Goal: Contribute content: Contribute content

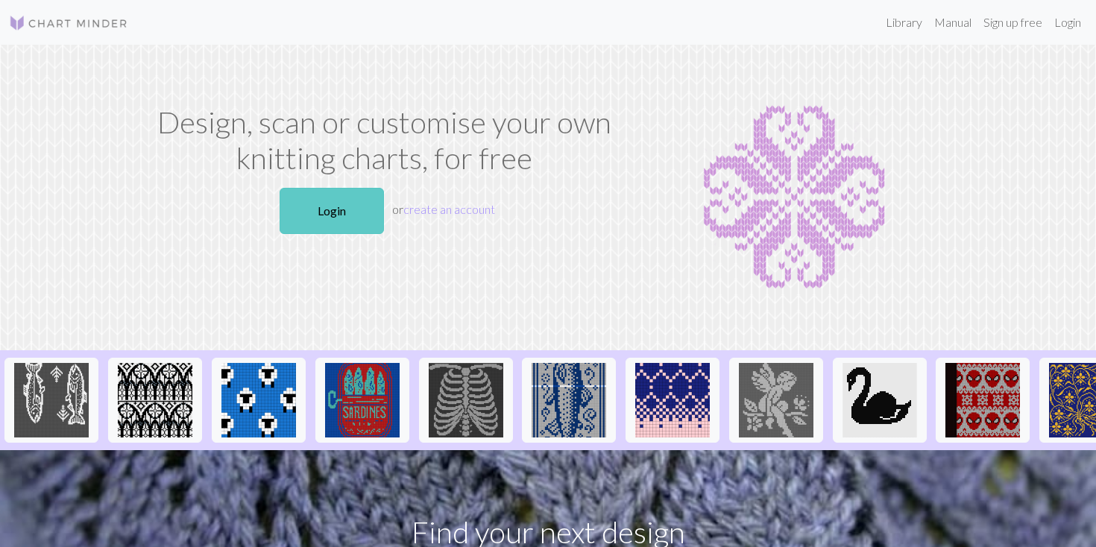
click at [330, 212] on link "Login" at bounding box center [332, 211] width 104 height 46
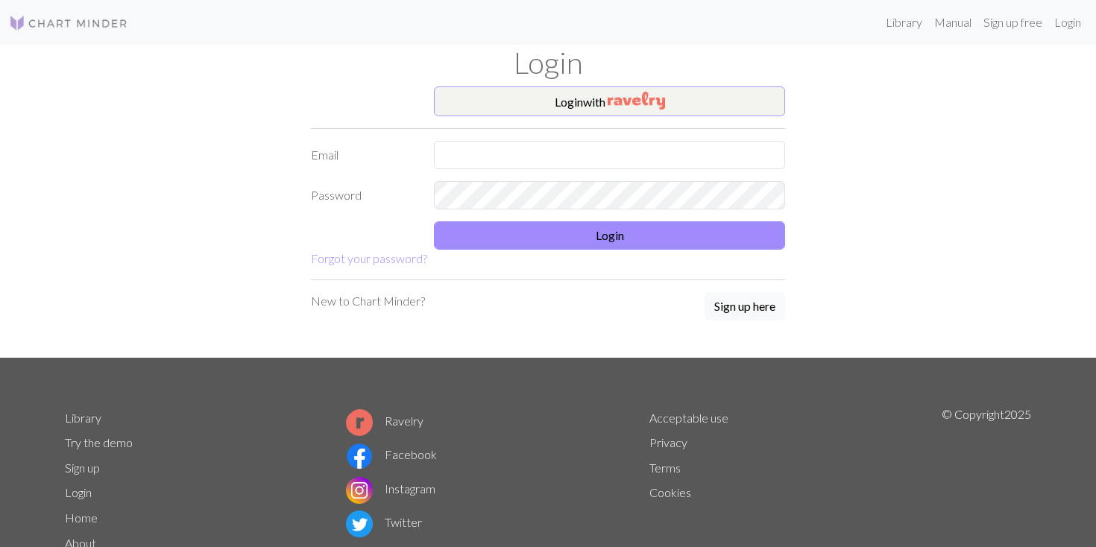
click at [503, 98] on button "Login with" at bounding box center [609, 102] width 351 height 30
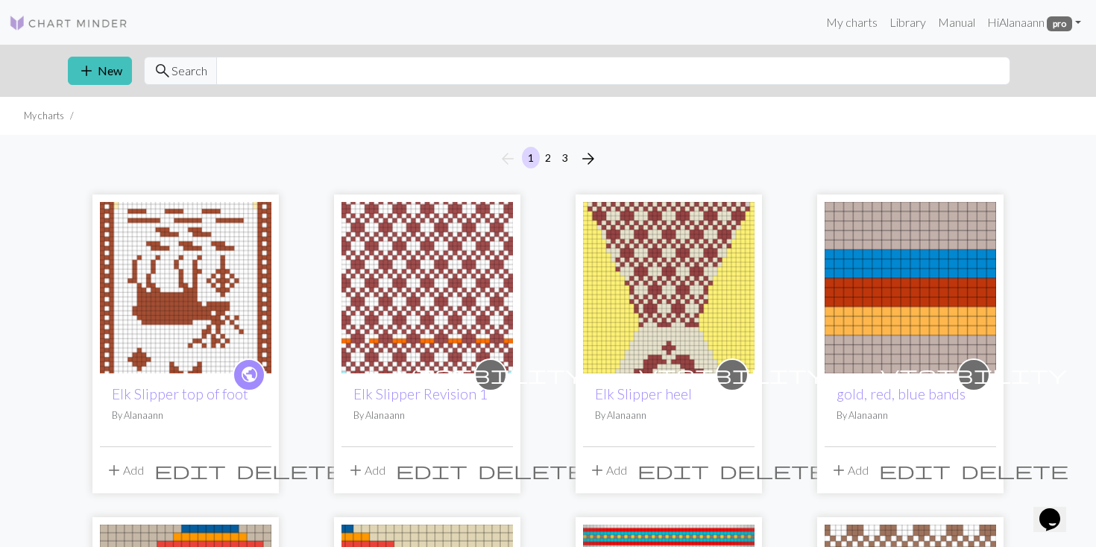
click at [699, 317] on img at bounding box center [669, 288] width 172 height 172
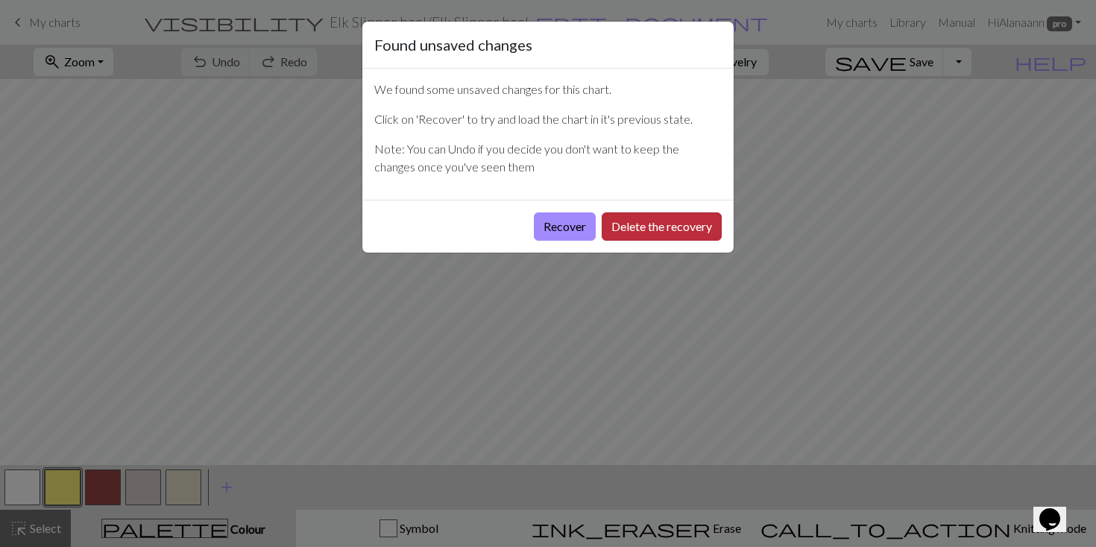
click at [681, 214] on button "Delete the recovery" at bounding box center [662, 227] width 120 height 28
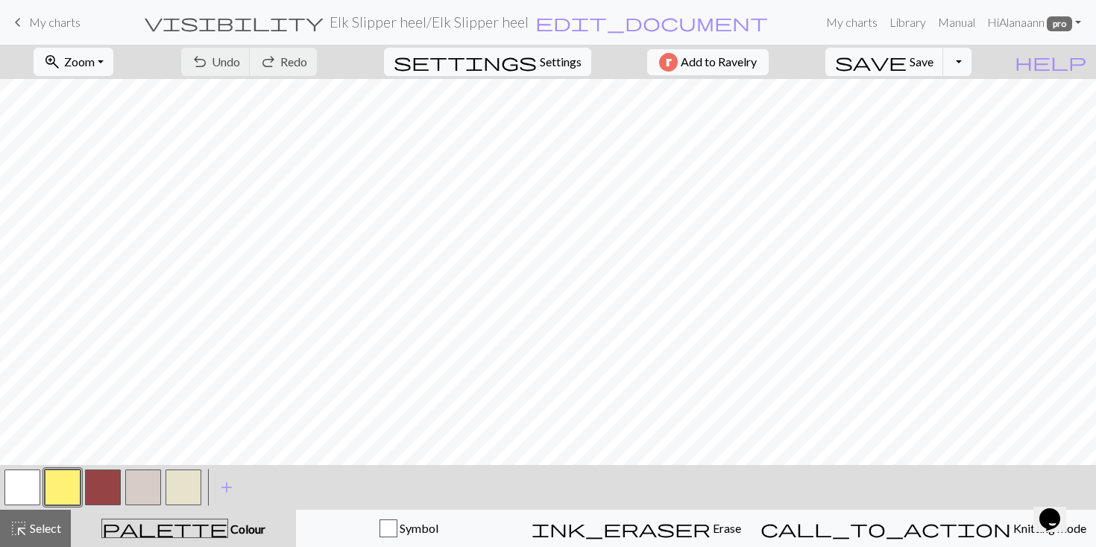
click at [34, 15] on span "My charts" at bounding box center [54, 22] width 51 height 14
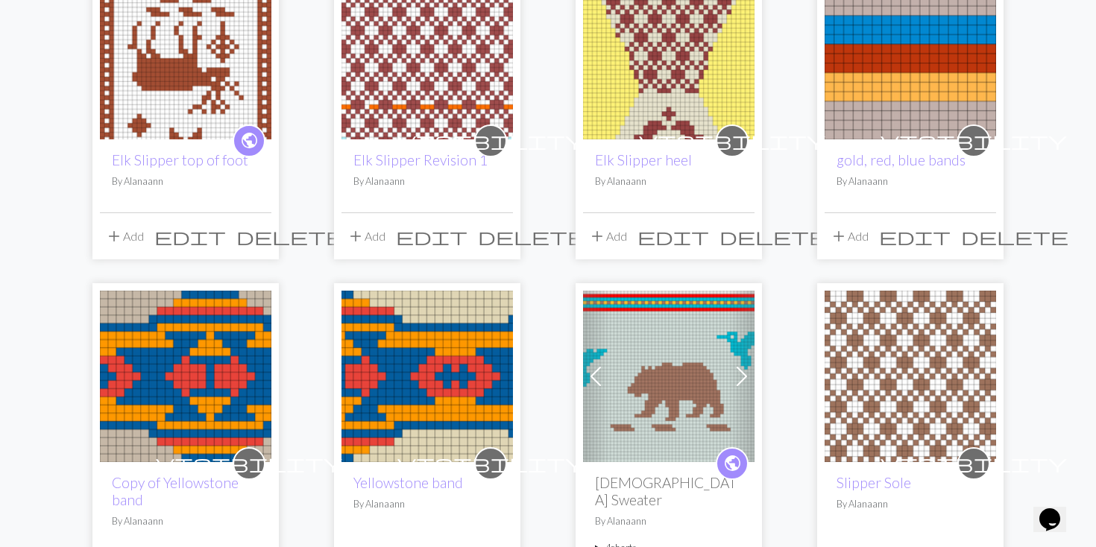
scroll to position [233, 0]
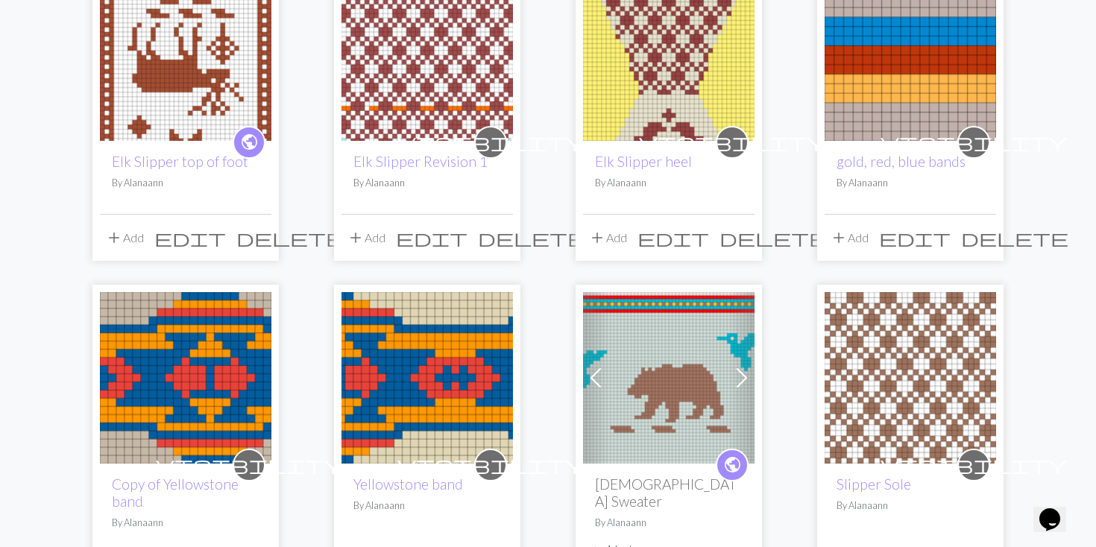
click at [198, 84] on img at bounding box center [186, 55] width 172 height 172
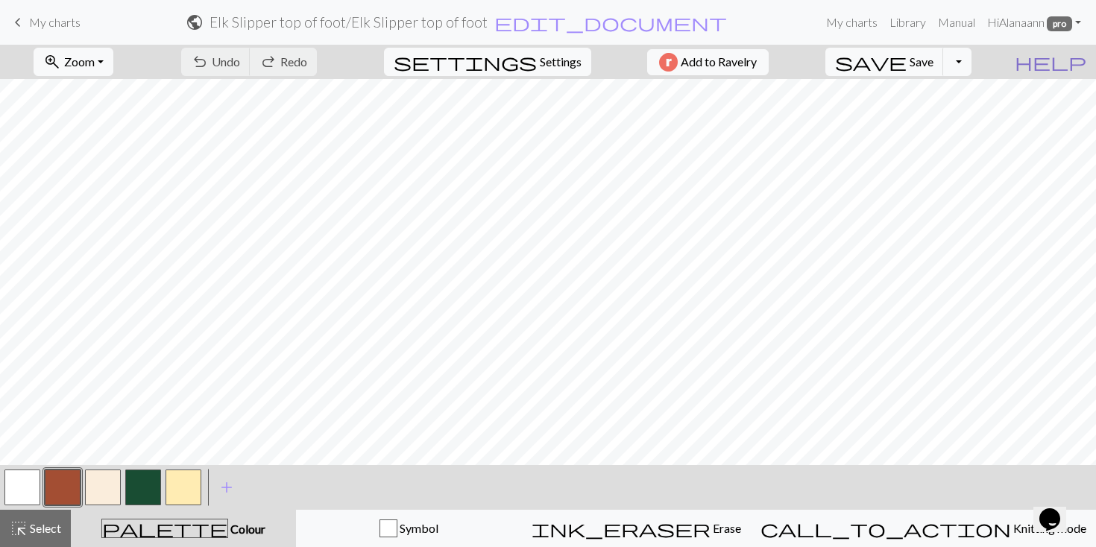
click at [1079, 60] on span "help" at bounding box center [1051, 61] width 72 height 21
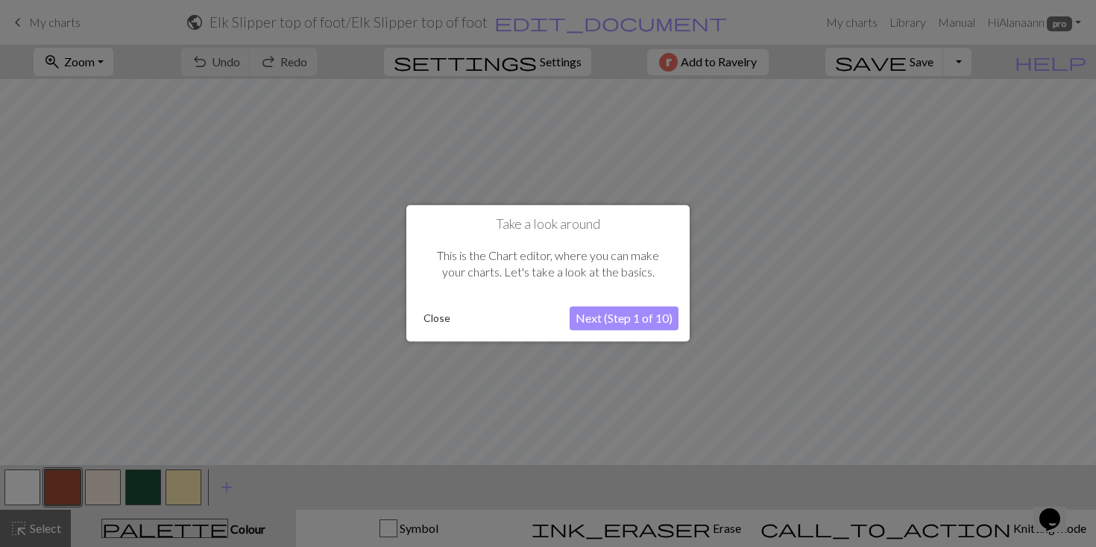
click at [438, 317] on button "Close" at bounding box center [437, 319] width 39 height 22
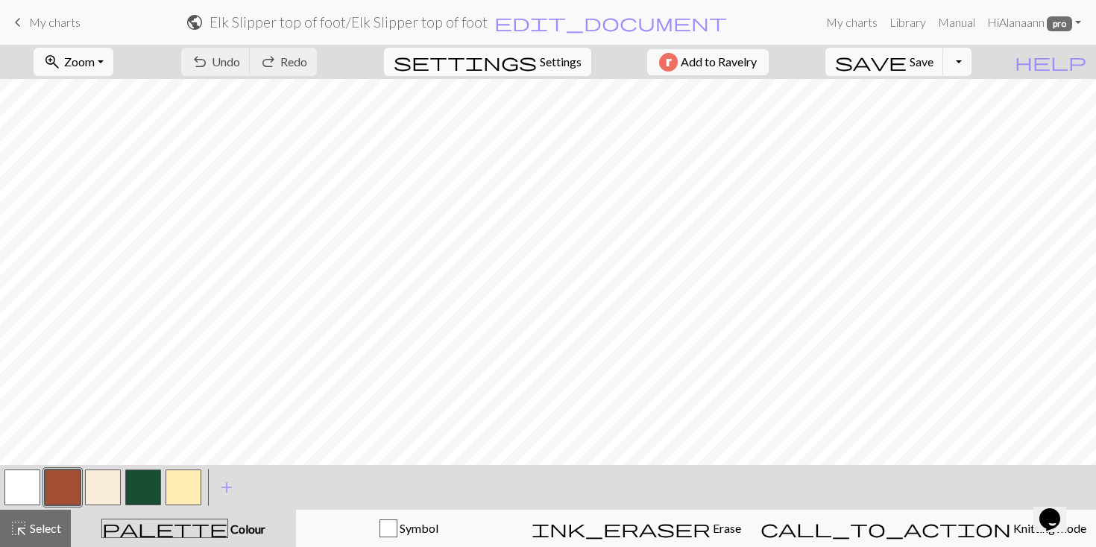
click at [564, 58] on span "Settings" at bounding box center [561, 62] width 42 height 18
select select "aran"
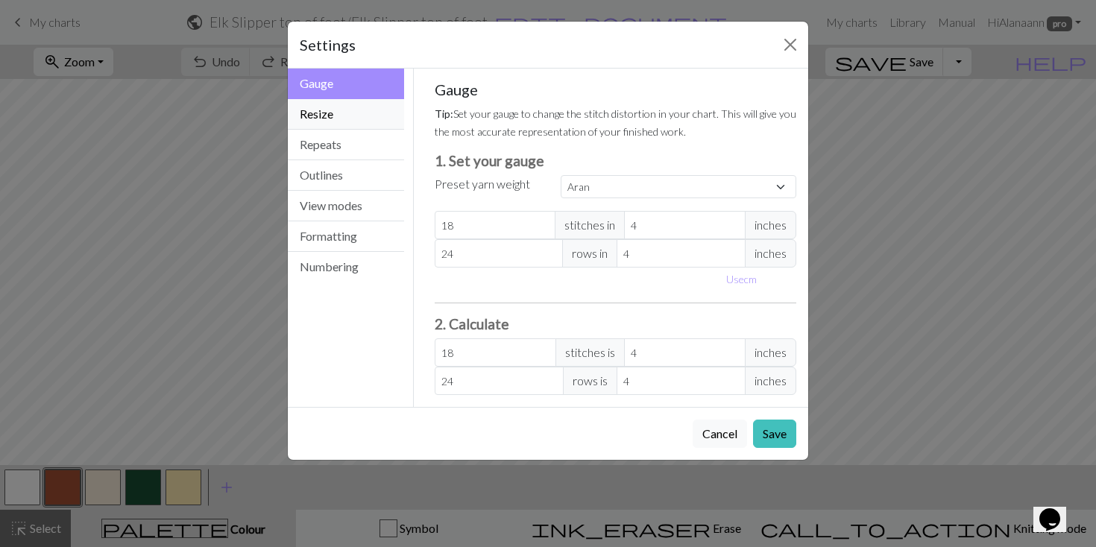
click at [350, 113] on button "Resize" at bounding box center [346, 114] width 116 height 31
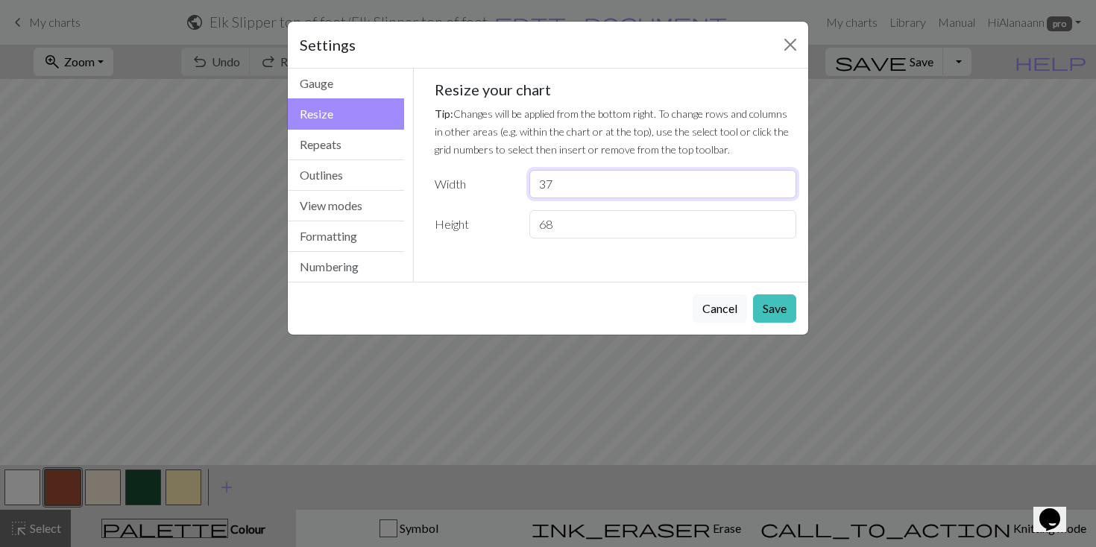
drag, startPoint x: 552, startPoint y: 182, endPoint x: 595, endPoint y: 174, distance: 43.9
click at [552, 182] on input "37" at bounding box center [662, 184] width 267 height 28
type input "31"
click at [767, 302] on button "Save" at bounding box center [774, 309] width 43 height 28
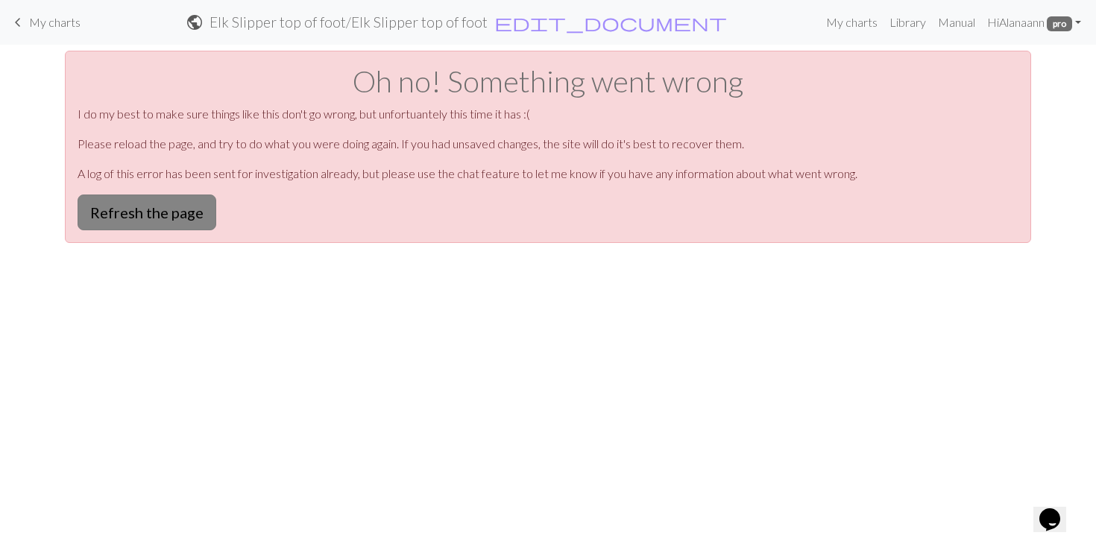
click at [130, 204] on button "Refresh the page" at bounding box center [147, 213] width 139 height 36
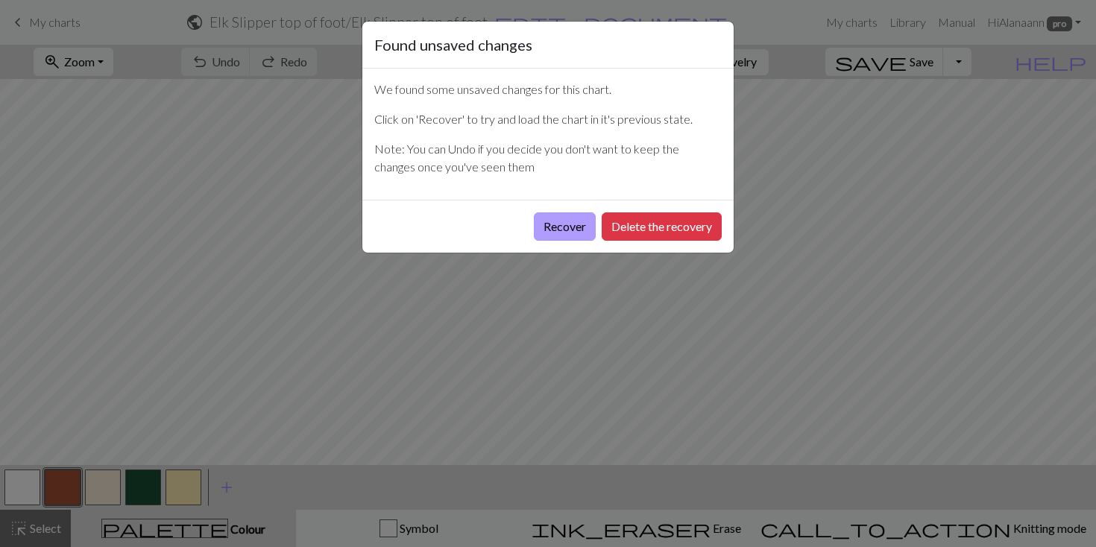
click at [556, 225] on button "Recover" at bounding box center [565, 227] width 62 height 28
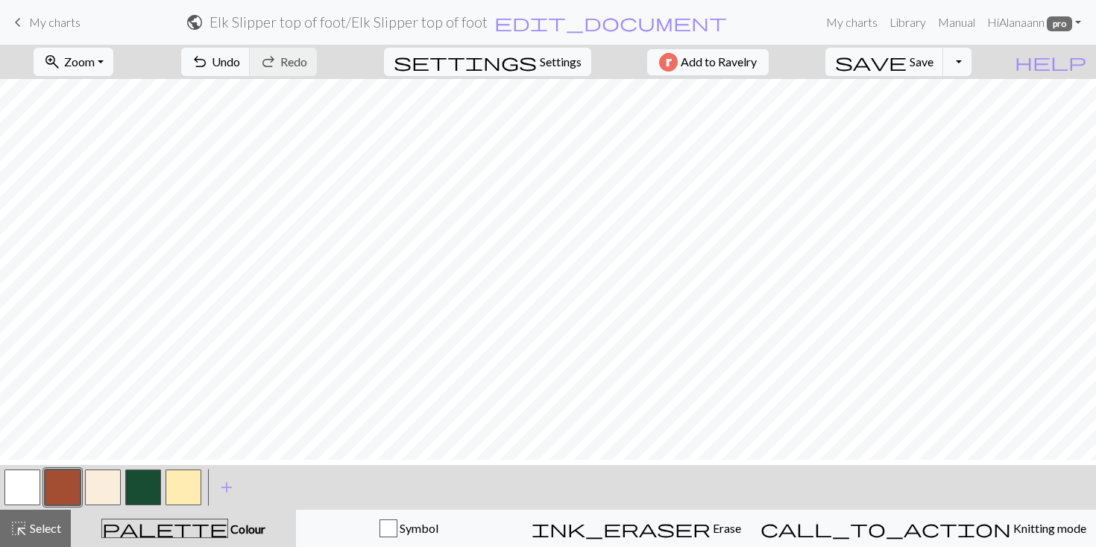
scroll to position [444, 0]
click at [240, 60] on span "Undo" at bounding box center [226, 61] width 28 height 14
click at [952, 25] on link "Manual" at bounding box center [956, 22] width 49 height 30
click at [42, 28] on span "My charts" at bounding box center [54, 22] width 51 height 14
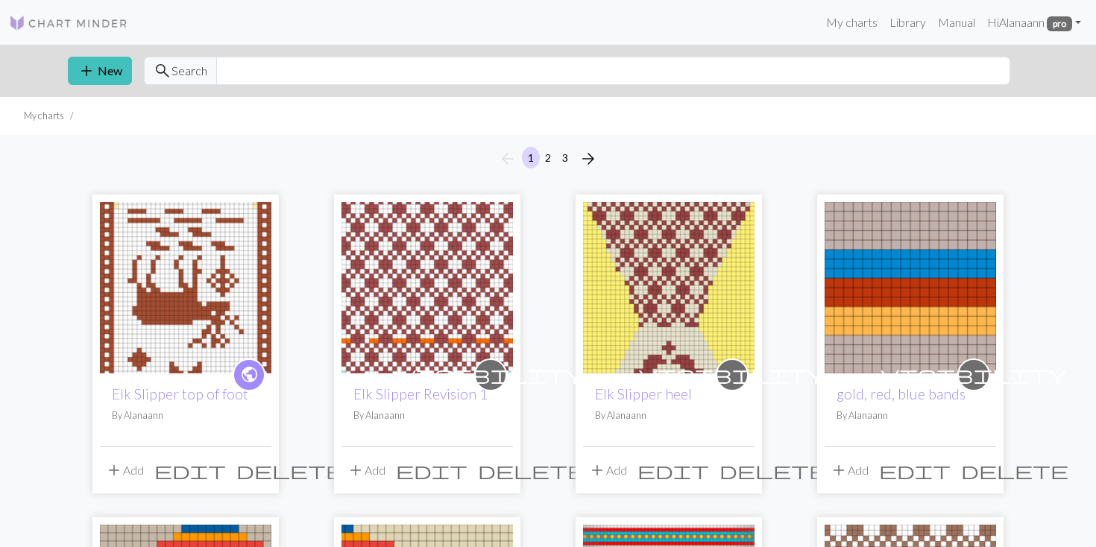
click at [226, 466] on span "edit" at bounding box center [190, 470] width 72 height 21
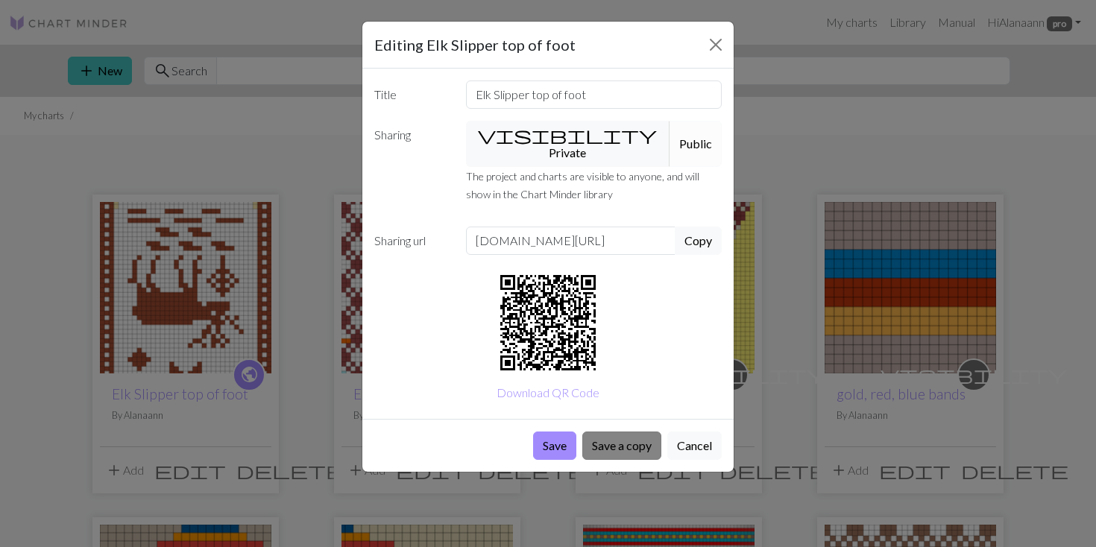
click at [606, 432] on button "Save a copy" at bounding box center [621, 446] width 79 height 28
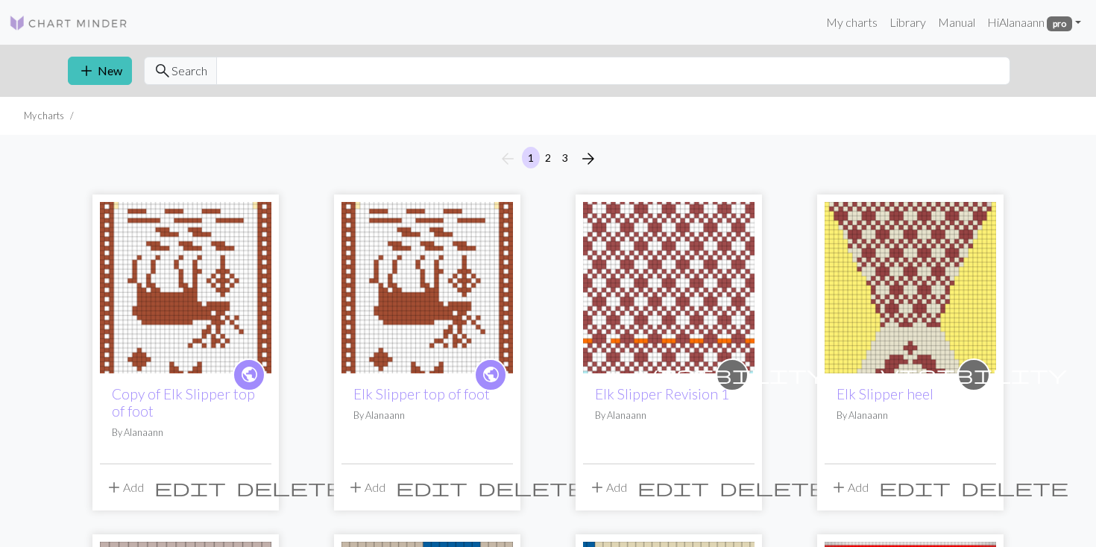
click at [183, 426] on p "By Alanaann" at bounding box center [186, 433] width 148 height 14
click at [183, 295] on img at bounding box center [186, 288] width 172 height 172
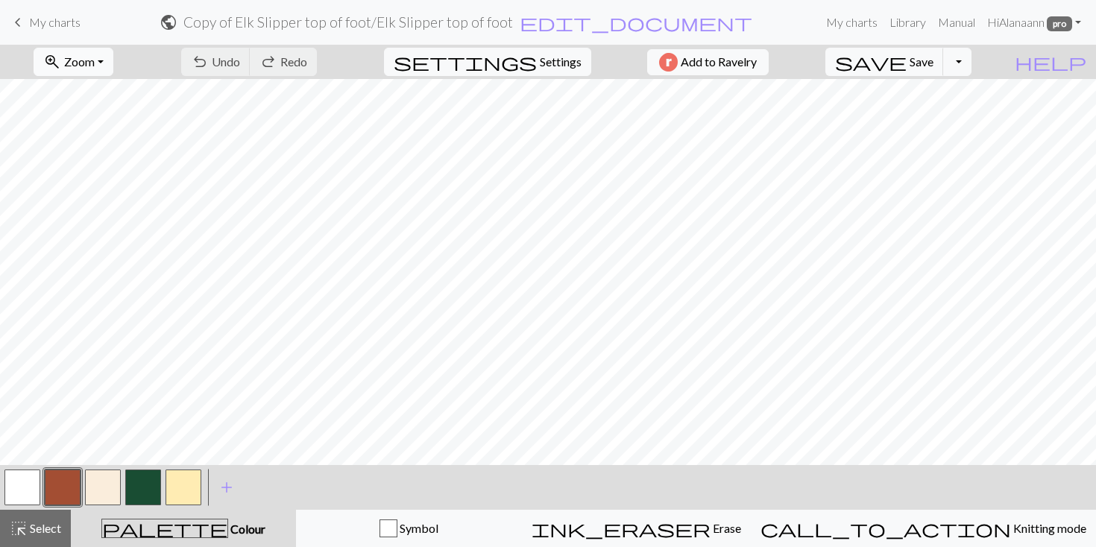
click at [95, 63] on span "Zoom" at bounding box center [79, 61] width 31 height 14
click at [90, 177] on button "50%" at bounding box center [93, 179] width 118 height 24
click at [95, 62] on span "Zoom" at bounding box center [79, 61] width 31 height 14
click at [89, 147] on button "Fit height" at bounding box center [93, 142] width 118 height 24
click at [52, 533] on span "Select" at bounding box center [45, 528] width 34 height 14
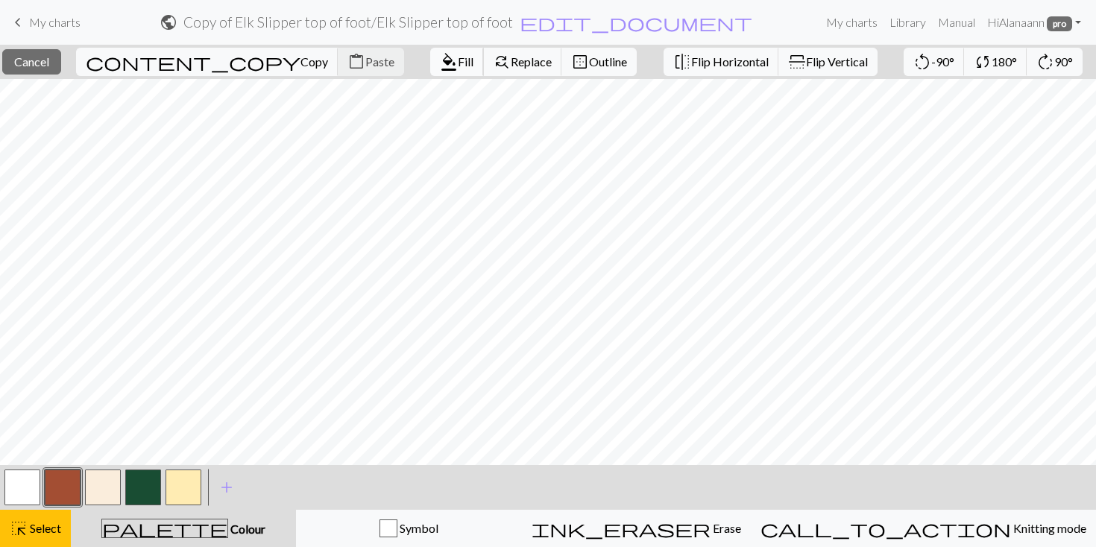
click at [458, 55] on span "Fill" at bounding box center [466, 61] width 16 height 14
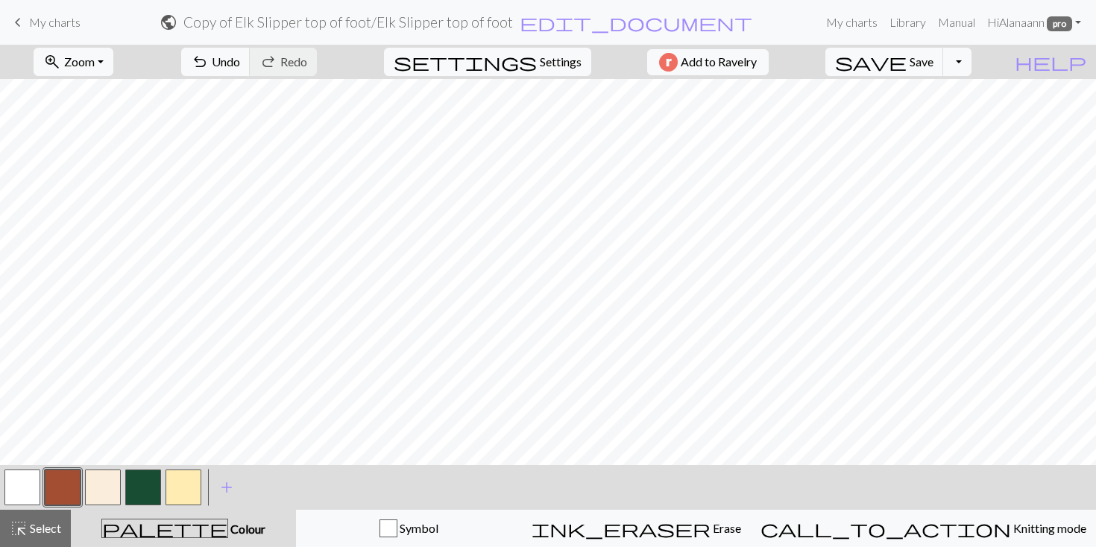
click at [23, 478] on button "button" at bounding box center [22, 488] width 36 height 36
drag, startPoint x: 52, startPoint y: 525, endPoint x: 114, endPoint y: 472, distance: 81.4
click at [53, 524] on span "Select" at bounding box center [45, 528] width 34 height 14
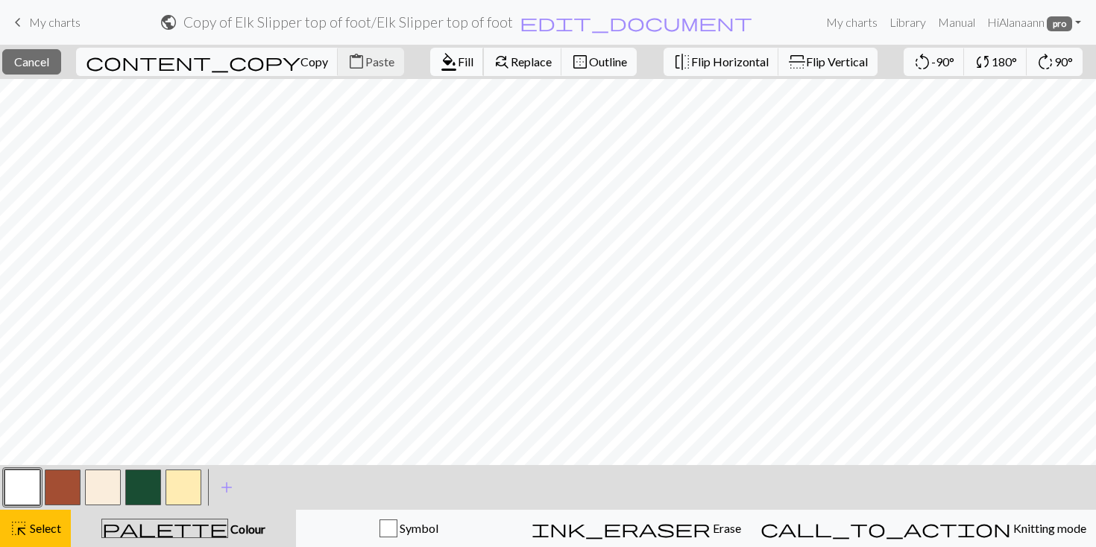
click at [458, 64] on span "Fill" at bounding box center [466, 61] width 16 height 14
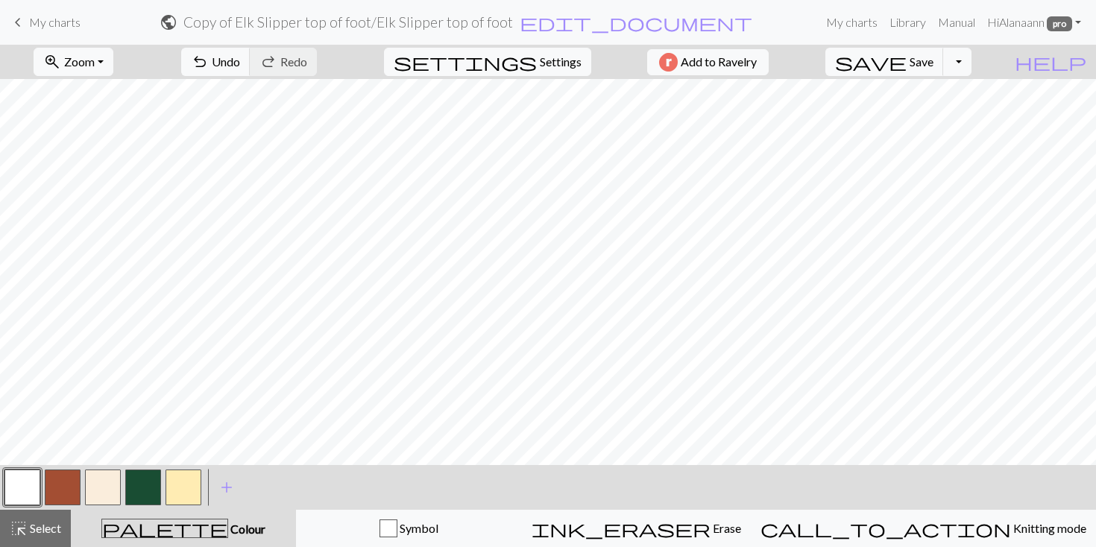
scroll to position [0, 1]
click at [328, 63] on div "undo Undo Undo redo Redo Redo" at bounding box center [249, 62] width 158 height 34
click at [40, 530] on span "Select" at bounding box center [45, 528] width 34 height 14
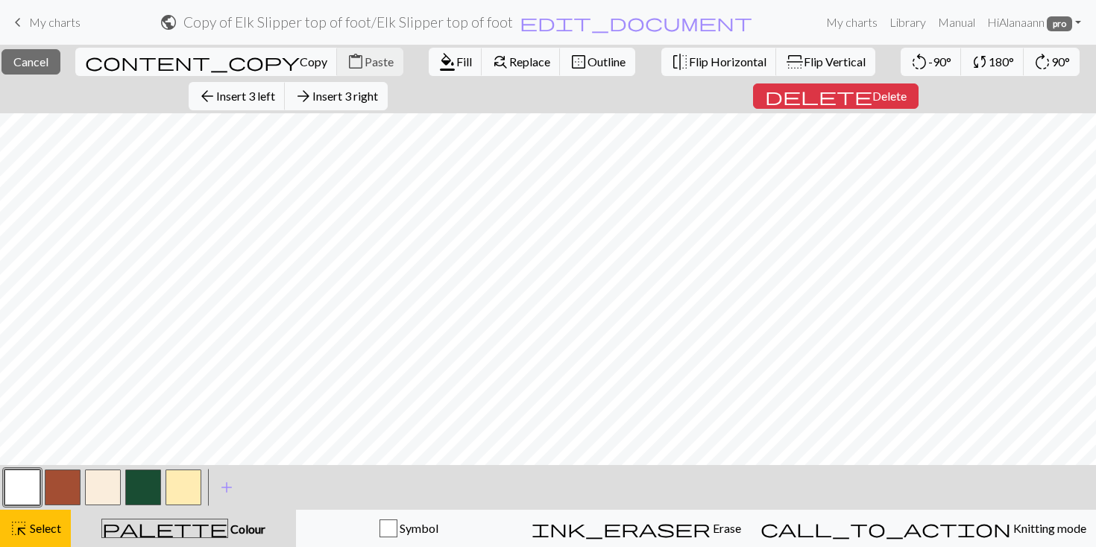
click at [28, 487] on button "button" at bounding box center [22, 488] width 36 height 36
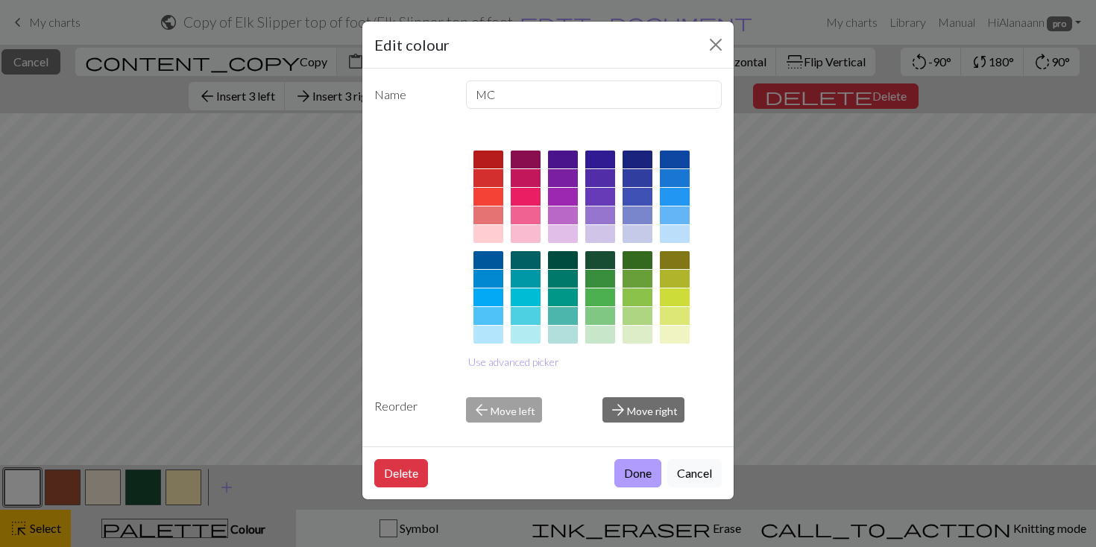
click at [638, 467] on button "Done" at bounding box center [637, 473] width 47 height 28
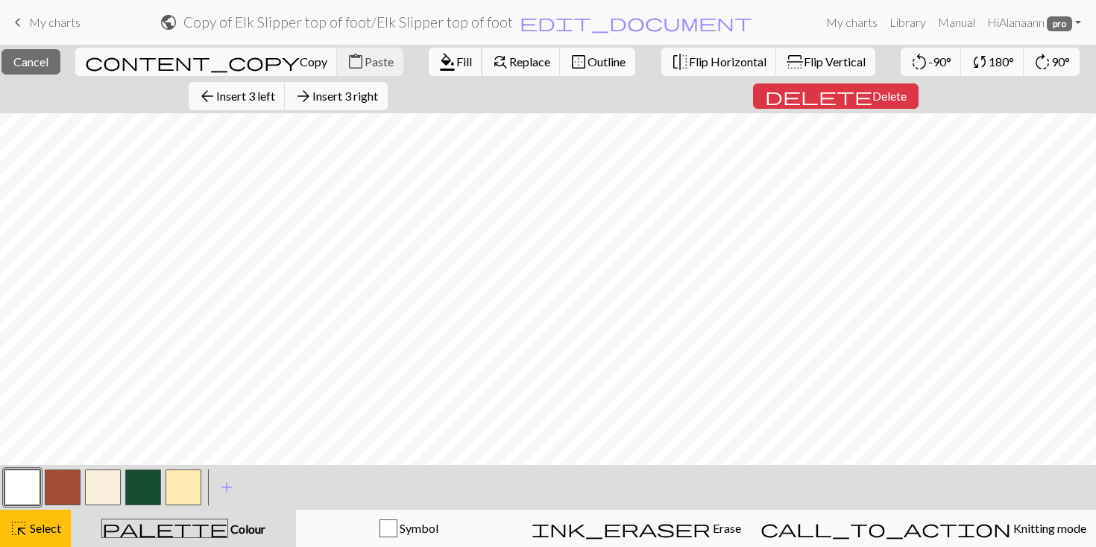
click at [456, 57] on span "Fill" at bounding box center [464, 61] width 16 height 14
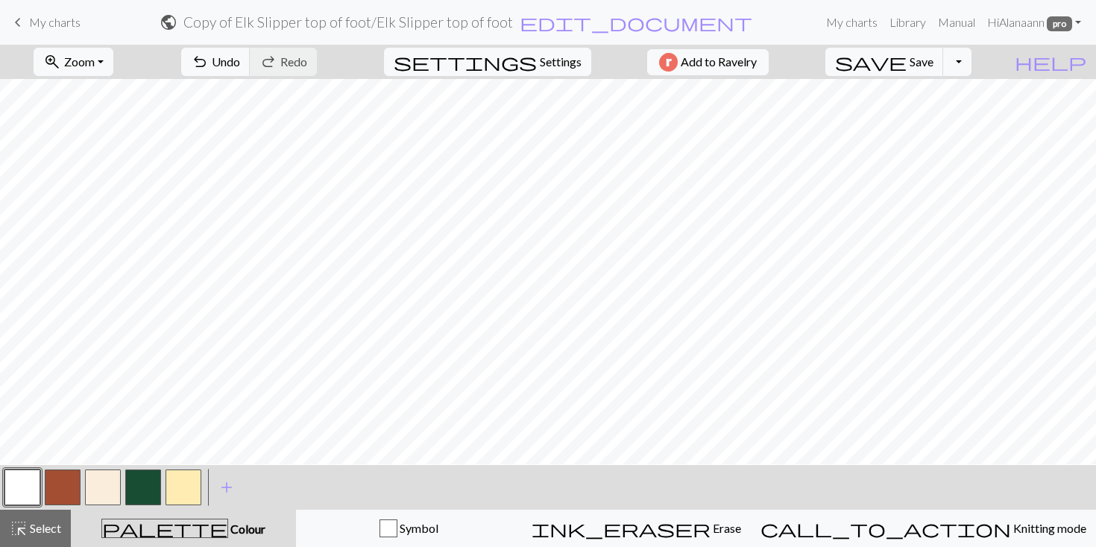
scroll to position [-1, 0]
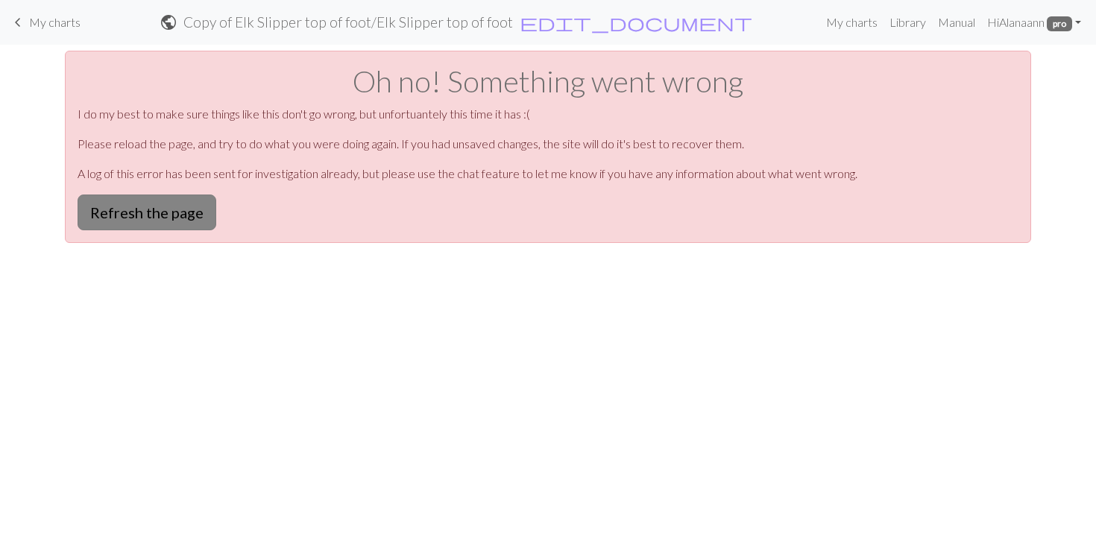
click at [129, 210] on button "Refresh the page" at bounding box center [147, 213] width 139 height 36
click at [114, 213] on button "Refresh the page" at bounding box center [147, 213] width 139 height 36
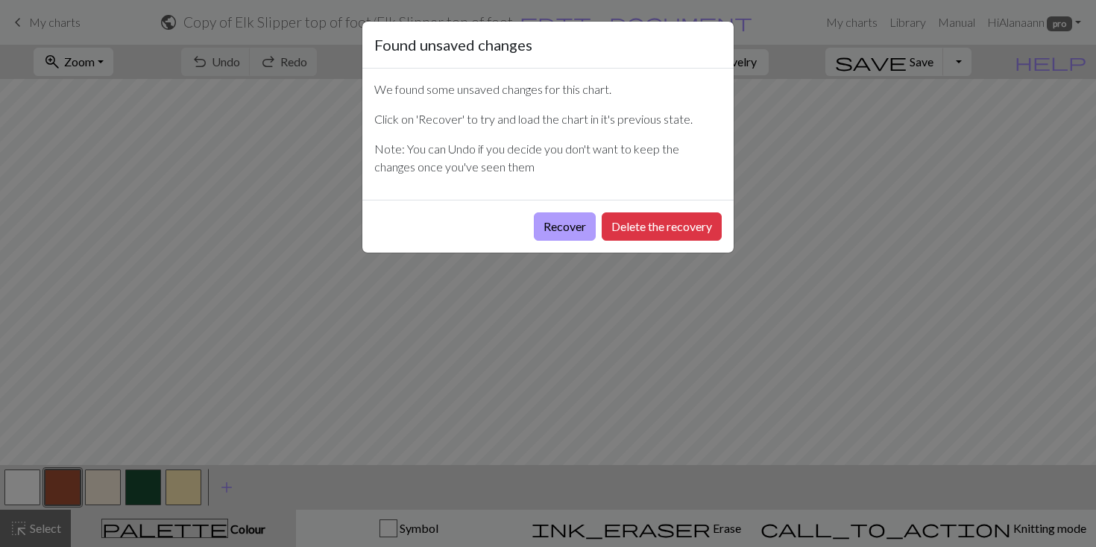
click at [572, 221] on button "Recover" at bounding box center [565, 227] width 62 height 28
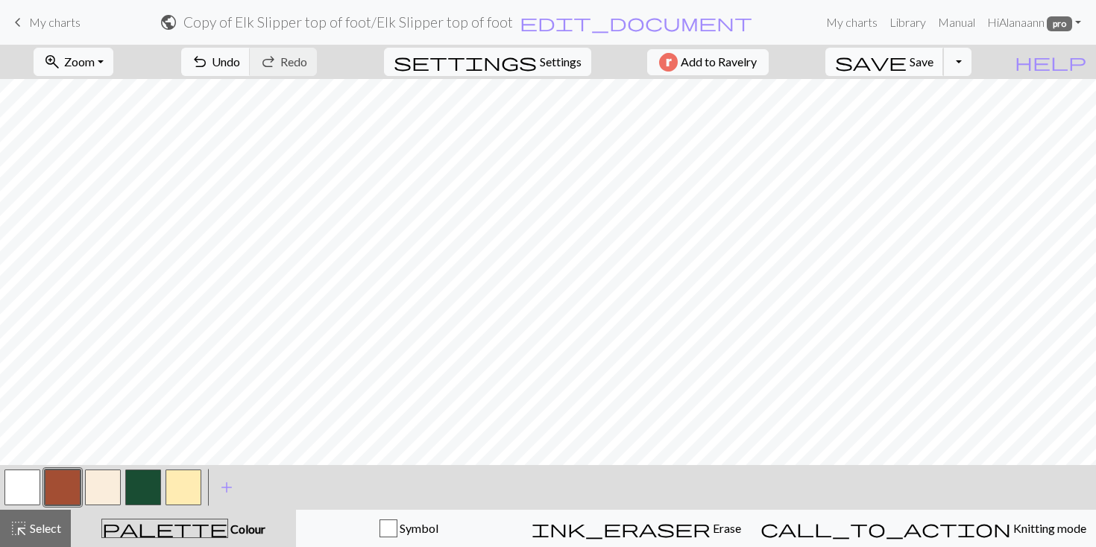
click at [934, 57] on span "Save" at bounding box center [922, 61] width 24 height 14
click at [113, 60] on button "zoom_in Zoom Zoom" at bounding box center [74, 62] width 80 height 28
click at [80, 177] on button "50%" at bounding box center [93, 179] width 118 height 24
click at [16, 488] on button "button" at bounding box center [22, 488] width 36 height 36
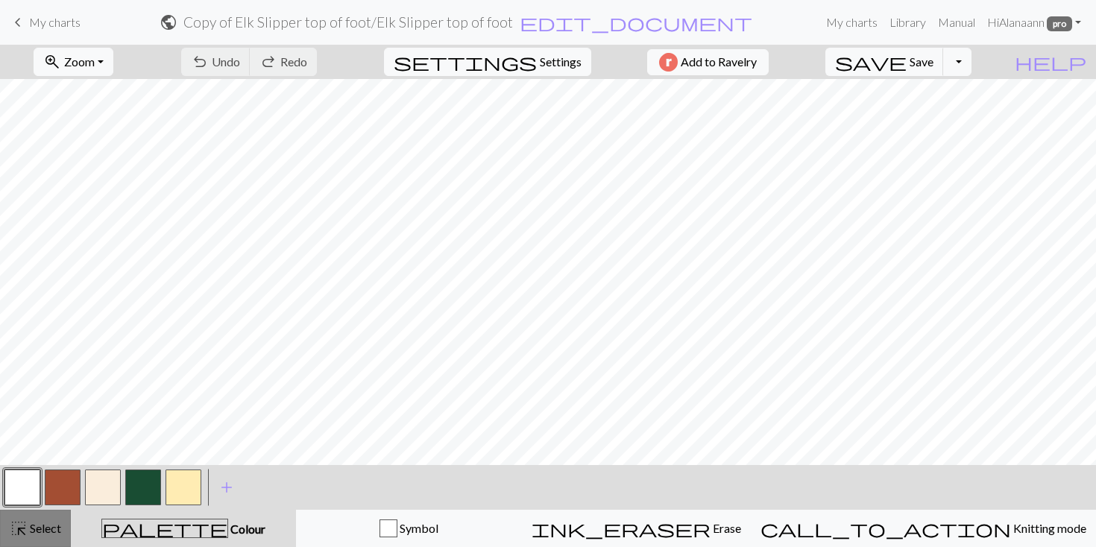
drag, startPoint x: 22, startPoint y: 523, endPoint x: 36, endPoint y: 517, distance: 14.7
click at [22, 523] on span "highlight_alt" at bounding box center [19, 528] width 18 height 21
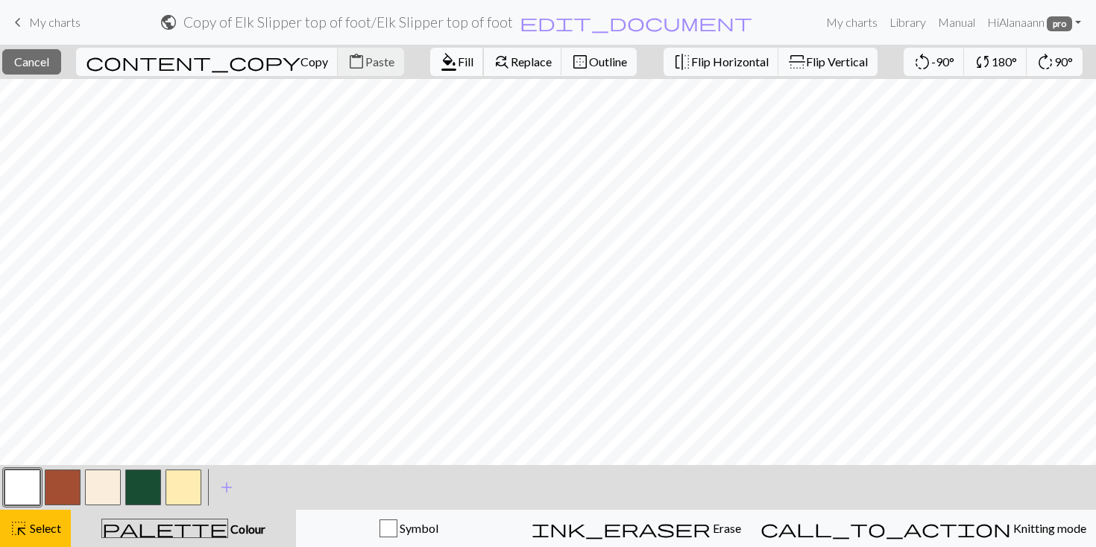
click at [458, 64] on span "Fill" at bounding box center [466, 61] width 16 height 14
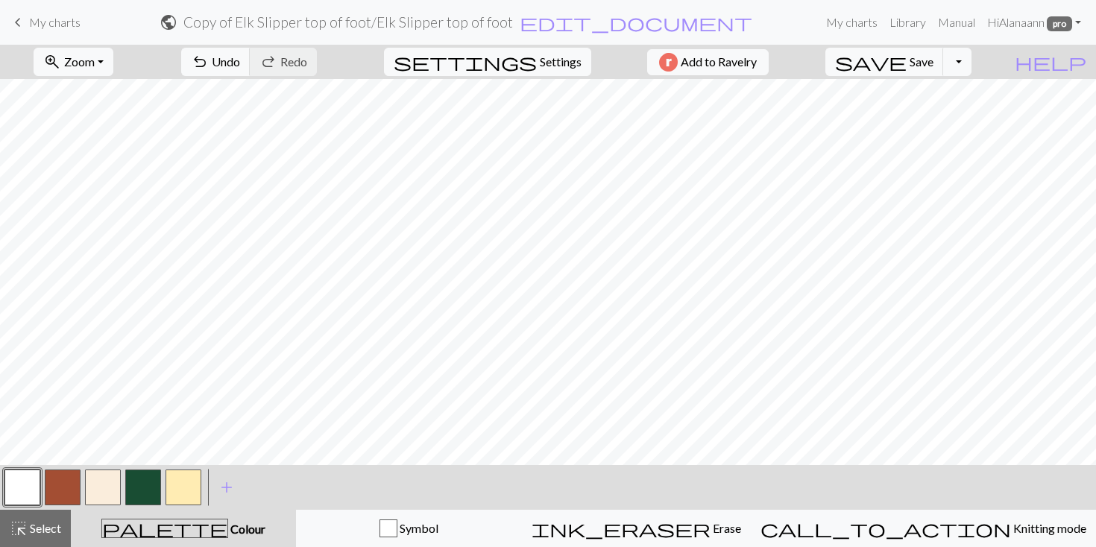
click at [33, 16] on span "My charts" at bounding box center [54, 22] width 51 height 14
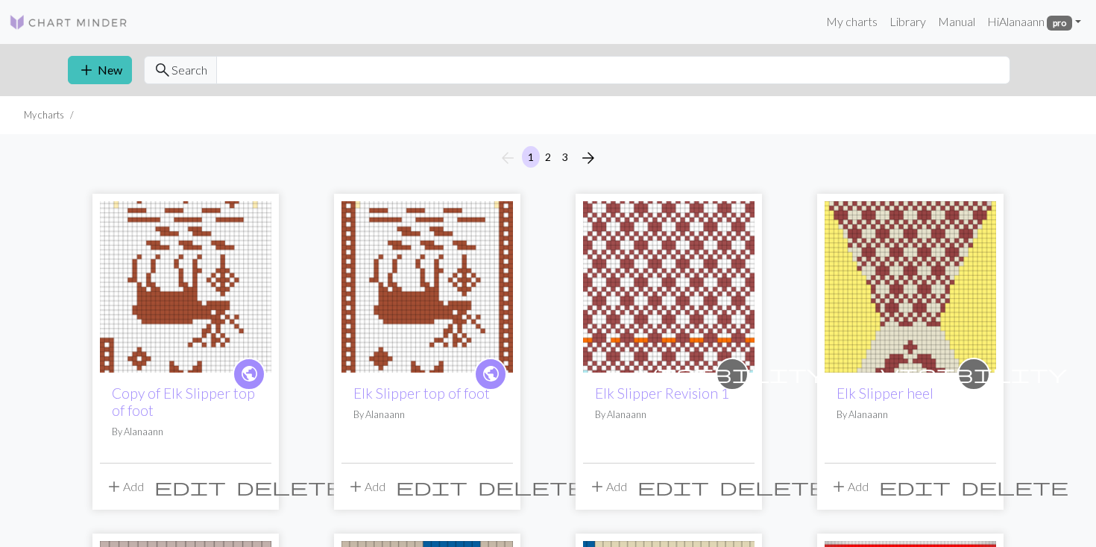
click at [257, 485] on span "delete" at bounding box center [289, 487] width 107 height 21
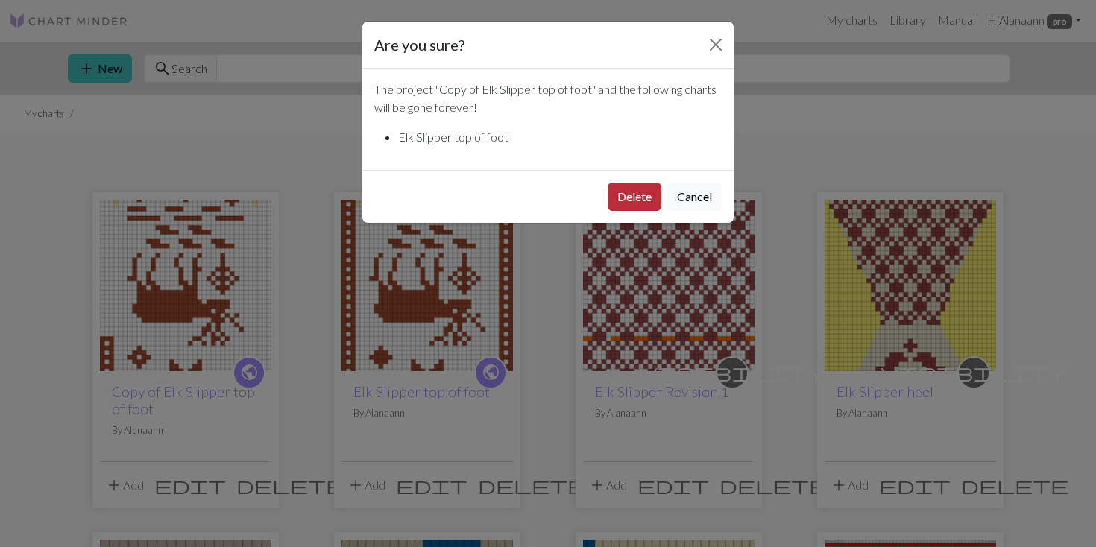
click at [623, 193] on button "Delete" at bounding box center [635, 197] width 54 height 28
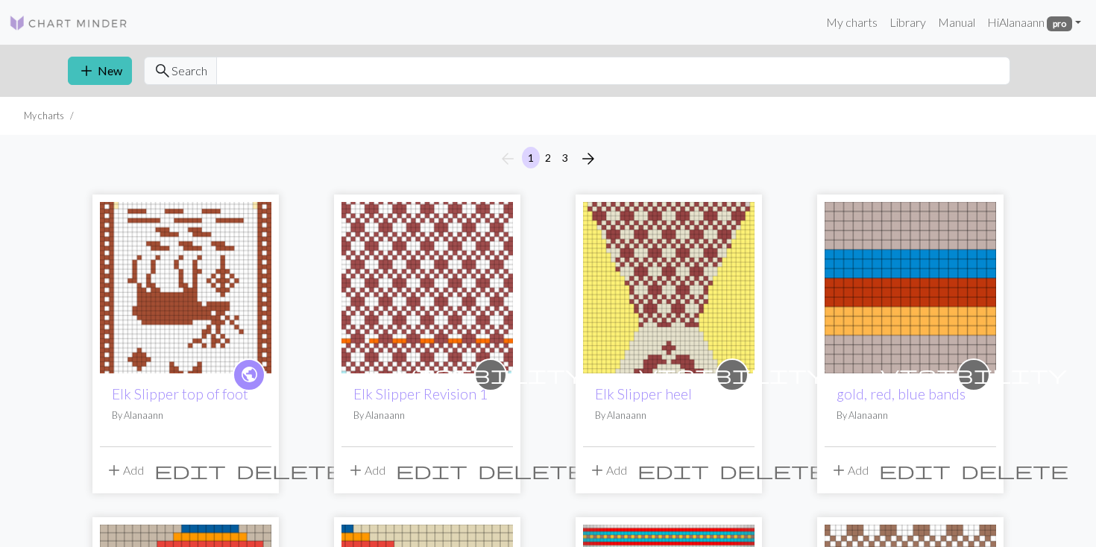
scroll to position [2, 0]
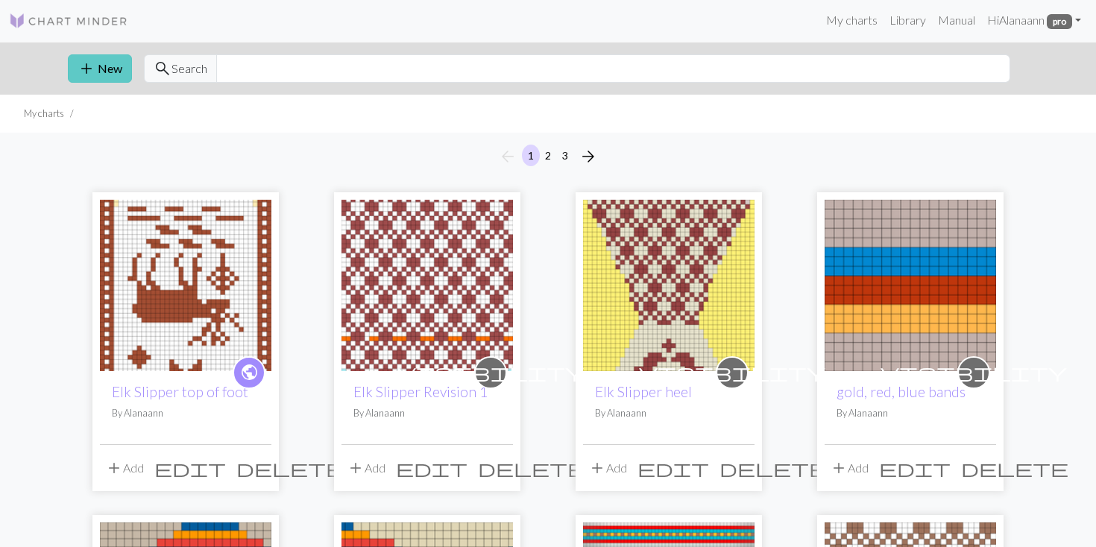
click at [99, 63] on button "add New" at bounding box center [100, 68] width 64 height 28
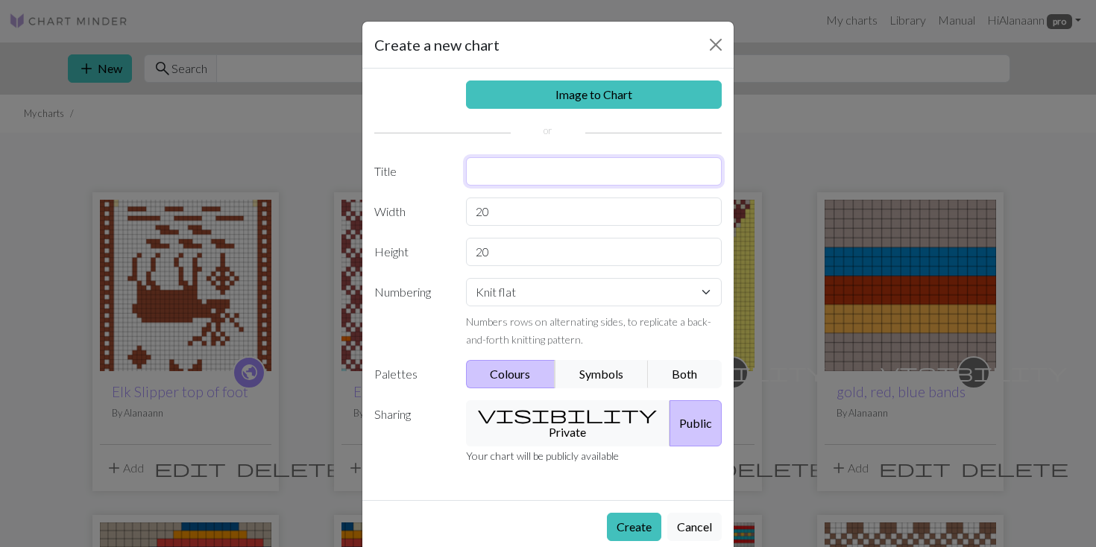
click at [489, 177] on input "text" at bounding box center [594, 171] width 257 height 28
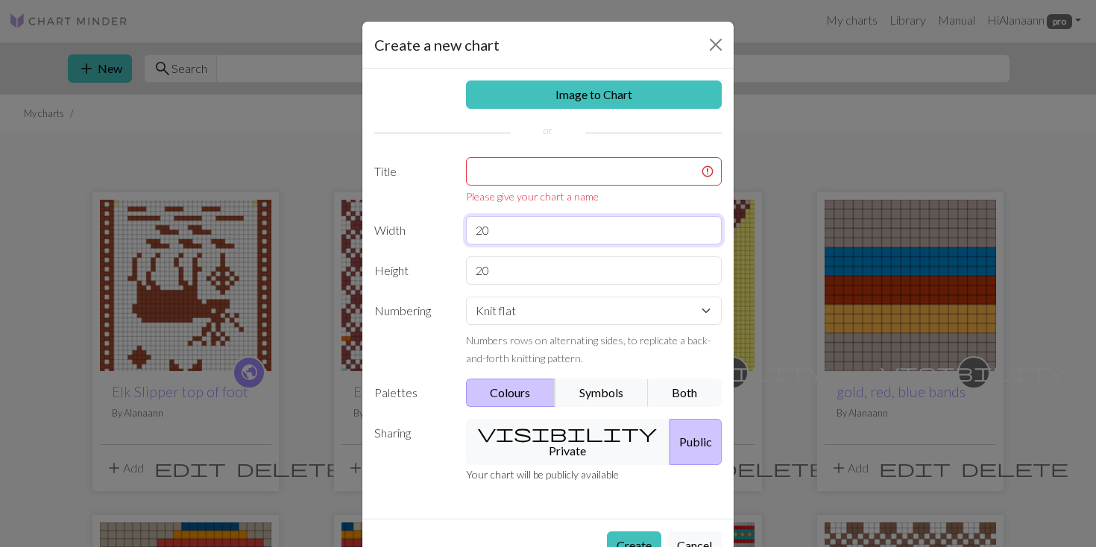
drag, startPoint x: 492, startPoint y: 211, endPoint x: 456, endPoint y: 218, distance: 36.4
click at [453, 213] on div "Image to Chart Title Please give your chart a name Width 20 Height 20 Numbering…" at bounding box center [547, 294] width 371 height 450
click at [516, 168] on input "text" at bounding box center [594, 171] width 257 height 28
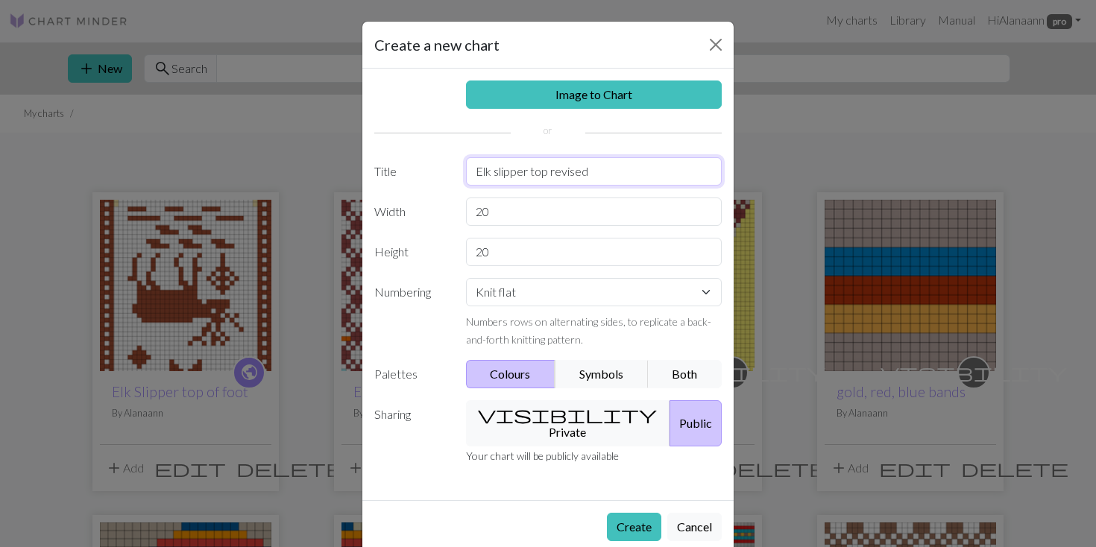
type input "Elk slipper top revised"
drag, startPoint x: 485, startPoint y: 210, endPoint x: 477, endPoint y: 211, distance: 9.0
click at [477, 211] on input "20" at bounding box center [594, 212] width 257 height 28
type input "31"
drag, startPoint x: 490, startPoint y: 254, endPoint x: 474, endPoint y: 253, distance: 16.4
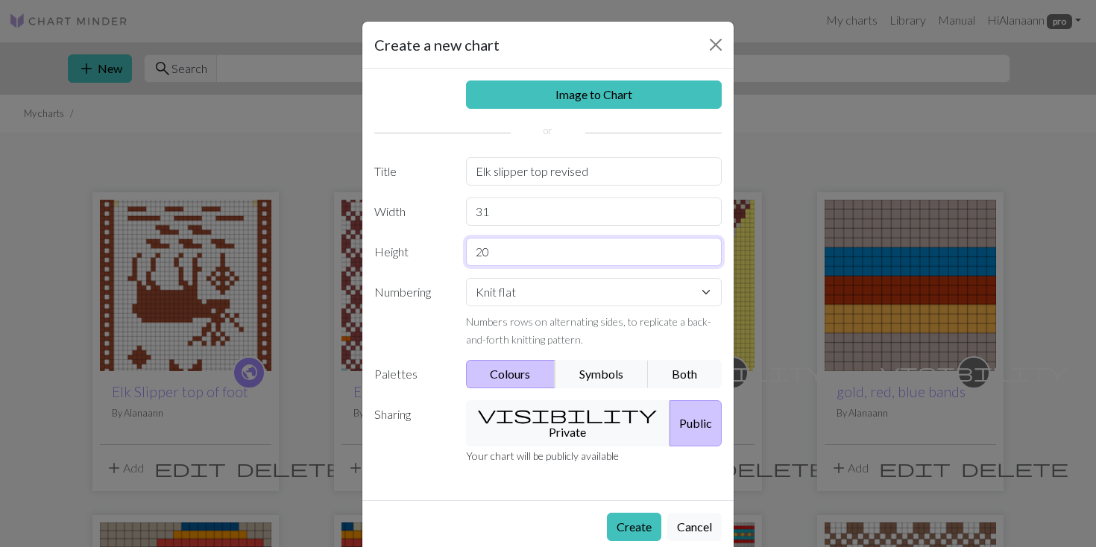
click at [474, 254] on input "20" at bounding box center [594, 252] width 257 height 28
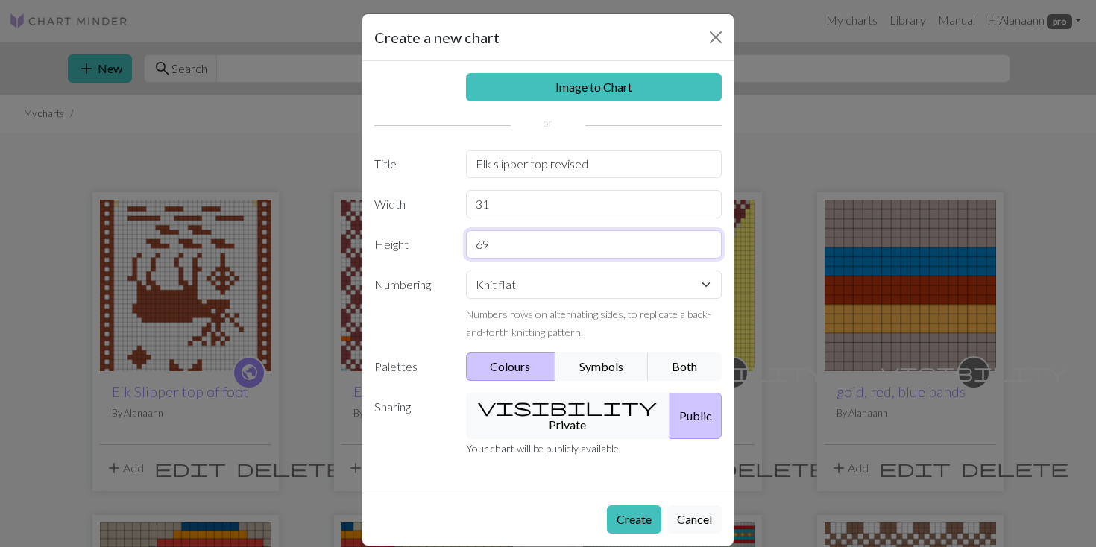
scroll to position [0, 0]
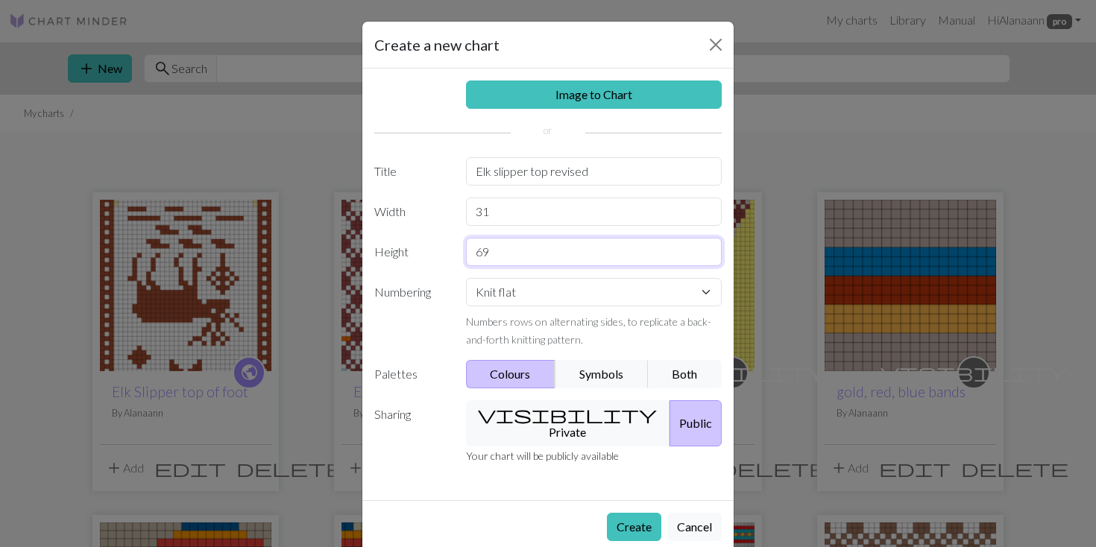
type input "69"
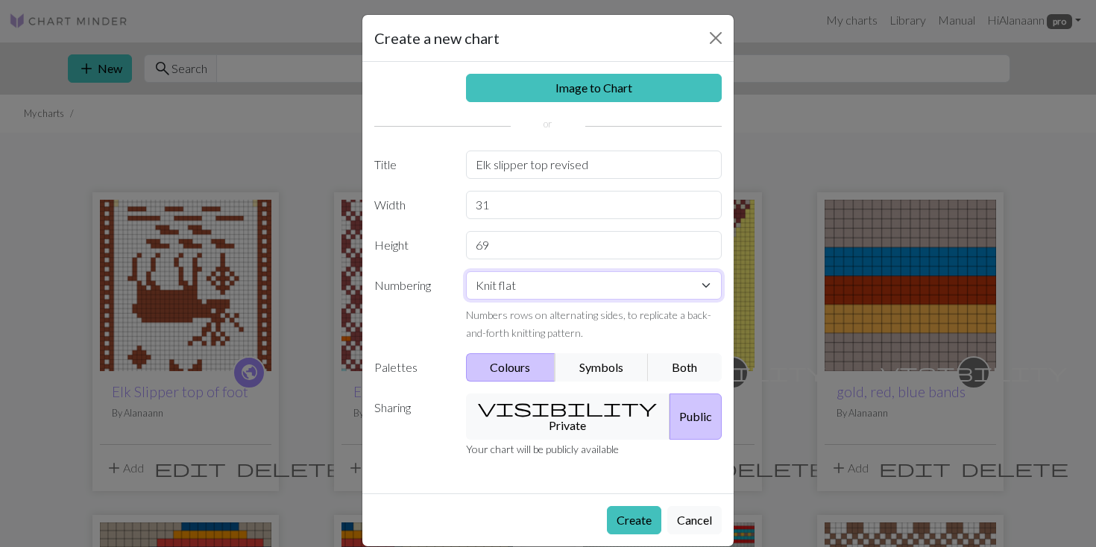
select select "round"
click at [574, 412] on button "visibility Private" at bounding box center [568, 417] width 205 height 46
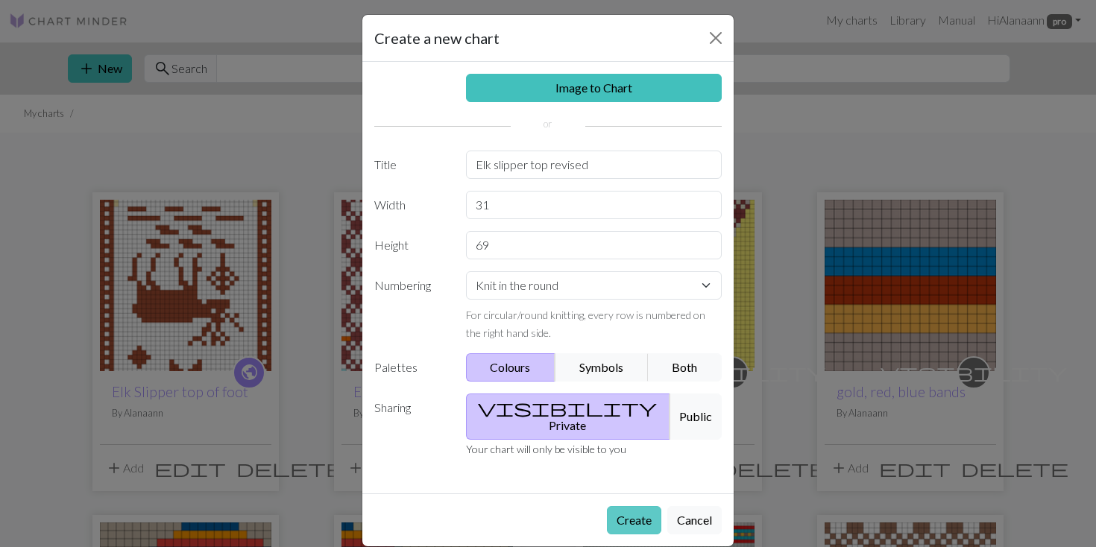
click at [623, 506] on button "Create" at bounding box center [634, 520] width 54 height 28
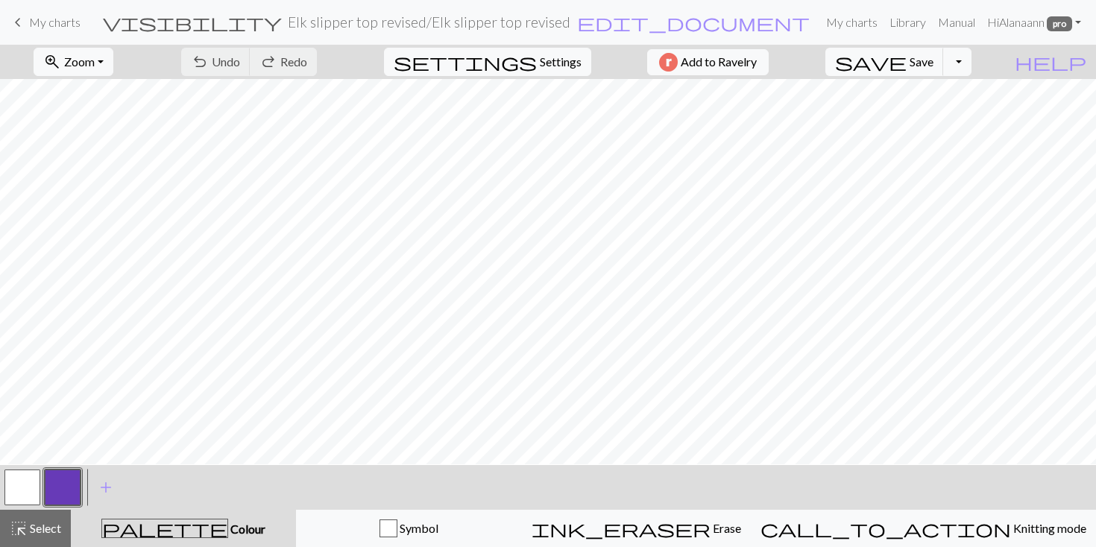
scroll to position [513, 0]
click at [573, 63] on button "settings Settings" at bounding box center [487, 62] width 207 height 28
select select "aran"
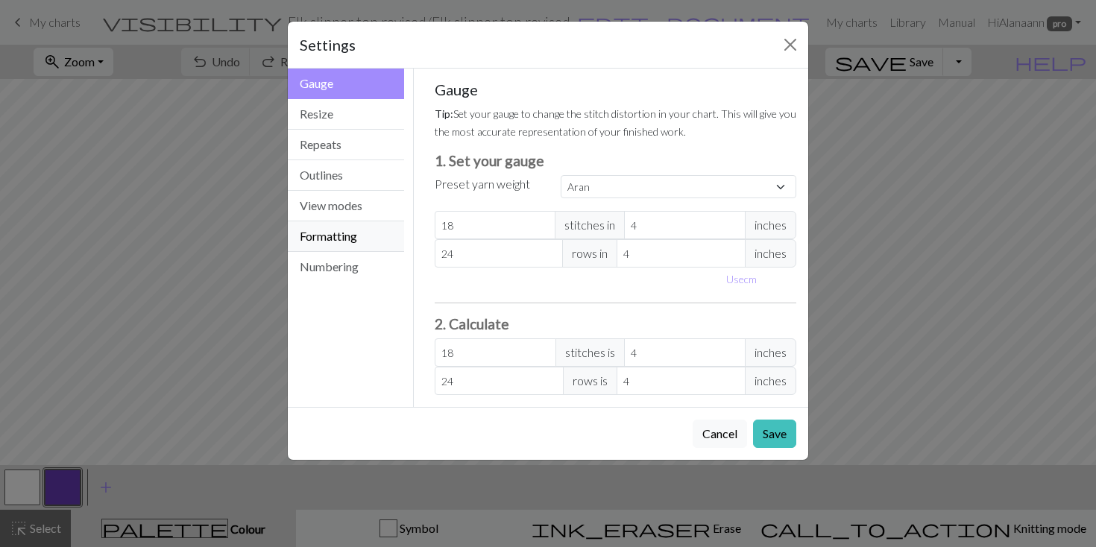
click at [336, 235] on button "Formatting" at bounding box center [346, 236] width 116 height 31
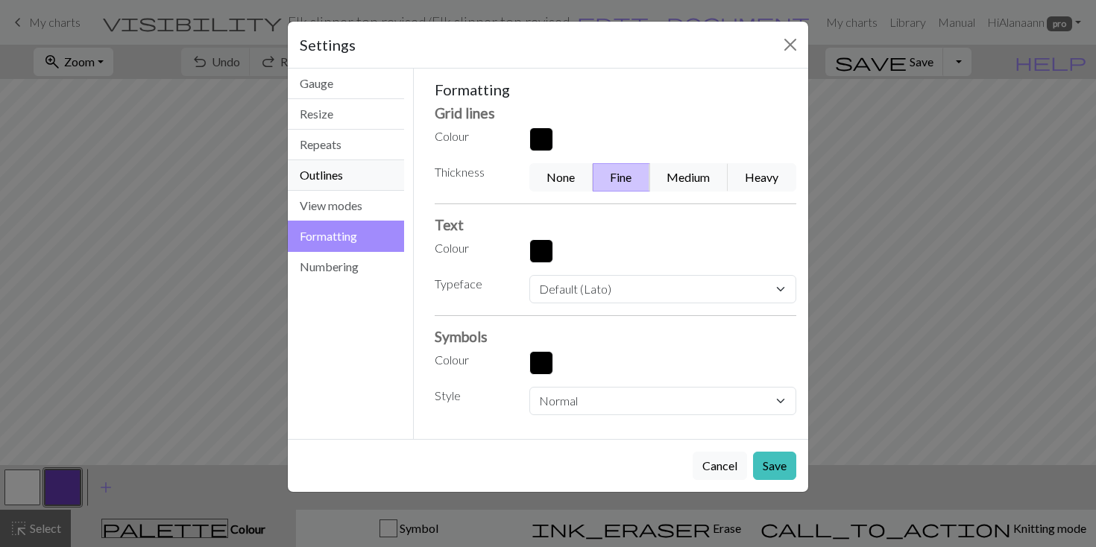
click at [339, 172] on button "Outlines" at bounding box center [346, 175] width 116 height 31
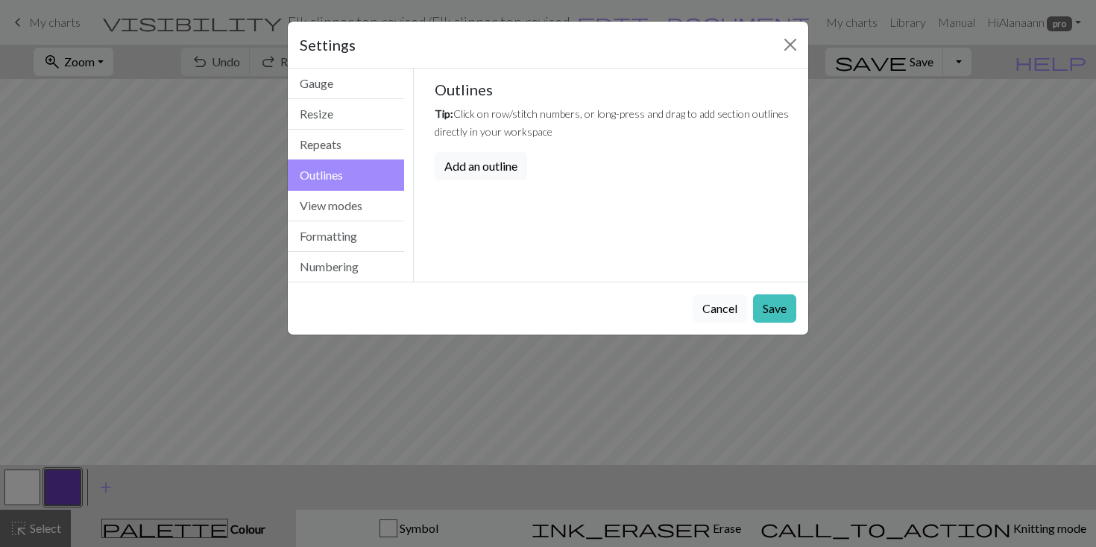
click at [722, 304] on button "Cancel" at bounding box center [720, 309] width 54 height 28
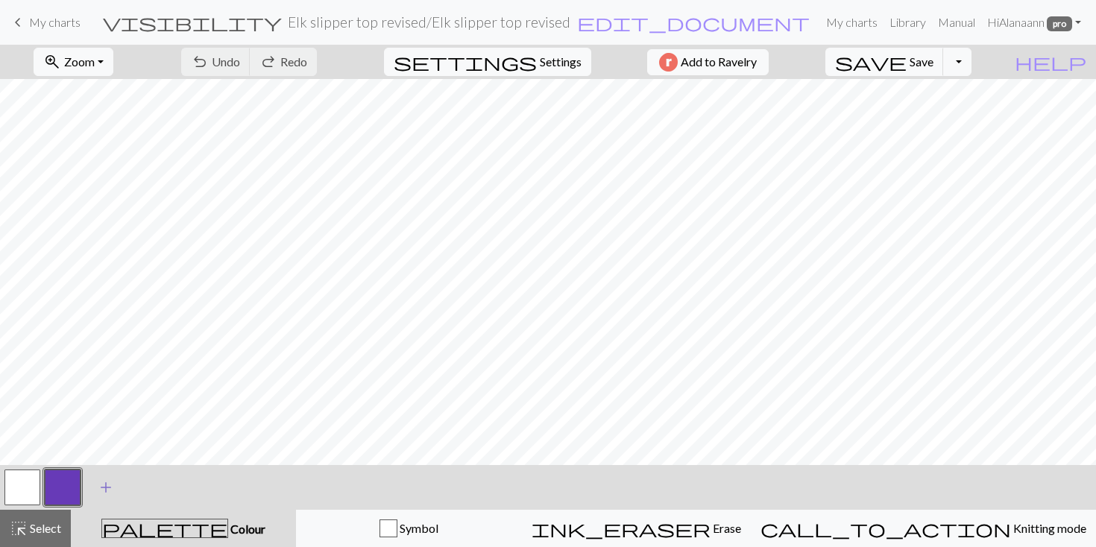
click at [106, 488] on span "add" at bounding box center [106, 487] width 18 height 21
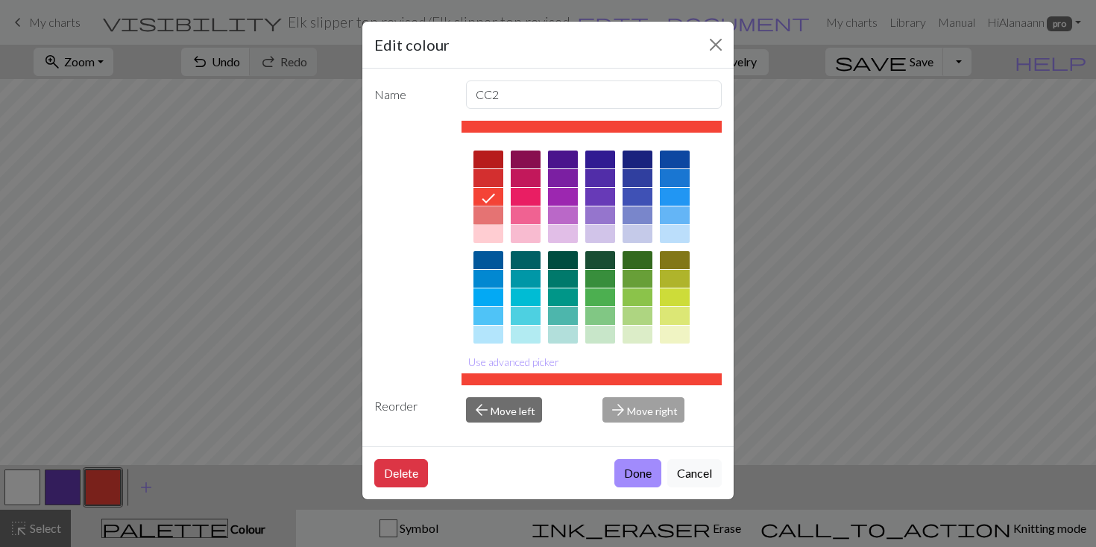
click at [491, 209] on div at bounding box center [489, 216] width 30 height 18
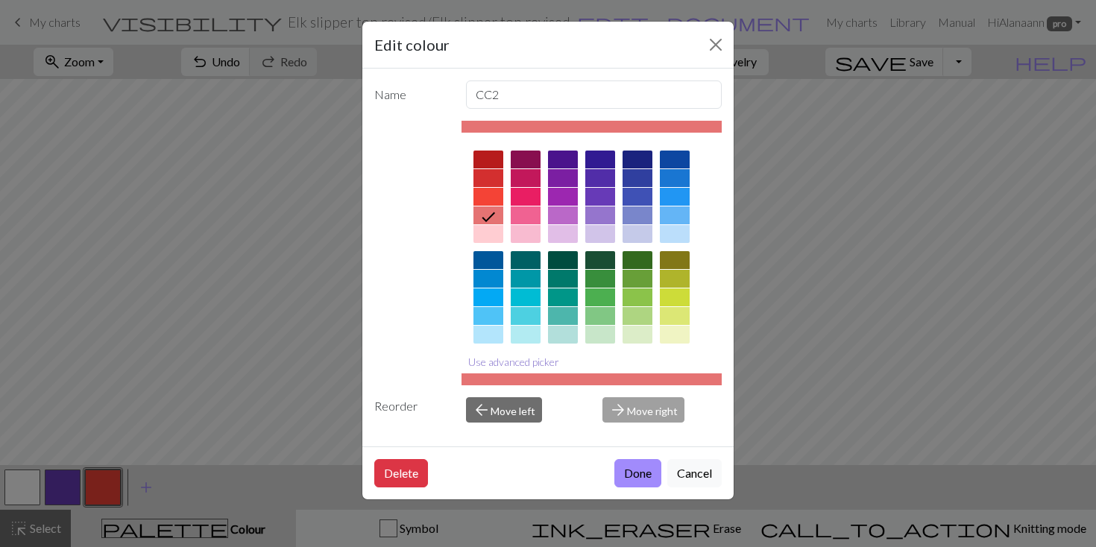
click at [529, 362] on button "Use advanced picker" at bounding box center [514, 361] width 104 height 23
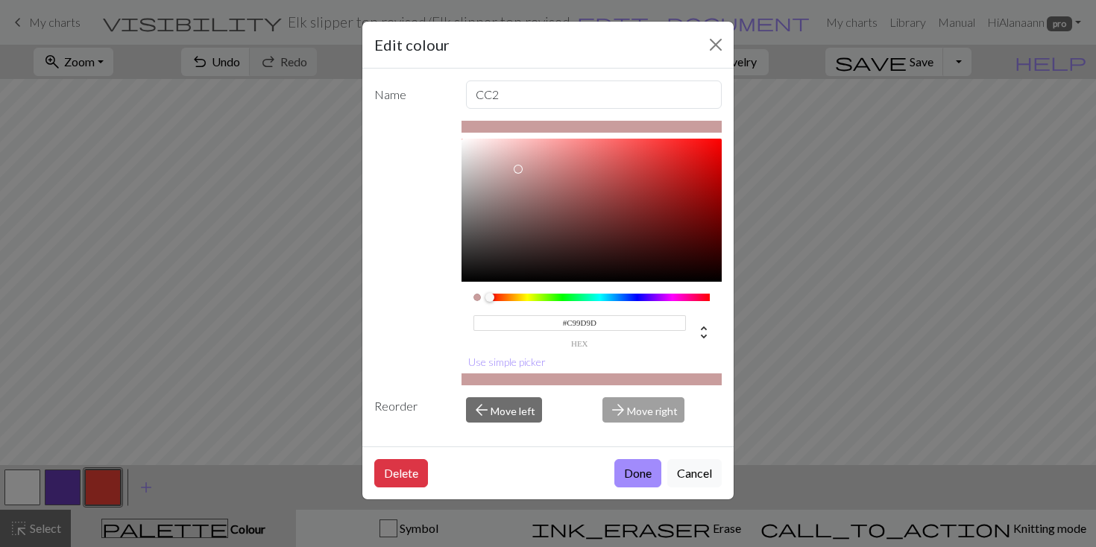
drag, startPoint x: 591, startPoint y: 151, endPoint x: 538, endPoint y: 194, distance: 67.3
click at [519, 169] on div at bounding box center [518, 169] width 9 height 9
type input "#C99C9C"
drag, startPoint x: 694, startPoint y: 467, endPoint x: 685, endPoint y: 470, distance: 9.4
click at [694, 467] on button "Cancel" at bounding box center [694, 473] width 54 height 28
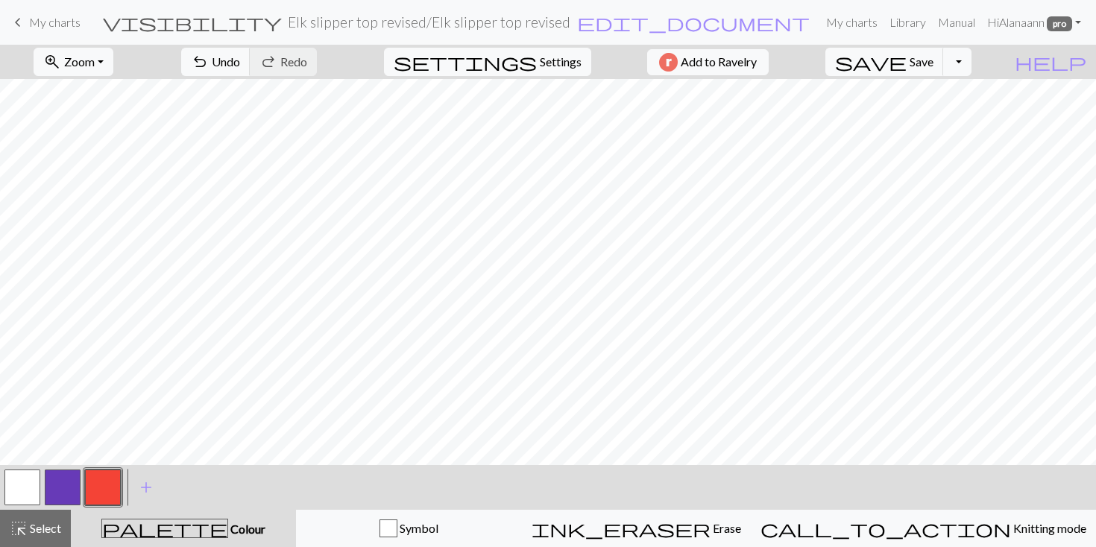
click at [114, 482] on button "button" at bounding box center [103, 488] width 36 height 36
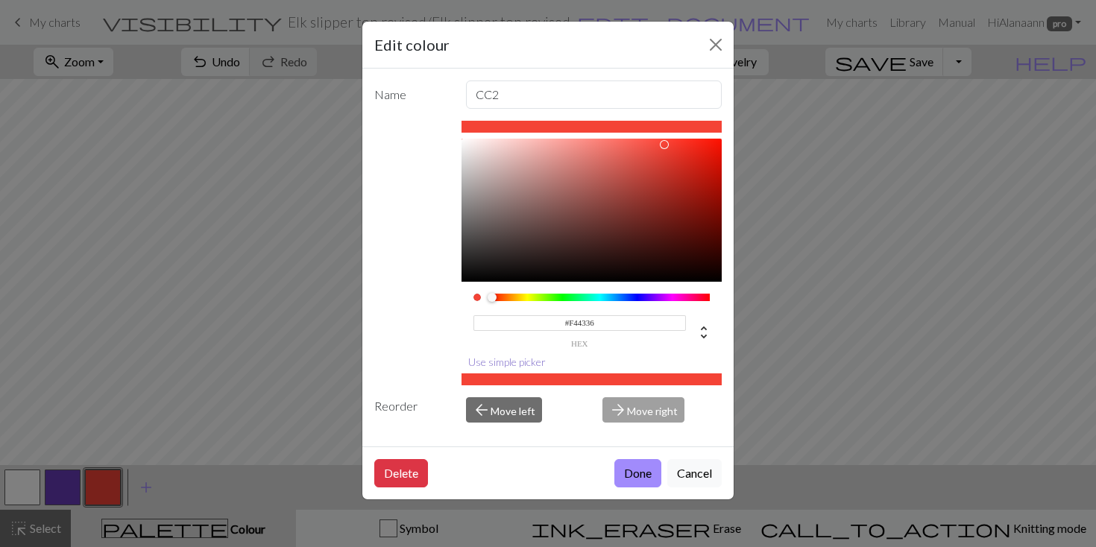
click at [515, 363] on button "Use simple picker" at bounding box center [507, 361] width 91 height 23
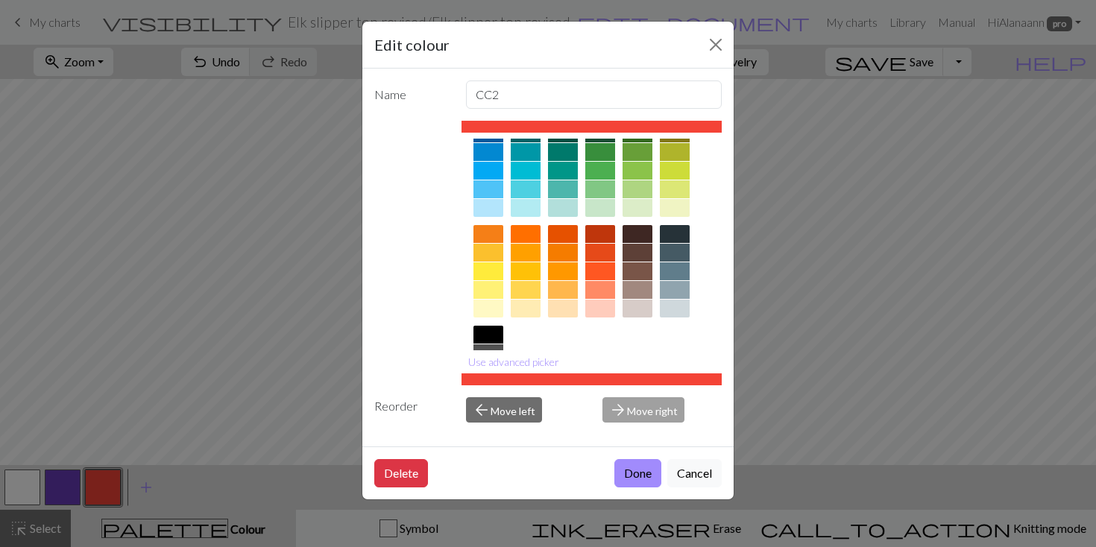
scroll to position [130, 0]
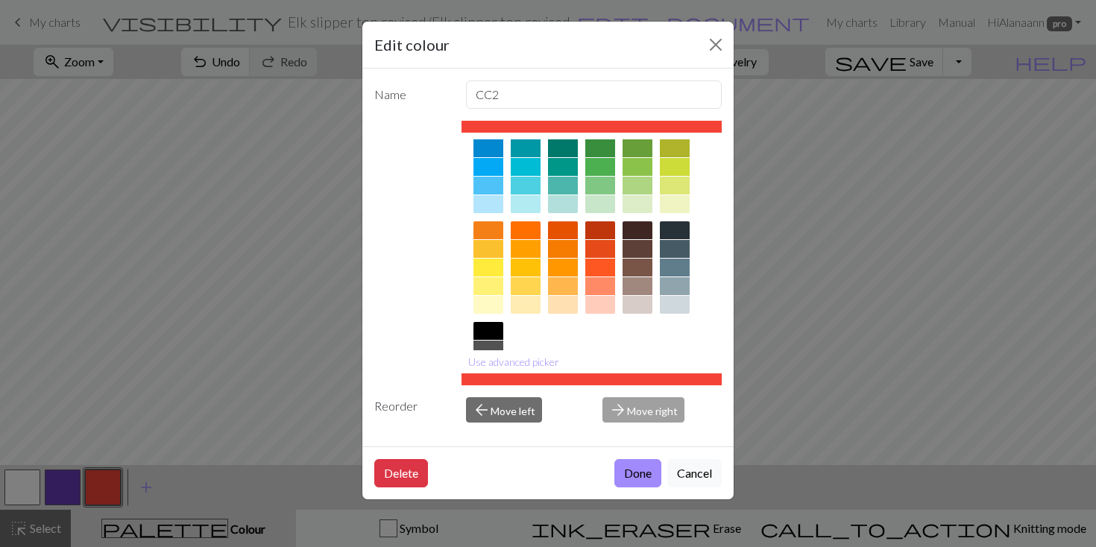
click at [601, 233] on div at bounding box center [600, 230] width 30 height 18
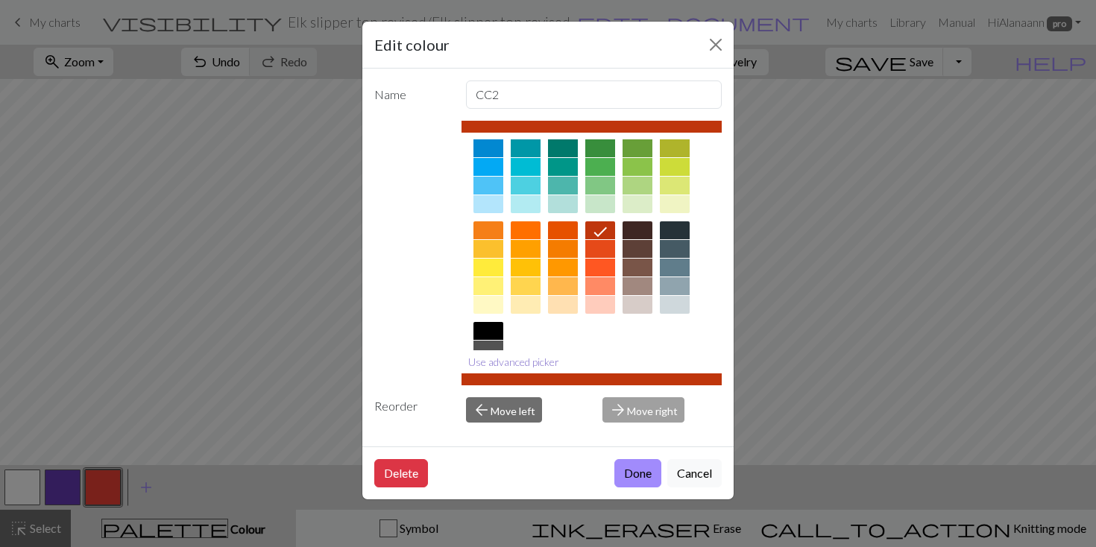
click at [534, 365] on button "Use advanced picker" at bounding box center [514, 361] width 104 height 23
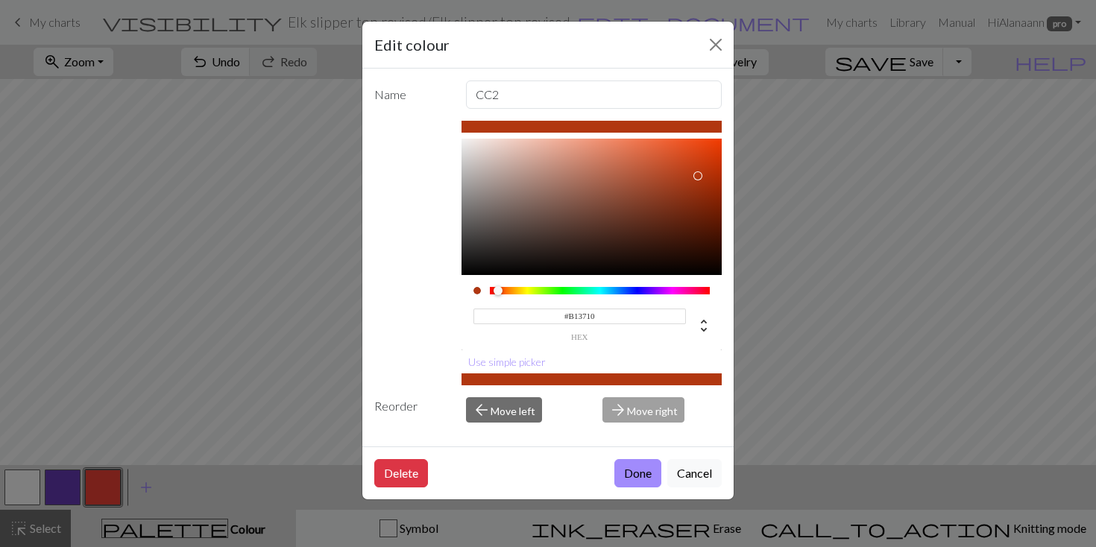
type input "#AF3610"
drag, startPoint x: 703, startPoint y: 167, endPoint x: 699, endPoint y: 178, distance: 12.0
click at [699, 177] on div at bounding box center [698, 176] width 9 height 9
click at [634, 477] on button "Done" at bounding box center [637, 473] width 47 height 28
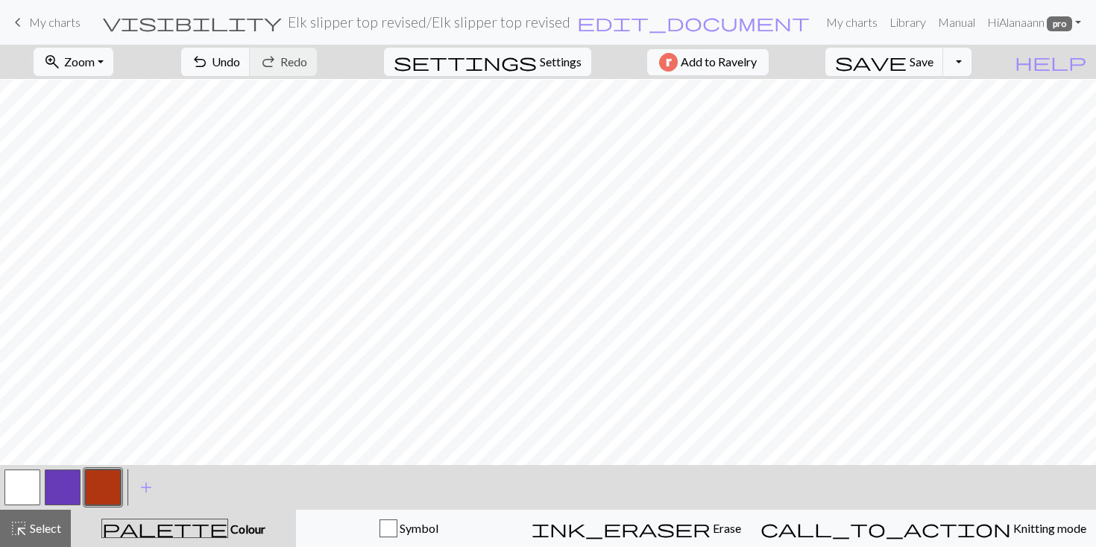
scroll to position [710, 0]
click at [103, 487] on button "button" at bounding box center [103, 488] width 36 height 36
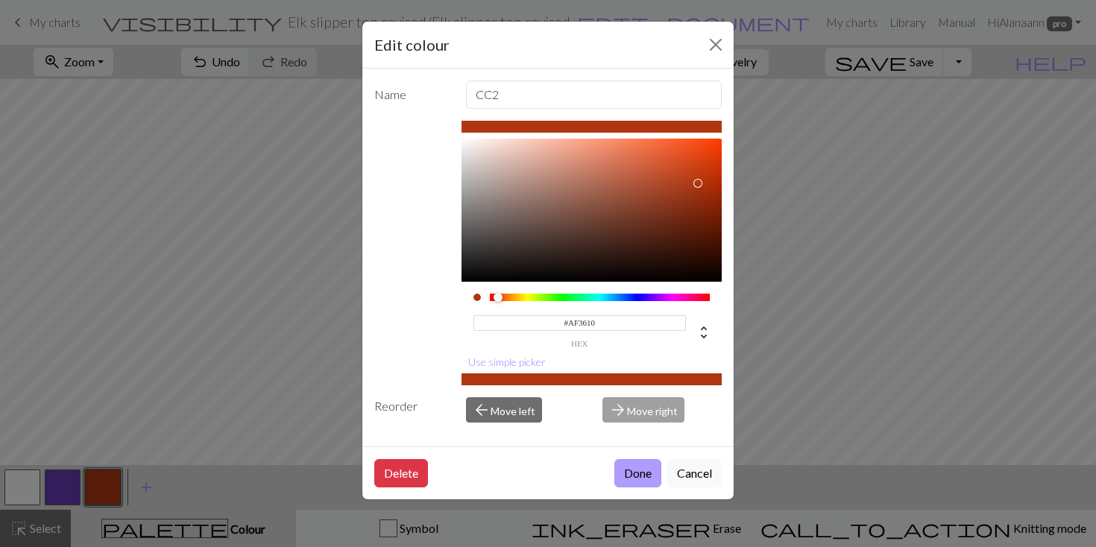
click at [618, 468] on button "Done" at bounding box center [637, 473] width 47 height 28
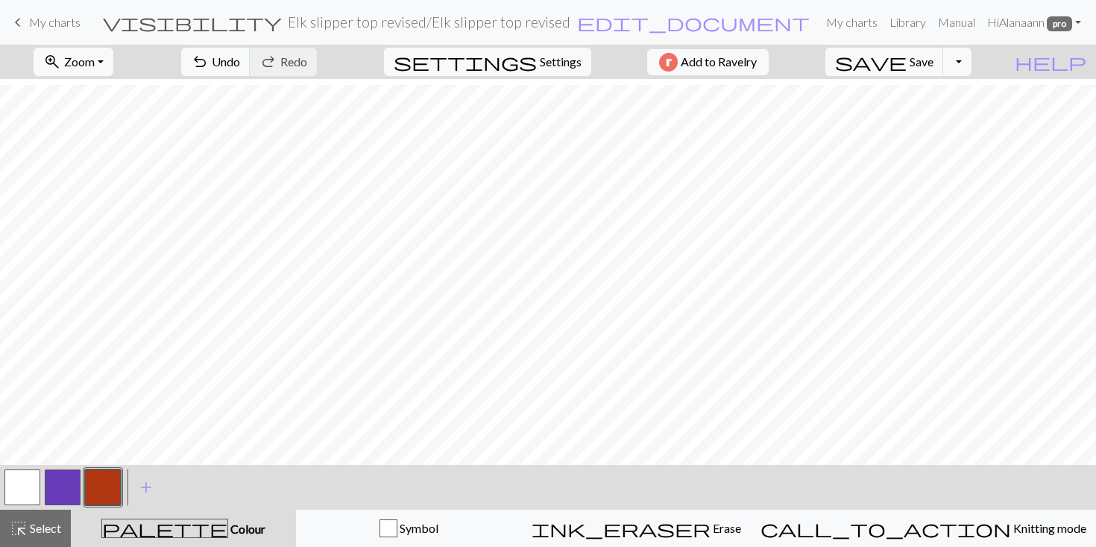
scroll to position [403, 0]
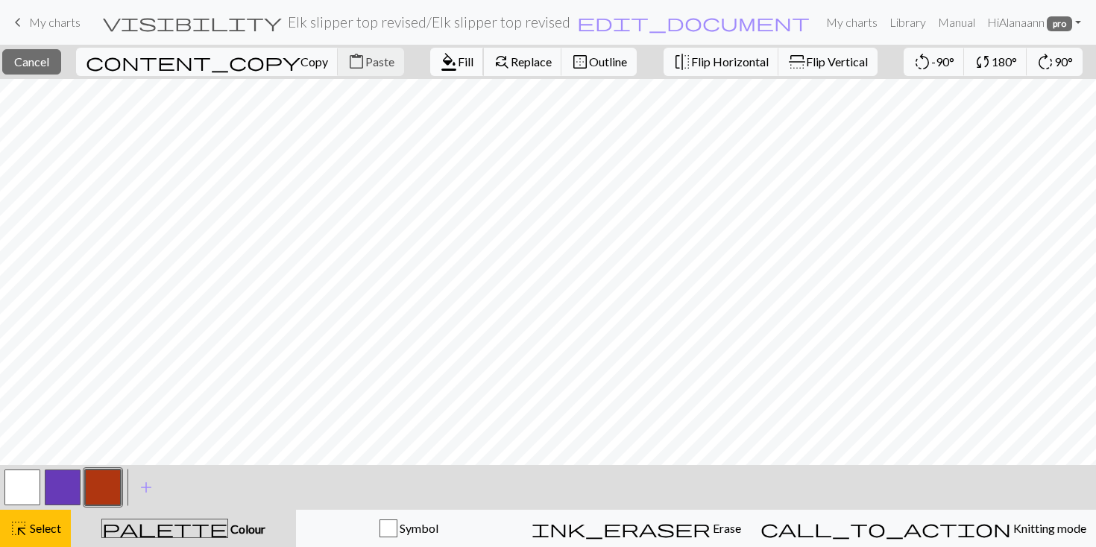
click at [430, 52] on button "format_color_fill Fill" at bounding box center [457, 62] width 54 height 28
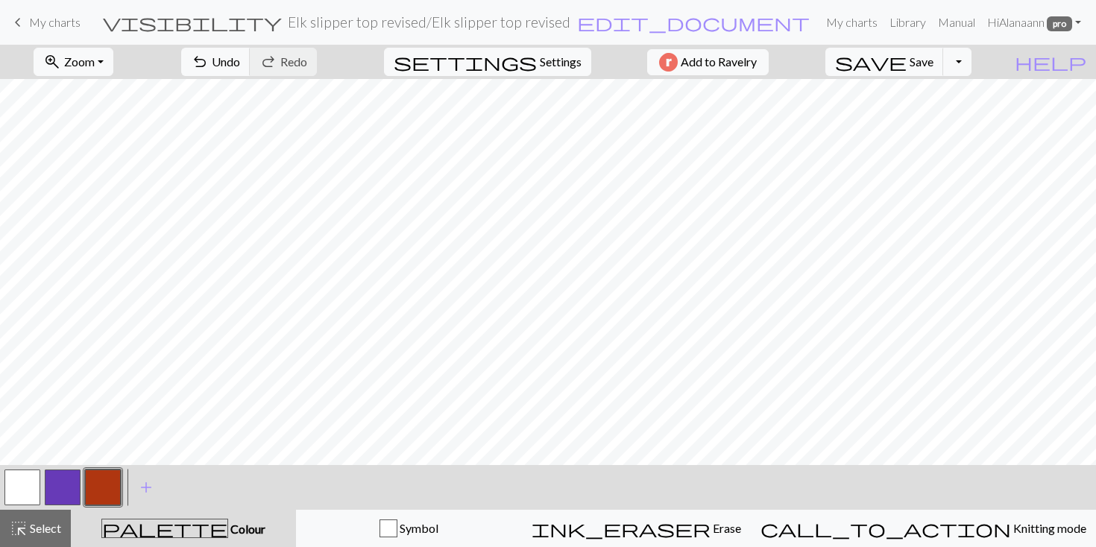
scroll to position [102, 0]
drag, startPoint x: 17, startPoint y: 478, endPoint x: 31, endPoint y: 468, distance: 17.2
click at [17, 478] on button "button" at bounding box center [22, 488] width 36 height 36
click at [98, 489] on button "button" at bounding box center [103, 488] width 36 height 36
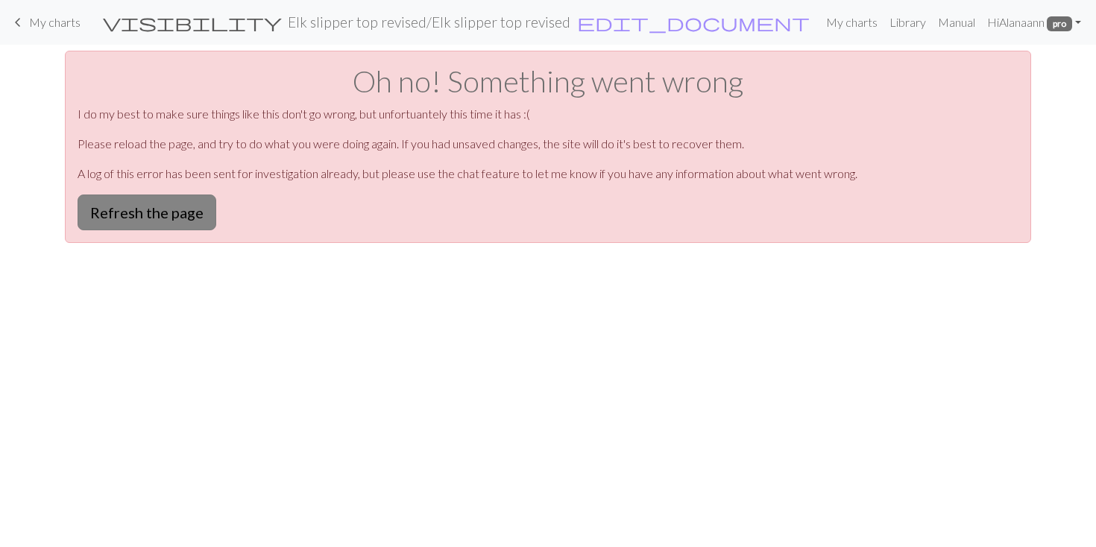
click at [130, 210] on button "Refresh the page" at bounding box center [147, 213] width 139 height 36
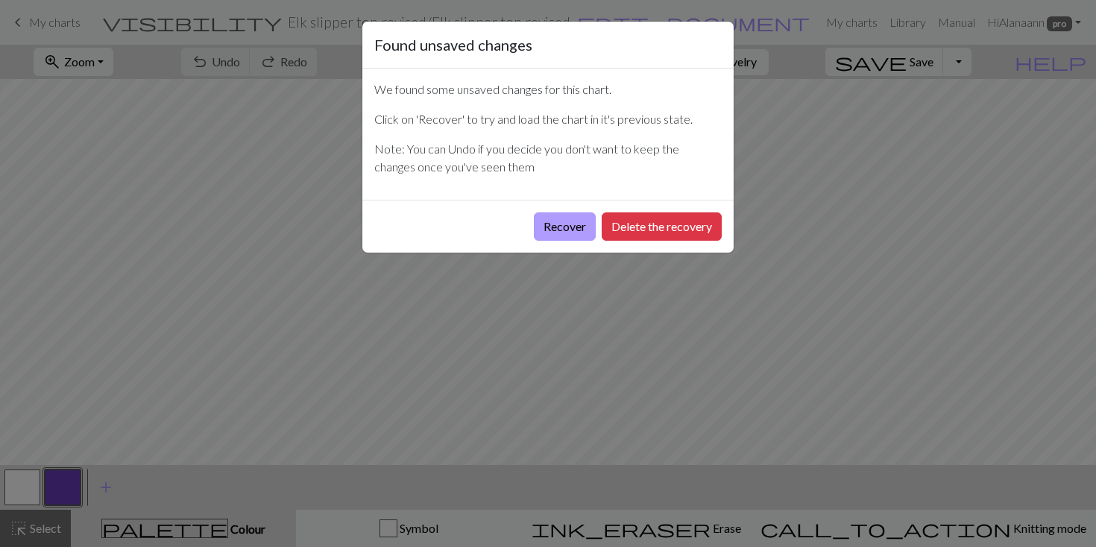
click at [557, 217] on button "Recover" at bounding box center [565, 227] width 62 height 28
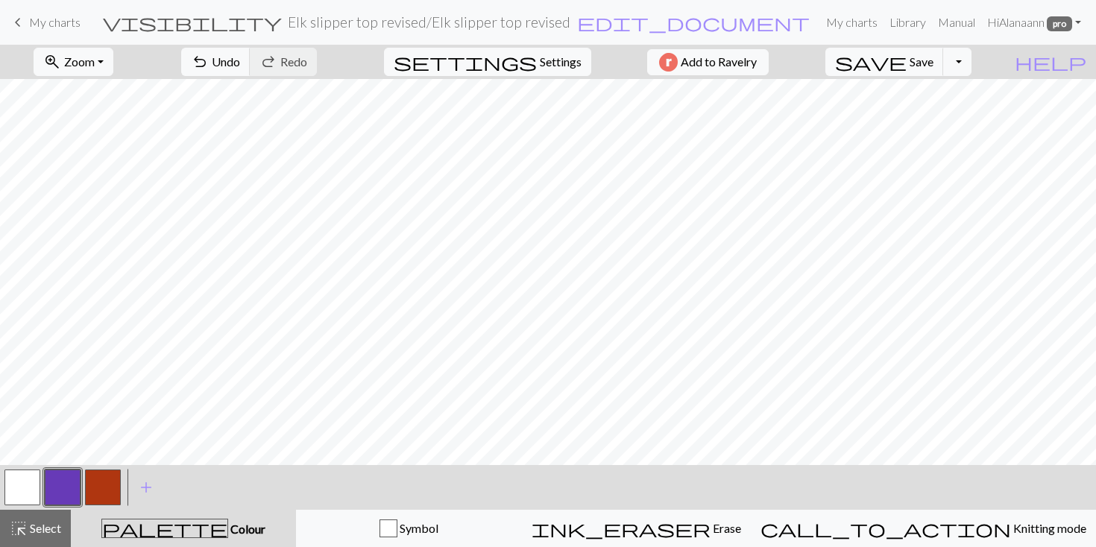
click at [101, 488] on button "button" at bounding box center [103, 488] width 36 height 36
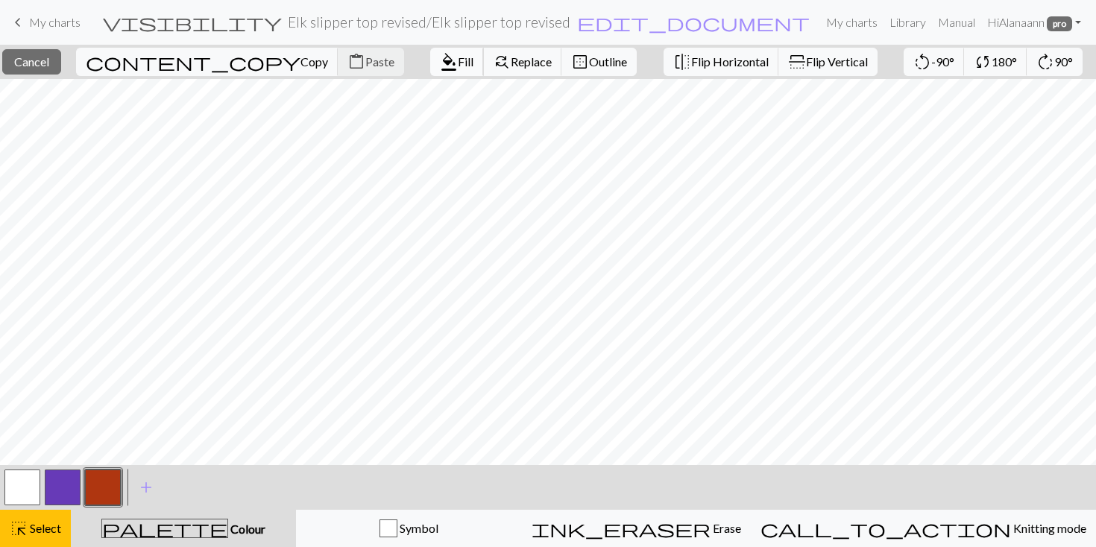
click at [430, 59] on button "format_color_fill Fill" at bounding box center [457, 62] width 54 height 28
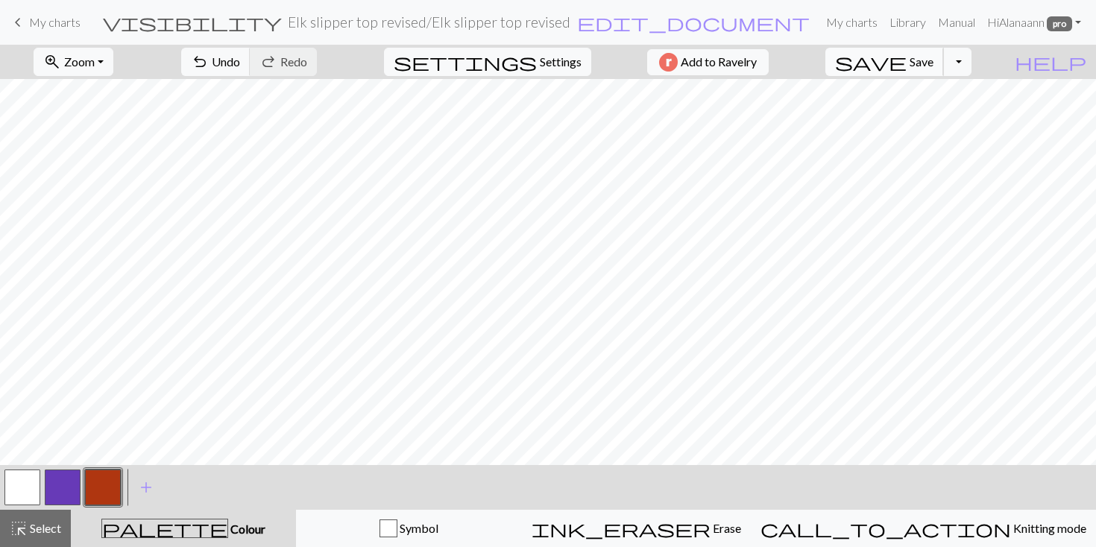
click at [934, 54] on span "Save" at bounding box center [922, 61] width 24 height 14
click at [934, 65] on span "Save" at bounding box center [922, 61] width 24 height 14
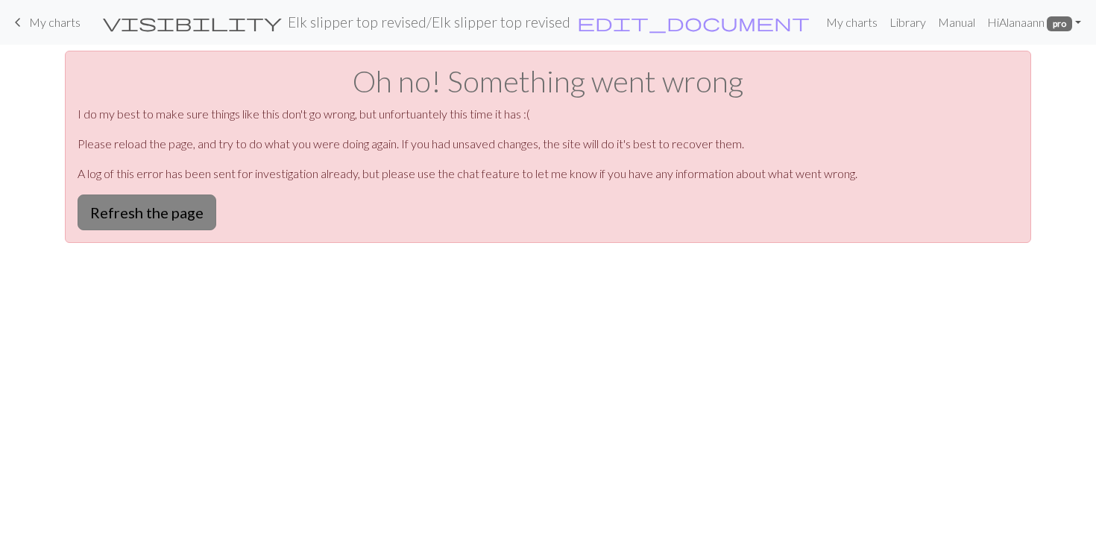
click at [147, 217] on button "Refresh the page" at bounding box center [147, 213] width 139 height 36
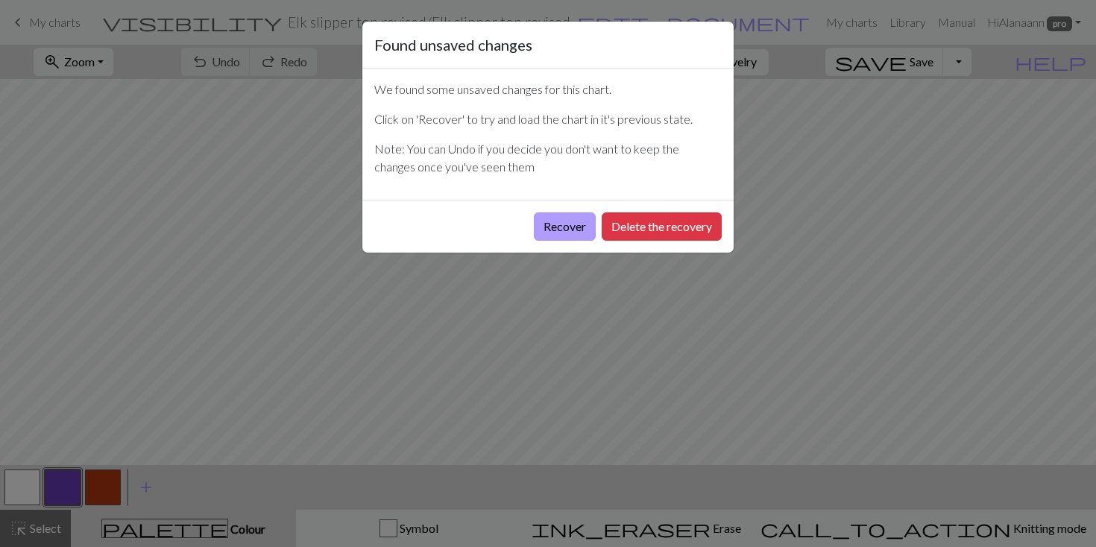
click at [560, 227] on button "Recover" at bounding box center [565, 227] width 62 height 28
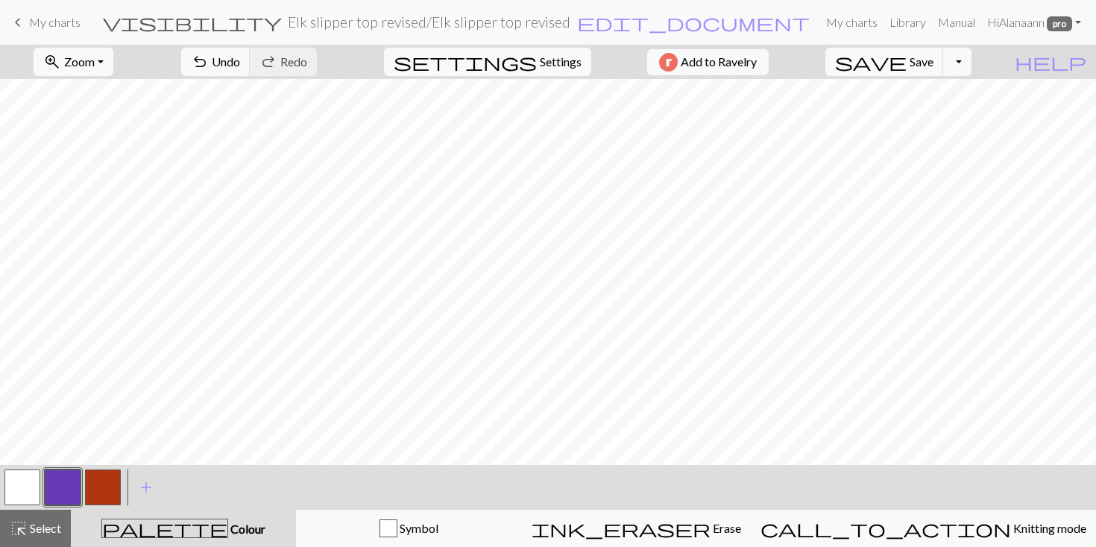
click at [108, 480] on button "button" at bounding box center [103, 488] width 36 height 36
click at [934, 57] on span "Save" at bounding box center [922, 61] width 24 height 14
click at [540, 59] on span "Settings" at bounding box center [561, 62] width 42 height 18
select select "aran"
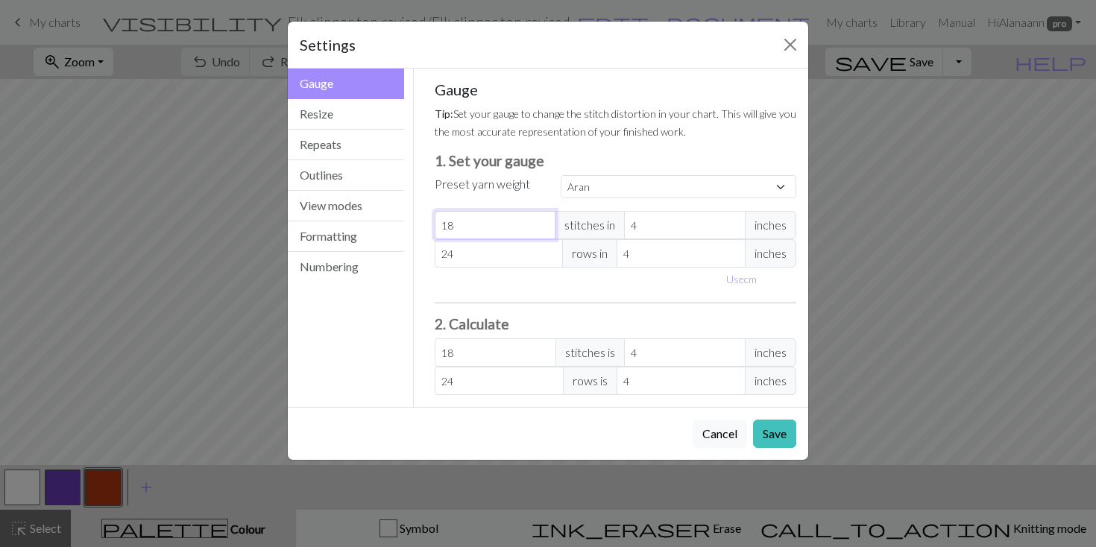
type input "17"
select select "custom"
type input "17"
type input "16"
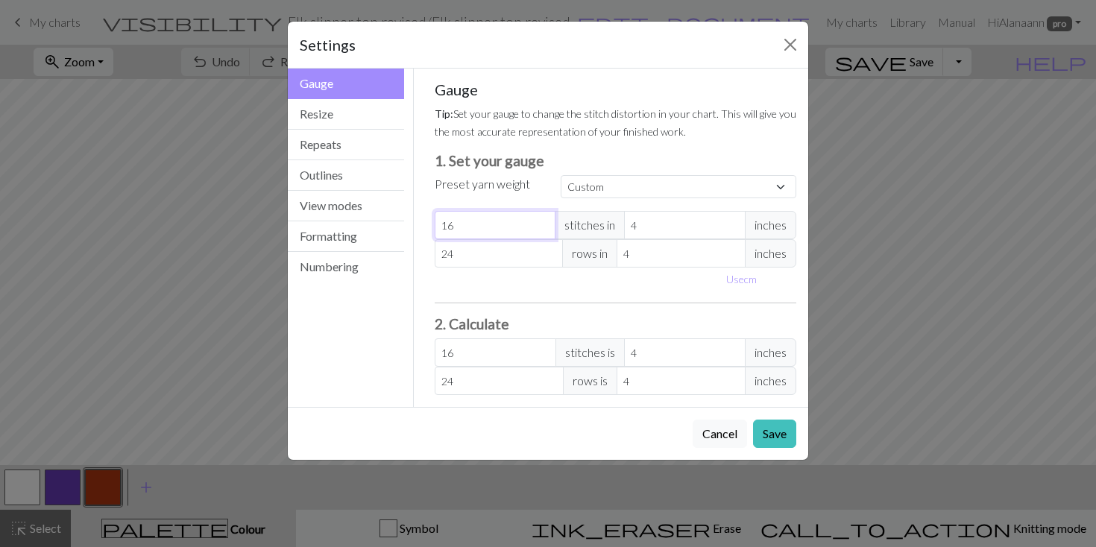
type input "15"
click at [459, 224] on input "15" at bounding box center [496, 225] width 122 height 28
drag, startPoint x: 459, startPoint y: 224, endPoint x: 429, endPoint y: 224, distance: 29.8
click at [428, 224] on div "Gauge Tip: Set your gauge to change the stitch distortion in your chart. This w…" at bounding box center [616, 238] width 386 height 339
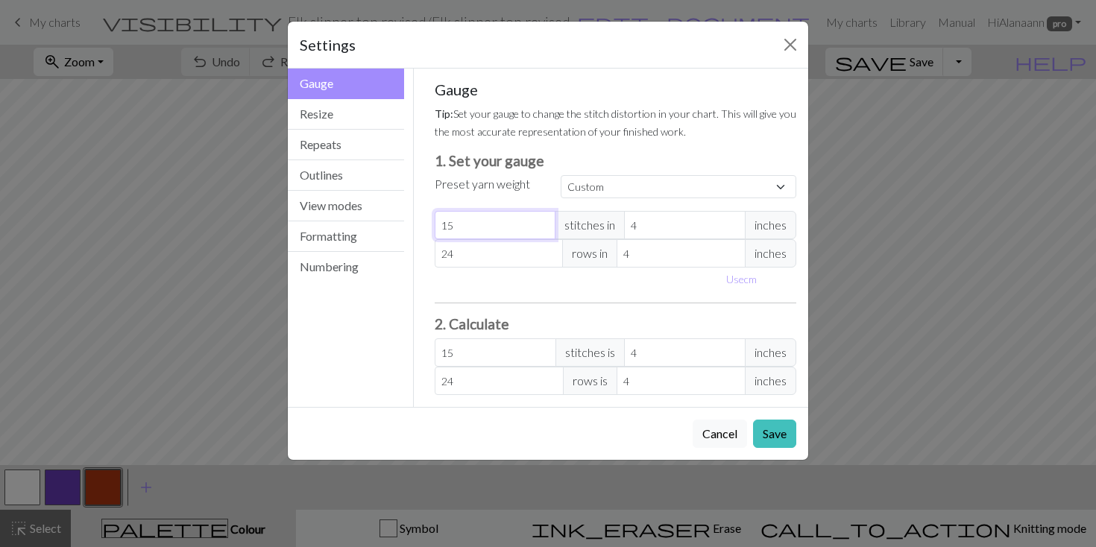
type input "2"
type input "24"
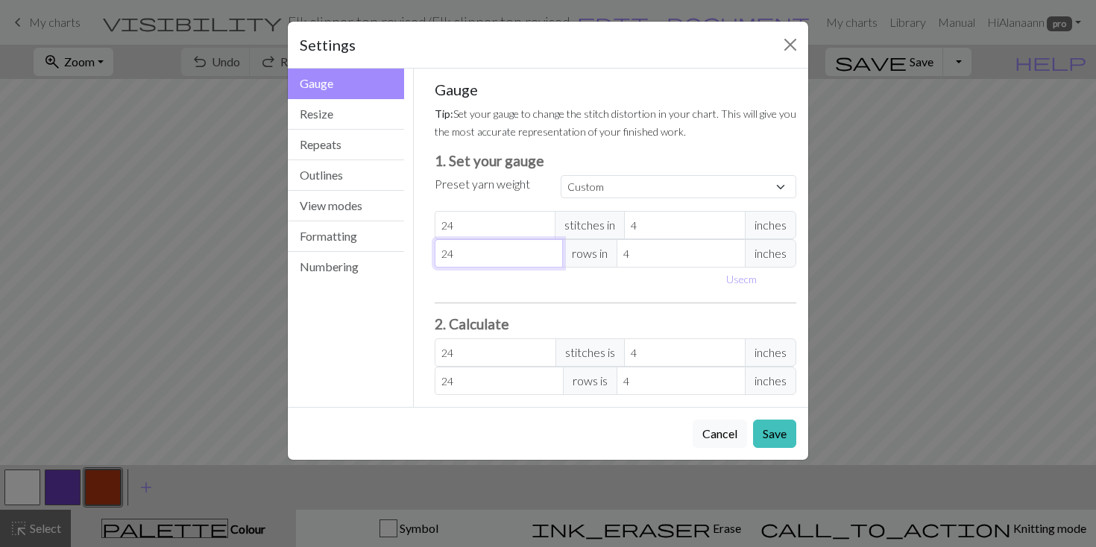
drag, startPoint x: 452, startPoint y: 256, endPoint x: 433, endPoint y: 257, distance: 18.7
click at [433, 257] on div "Gauge Tip: Set your gauge to change the stitch distortion in your chart. This w…" at bounding box center [616, 238] width 386 height 339
type input "3"
type input "30"
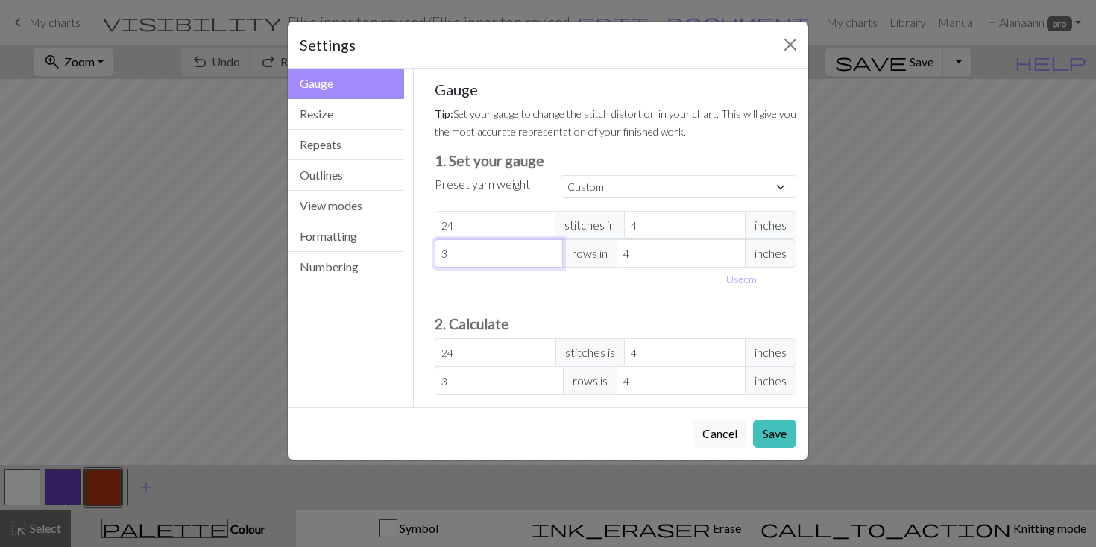
type input "30"
click at [769, 434] on button "Save" at bounding box center [774, 434] width 43 height 28
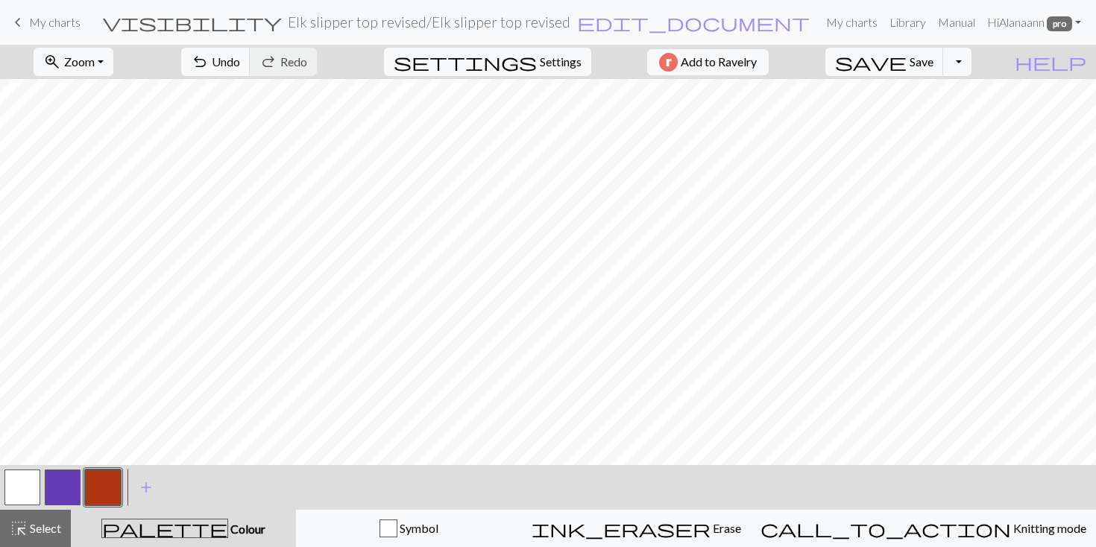
click at [22, 488] on button "button" at bounding box center [22, 488] width 36 height 36
click at [934, 60] on span "Save" at bounding box center [922, 61] width 24 height 14
click at [59, 485] on button "button" at bounding box center [63, 488] width 36 height 36
click at [98, 488] on button "button" at bounding box center [103, 488] width 36 height 36
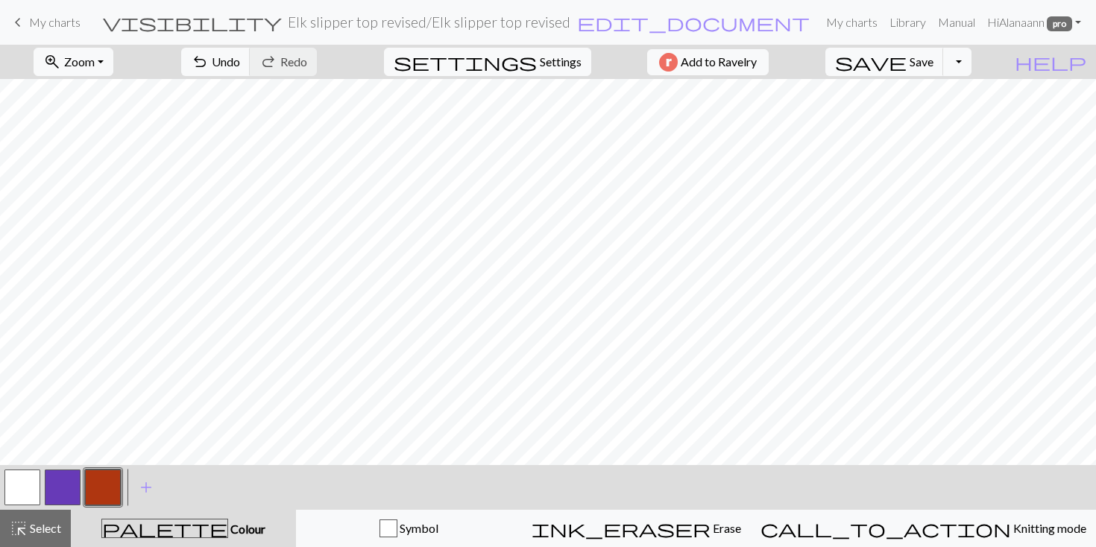
scroll to position [0, 0]
click at [240, 61] on span "Undo" at bounding box center [226, 61] width 28 height 14
click at [934, 57] on span "Save" at bounding box center [922, 61] width 24 height 14
click at [934, 61] on span "Save" at bounding box center [922, 61] width 24 height 14
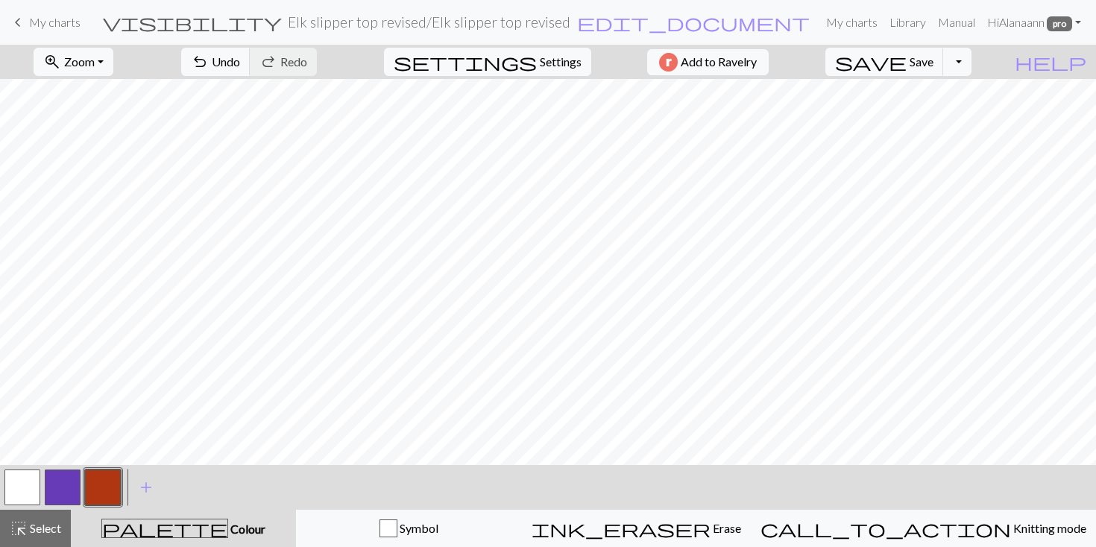
click at [14, 479] on button "button" at bounding box center [22, 488] width 36 height 36
click at [110, 480] on button "button" at bounding box center [103, 488] width 36 height 36
drag, startPoint x: 32, startPoint y: 487, endPoint x: 94, endPoint y: 477, distance: 62.6
click at [32, 487] on button "button" at bounding box center [22, 488] width 36 height 36
click at [101, 479] on button "button" at bounding box center [103, 488] width 36 height 36
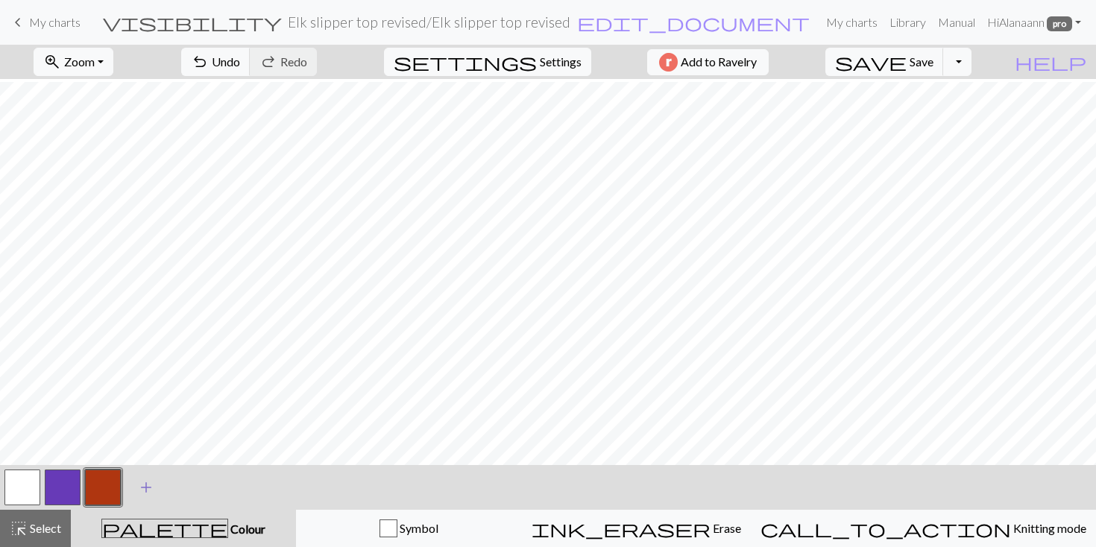
scroll to position [358, 0]
click at [934, 59] on span "Save" at bounding box center [922, 61] width 24 height 14
click at [934, 63] on span "Save" at bounding box center [922, 61] width 24 height 14
click at [95, 64] on span "Zoom" at bounding box center [79, 61] width 31 height 14
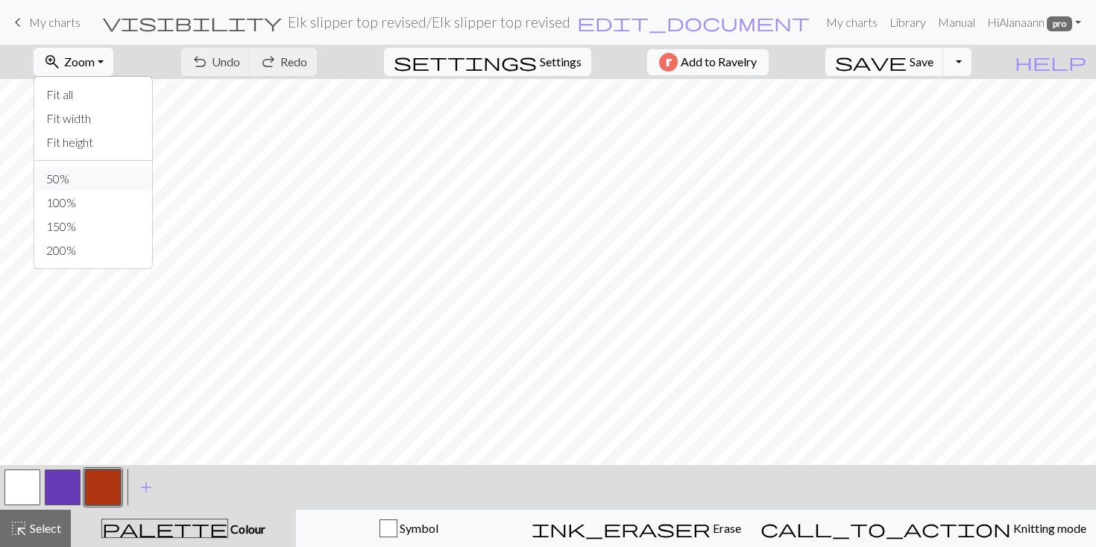
click at [93, 174] on button "50%" at bounding box center [93, 179] width 118 height 24
click at [547, 58] on span "Settings" at bounding box center [561, 62] width 42 height 18
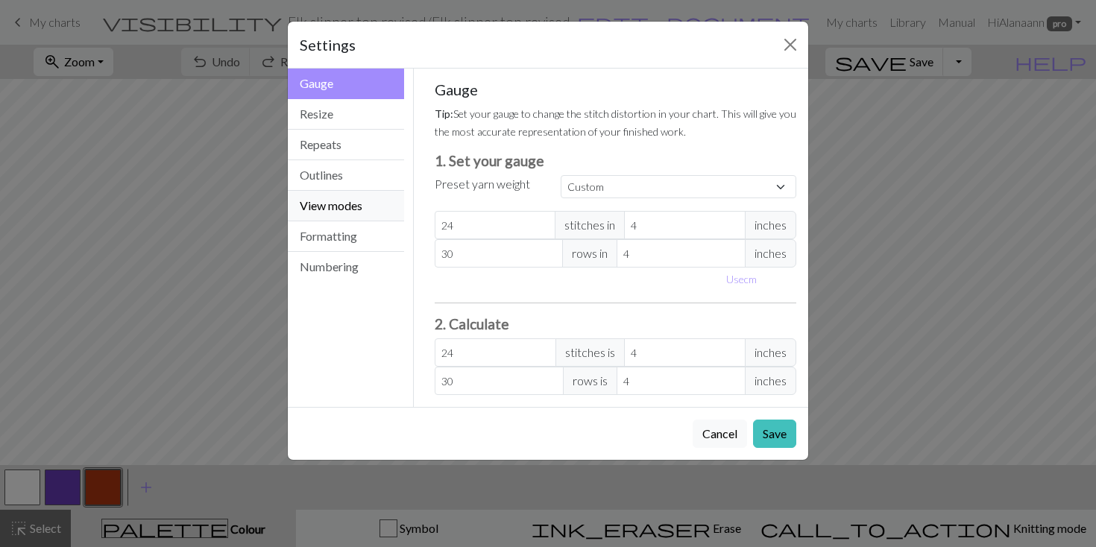
click at [327, 201] on button "View modes" at bounding box center [346, 206] width 116 height 31
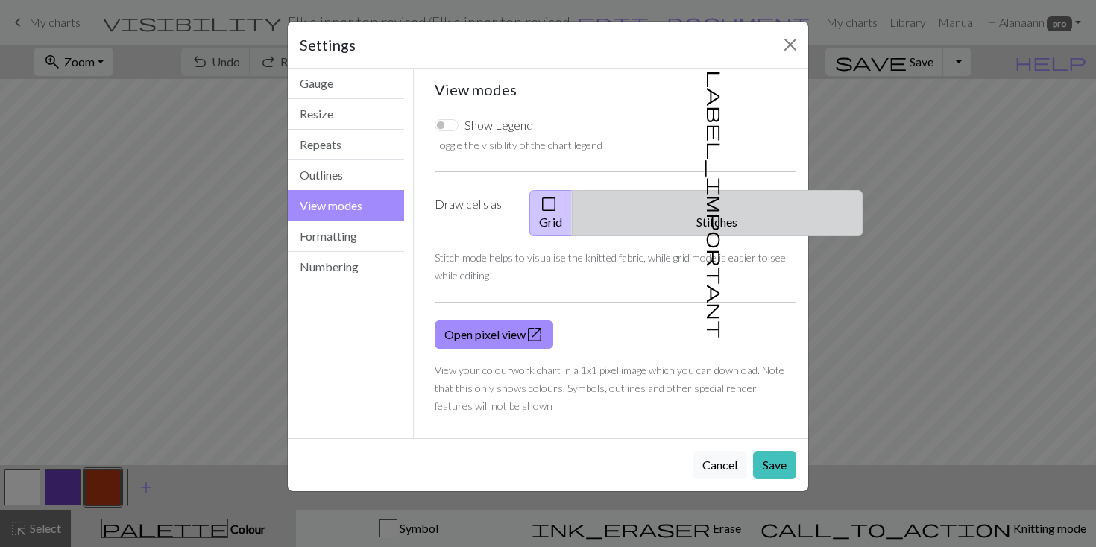
click at [725, 197] on button "label_important Stitches" at bounding box center [717, 213] width 291 height 46
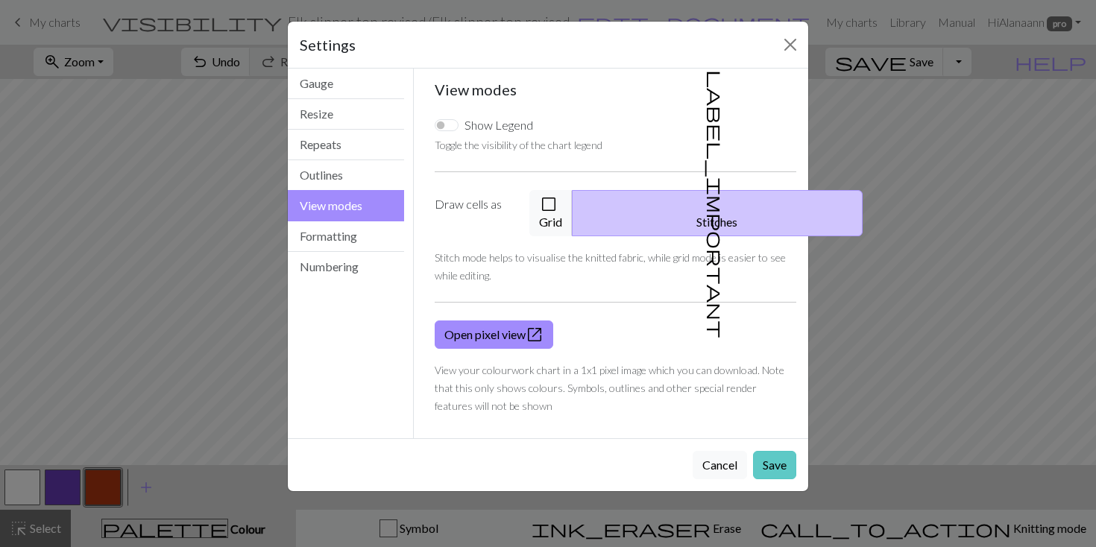
click at [771, 451] on button "Save" at bounding box center [774, 465] width 43 height 28
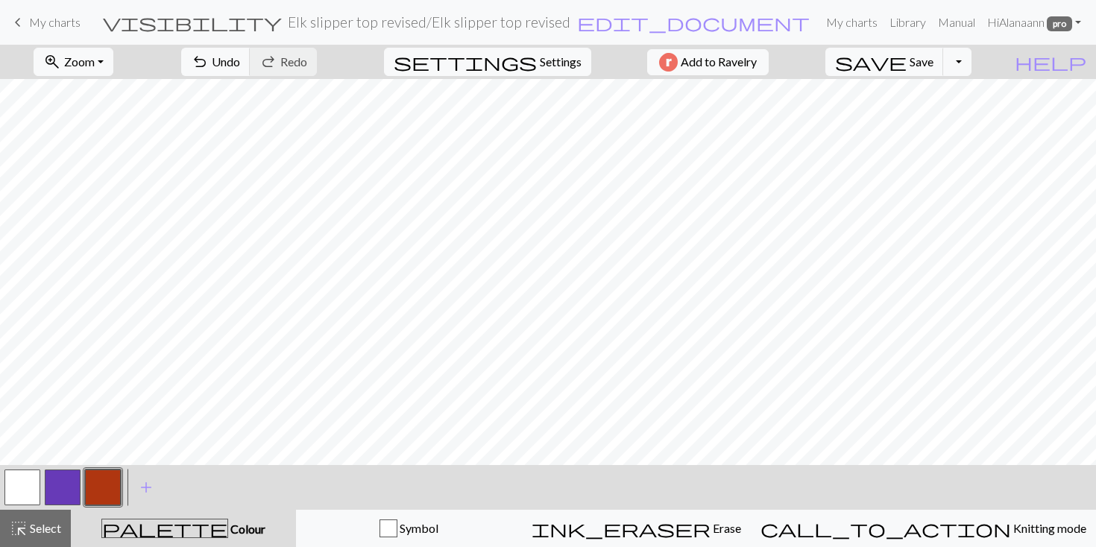
drag, startPoint x: 19, startPoint y: 486, endPoint x: 21, endPoint y: 474, distance: 12.1
click at [19, 486] on button "button" at bounding box center [22, 488] width 36 height 36
click at [101, 473] on button "button" at bounding box center [103, 488] width 36 height 36
click at [934, 61] on span "Save" at bounding box center [922, 61] width 24 height 14
click at [554, 56] on span "Settings" at bounding box center [561, 62] width 42 height 18
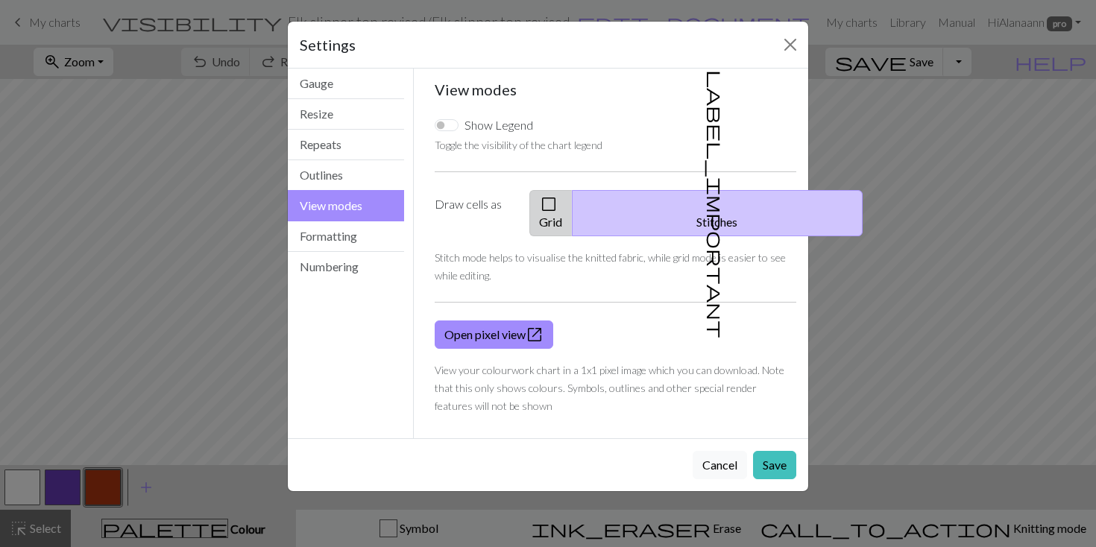
click at [573, 200] on button "check_box_outline_blank Grid" at bounding box center [550, 213] width 43 height 46
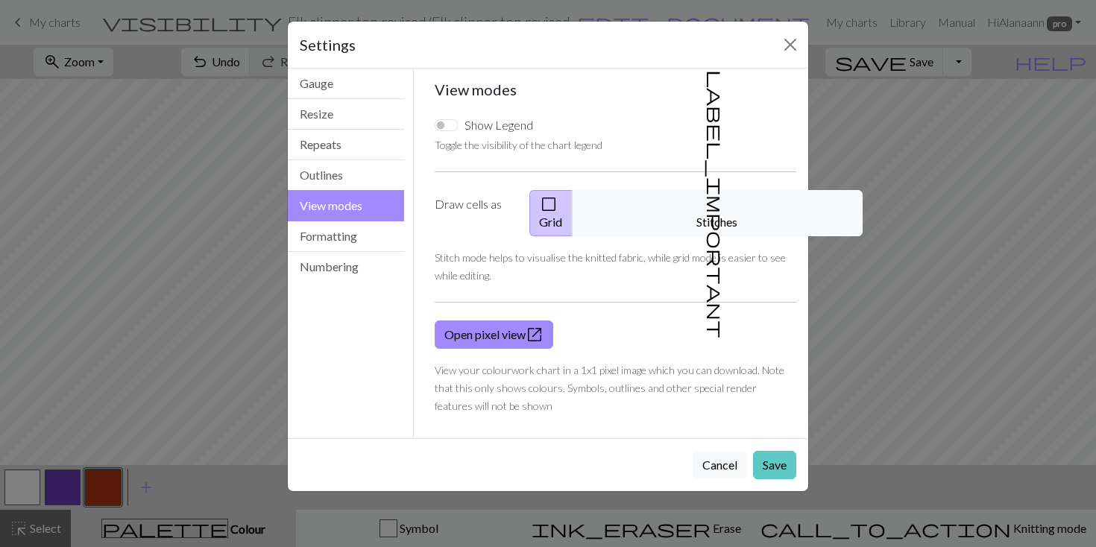
click at [771, 451] on button "Save" at bounding box center [774, 465] width 43 height 28
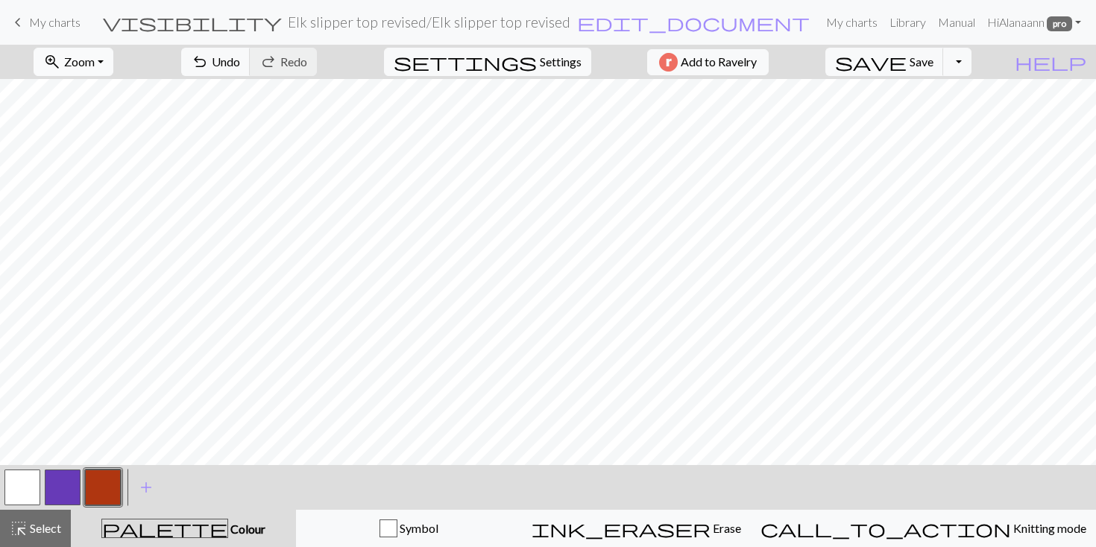
click at [95, 64] on span "Zoom" at bounding box center [79, 61] width 31 height 14
click at [938, 61] on button "save Save Save" at bounding box center [884, 62] width 119 height 28
click at [95, 56] on span "Zoom" at bounding box center [79, 61] width 31 height 14
click at [88, 202] on button "100%" at bounding box center [93, 203] width 118 height 24
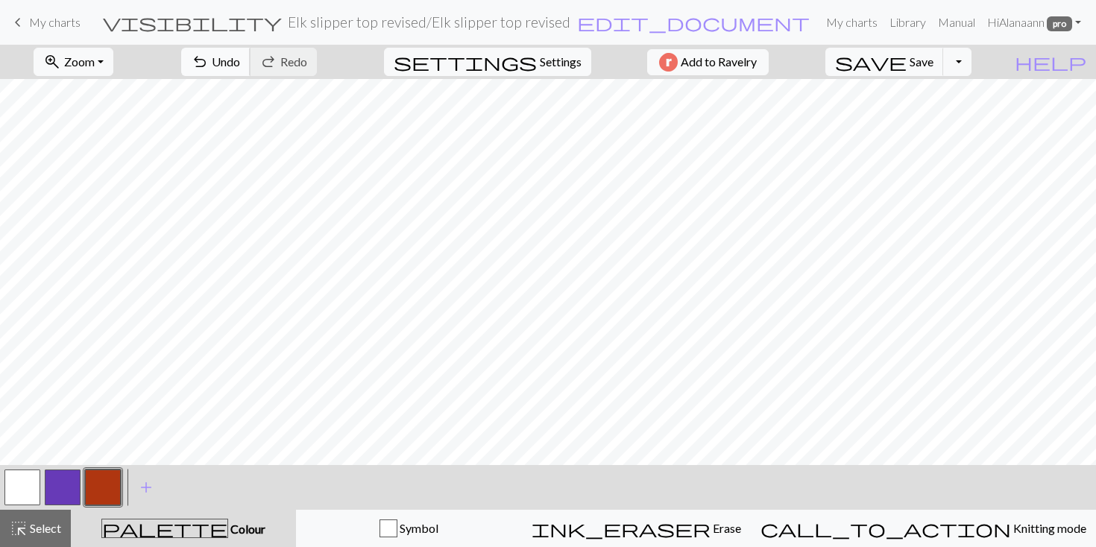
click at [240, 60] on span "Undo" at bounding box center [226, 61] width 28 height 14
click at [30, 482] on button "button" at bounding box center [22, 488] width 36 height 36
click at [107, 485] on button "button" at bounding box center [103, 488] width 36 height 36
click at [934, 59] on span "Save" at bounding box center [922, 61] width 24 height 14
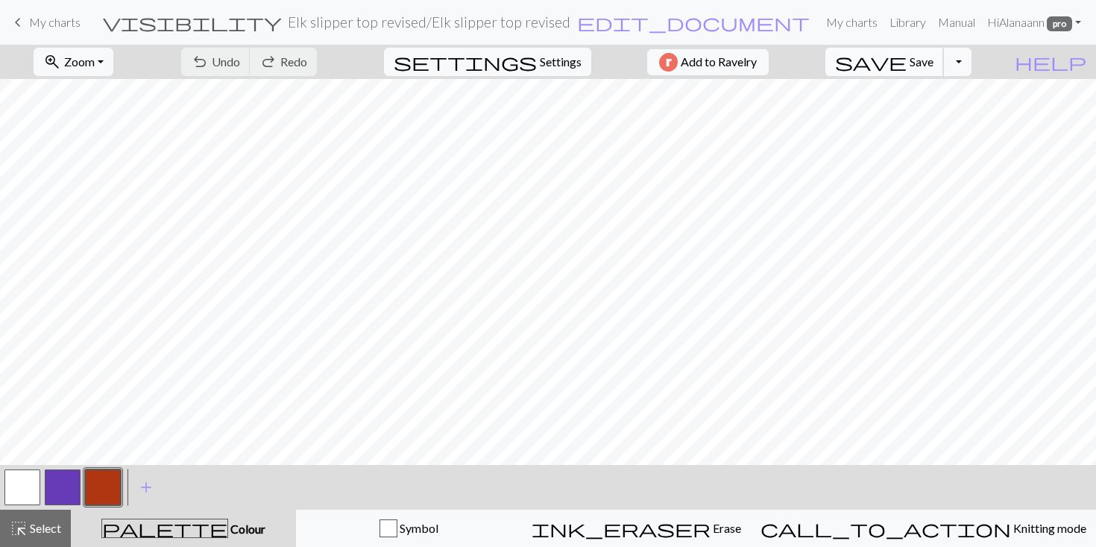
scroll to position [0, 0]
click at [28, 482] on button "button" at bounding box center [22, 488] width 36 height 36
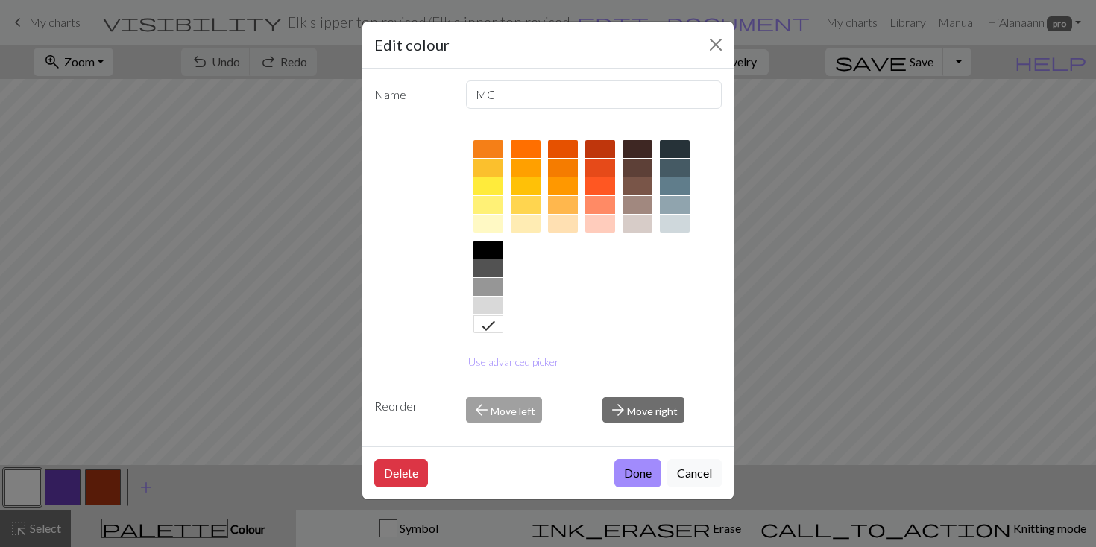
scroll to position [212, 0]
click at [636, 225] on div at bounding box center [638, 224] width 30 height 18
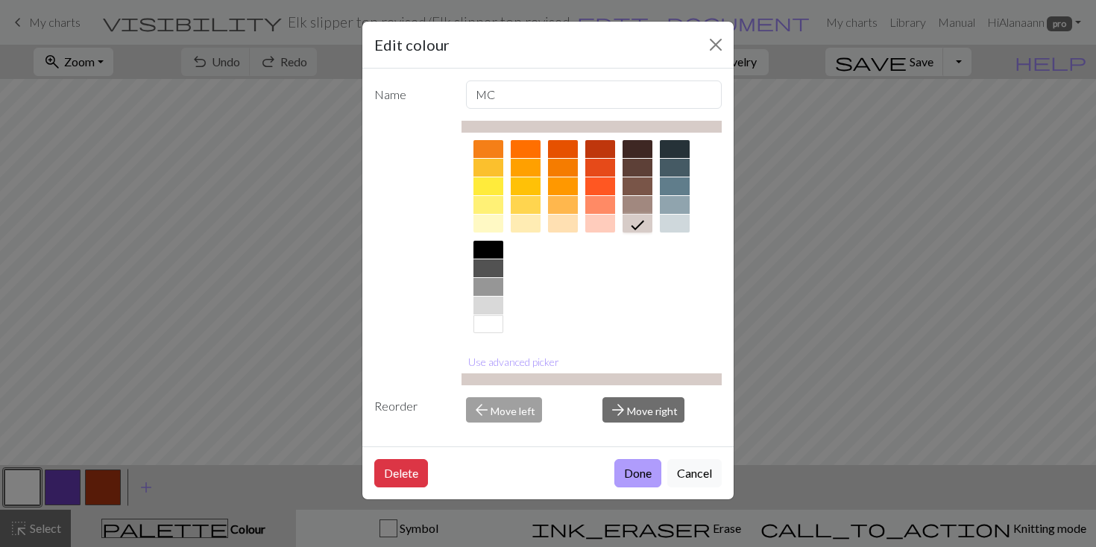
click at [631, 475] on button "Done" at bounding box center [637, 473] width 47 height 28
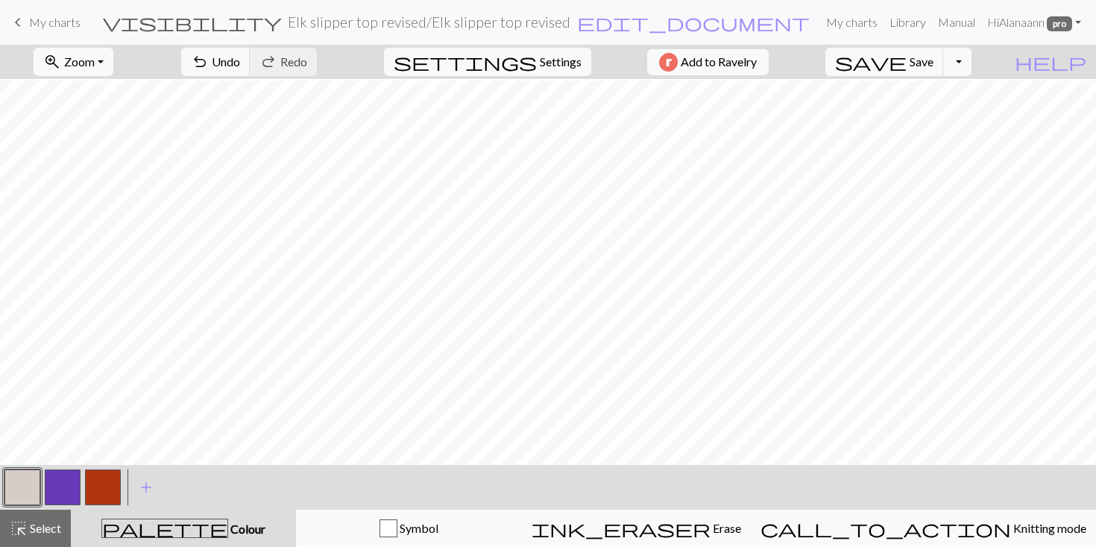
scroll to position [479, 0]
click at [934, 63] on span "Save" at bounding box center [922, 61] width 24 height 14
click at [99, 491] on button "button" at bounding box center [103, 488] width 36 height 36
click at [58, 488] on button "button" at bounding box center [63, 488] width 36 height 36
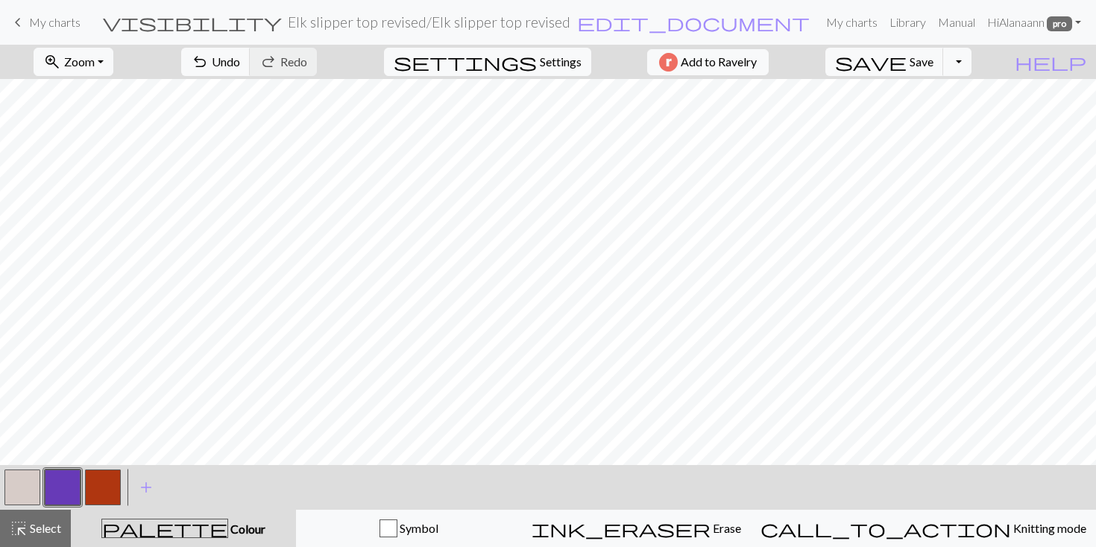
drag, startPoint x: 25, startPoint y: 485, endPoint x: 96, endPoint y: 480, distance: 71.7
click at [25, 485] on button "button" at bounding box center [22, 488] width 36 height 36
click at [58, 488] on button "button" at bounding box center [63, 488] width 36 height 36
click at [34, 485] on button "button" at bounding box center [22, 488] width 36 height 36
click at [26, 486] on button "button" at bounding box center [22, 488] width 36 height 36
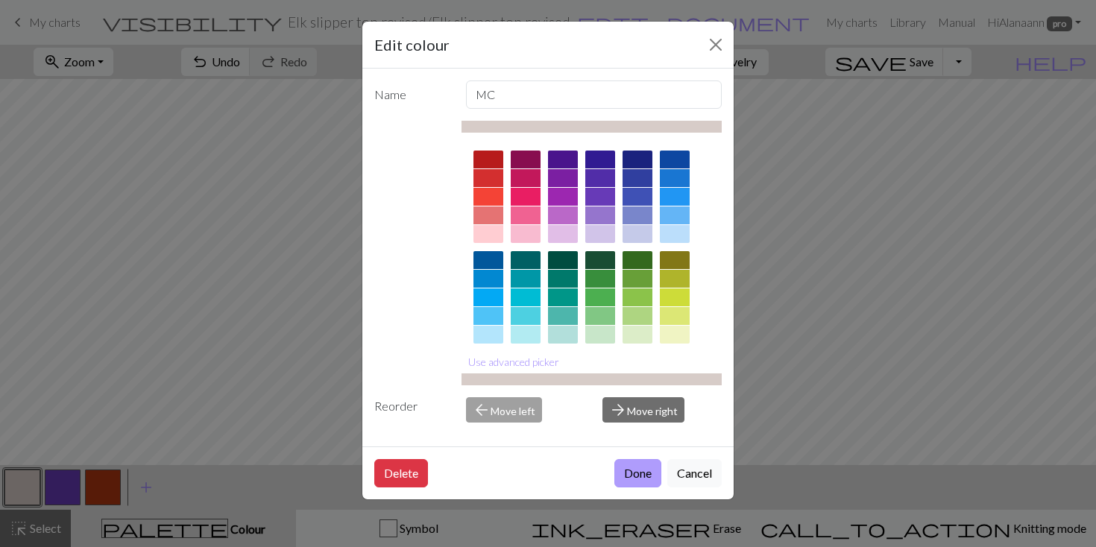
click at [642, 469] on button "Done" at bounding box center [637, 473] width 47 height 28
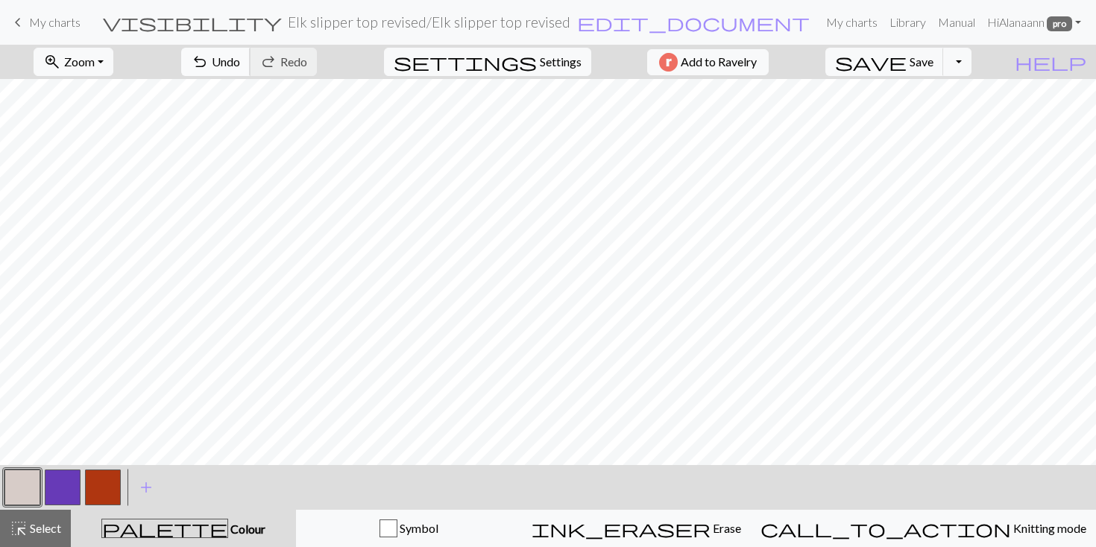
click at [240, 56] on span "Undo" at bounding box center [226, 61] width 28 height 14
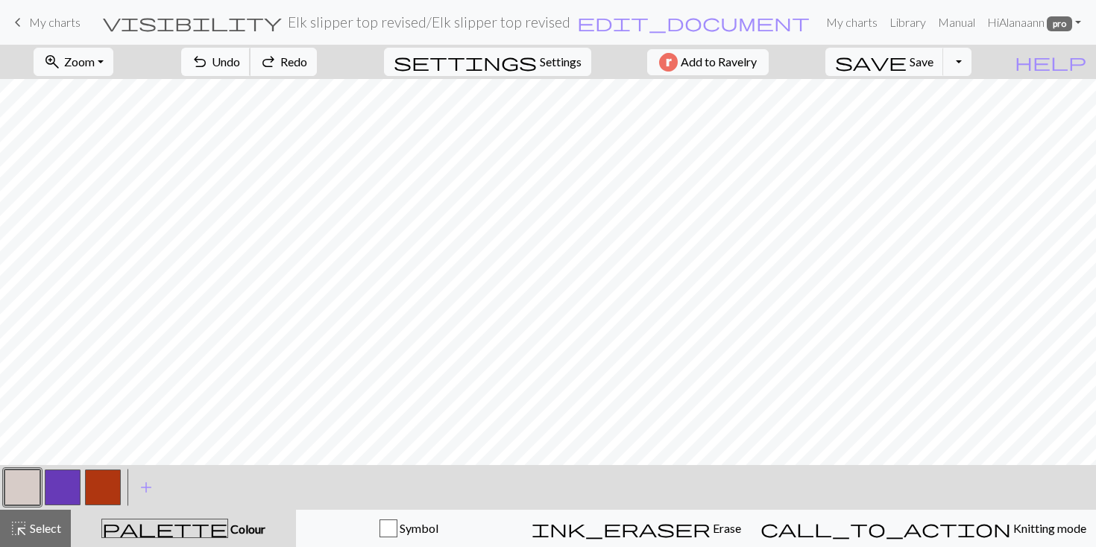
click at [240, 56] on span "Undo" at bounding box center [226, 61] width 28 height 14
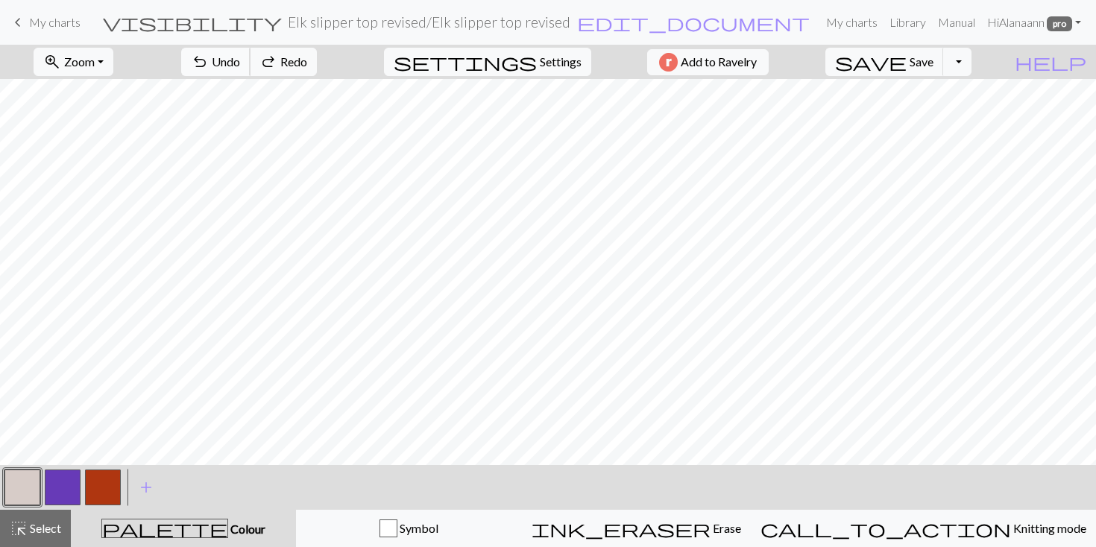
click at [240, 56] on span "Undo" at bounding box center [226, 61] width 28 height 14
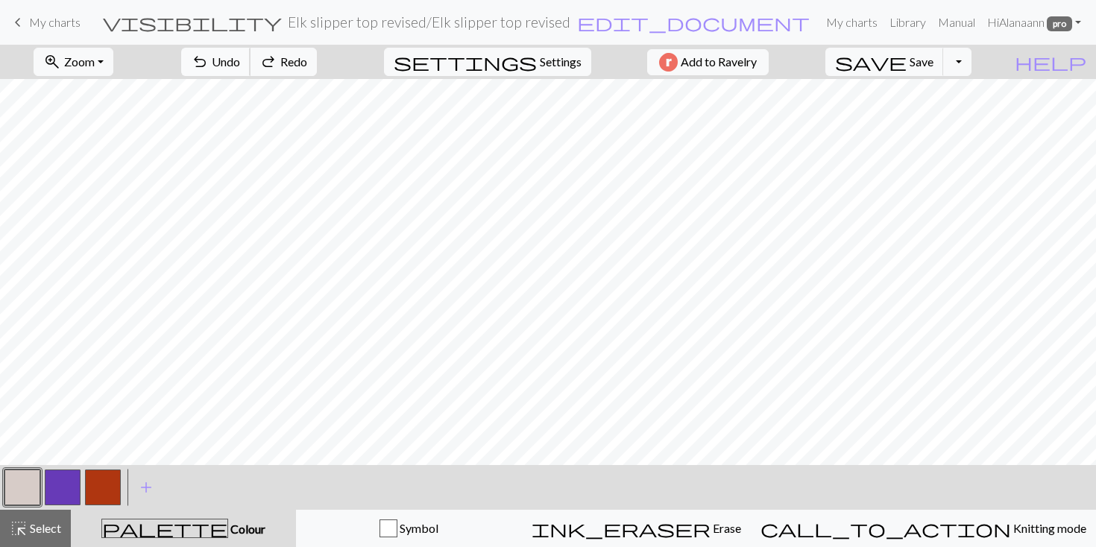
click at [240, 56] on span "Undo" at bounding box center [226, 61] width 28 height 14
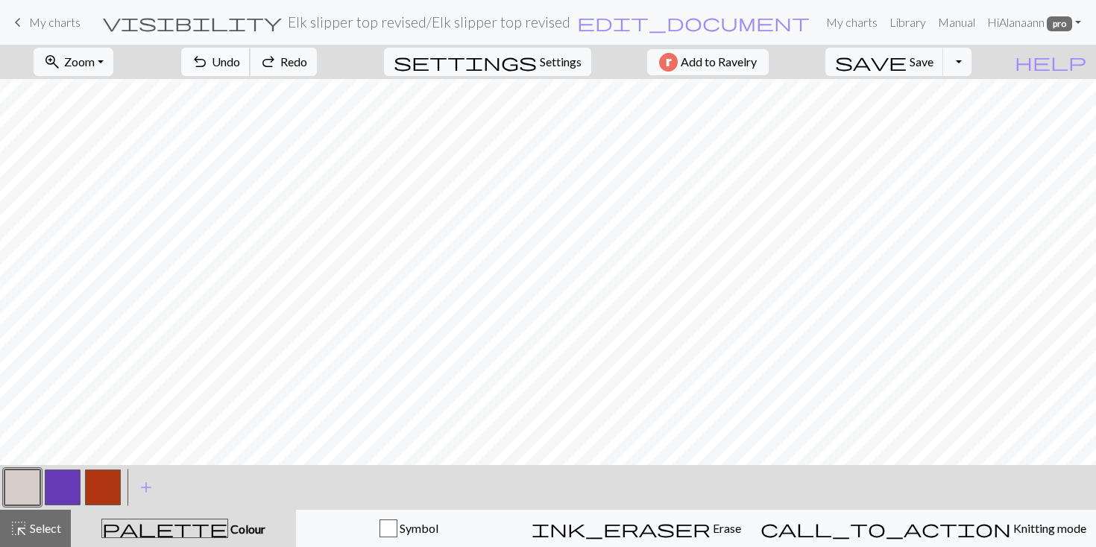
click at [240, 56] on span "Undo" at bounding box center [226, 61] width 28 height 14
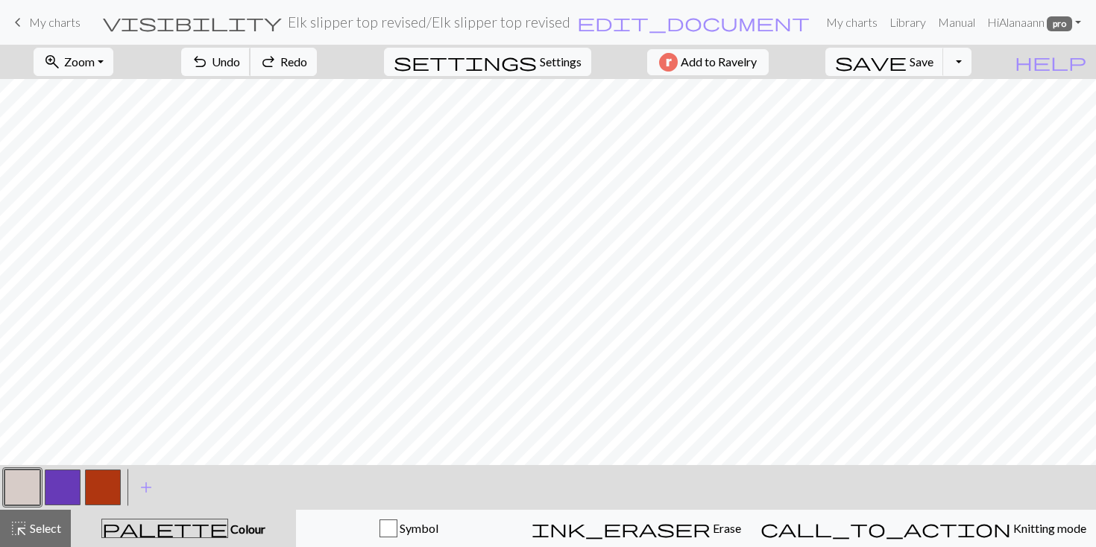
click at [240, 56] on span "Undo" at bounding box center [226, 61] width 28 height 14
click at [240, 55] on span "Undo" at bounding box center [226, 61] width 28 height 14
click at [67, 474] on button "button" at bounding box center [63, 488] width 36 height 36
click at [19, 479] on button "button" at bounding box center [22, 488] width 36 height 36
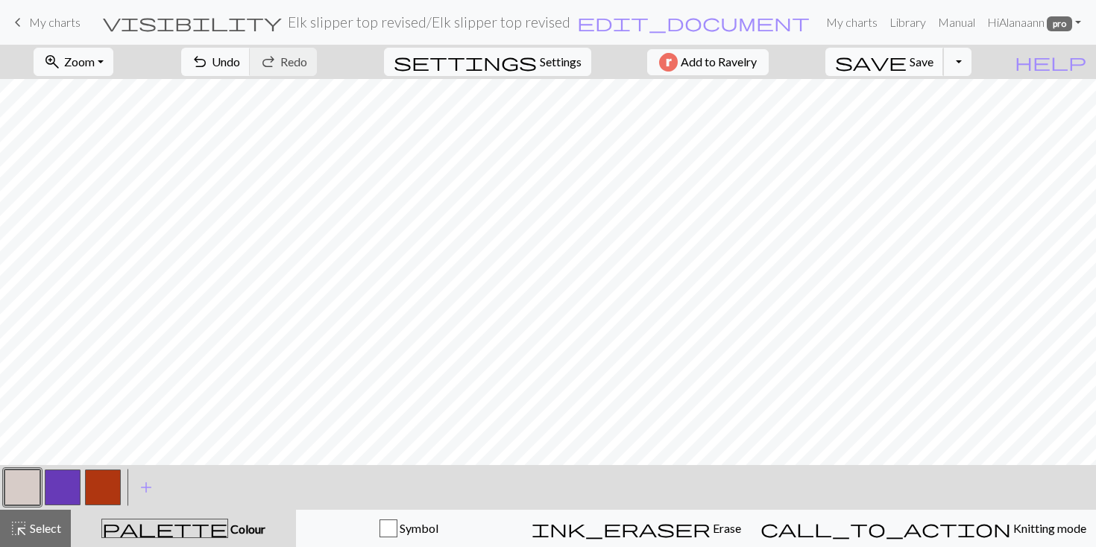
click at [934, 55] on span "Save" at bounding box center [922, 61] width 24 height 14
click at [95, 474] on button "button" at bounding box center [103, 488] width 36 height 36
click at [29, 475] on button "button" at bounding box center [22, 488] width 36 height 36
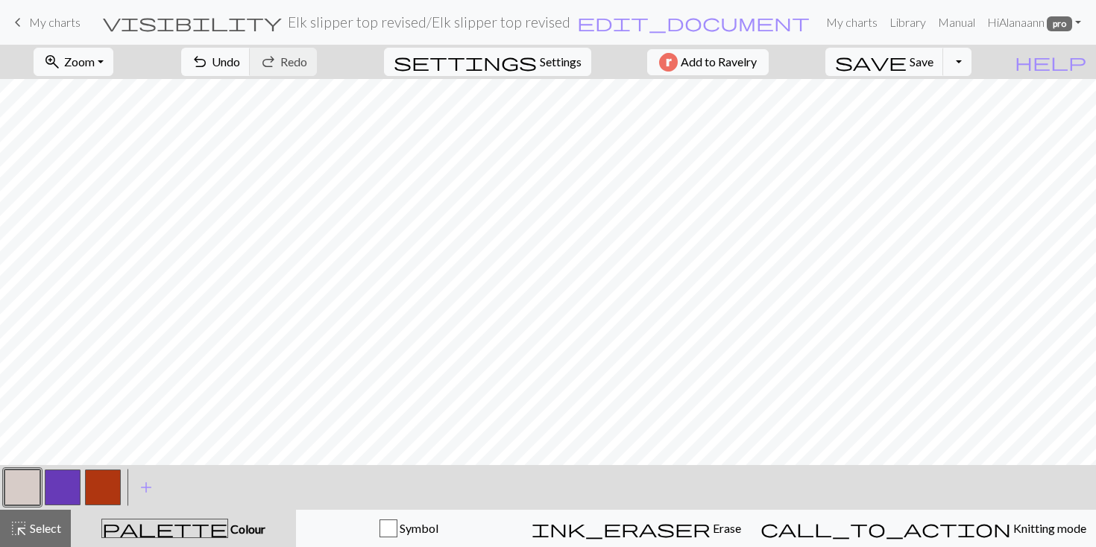
click at [104, 472] on button "button" at bounding box center [103, 488] width 36 height 36
click at [540, 57] on span "Settings" at bounding box center [561, 62] width 42 height 18
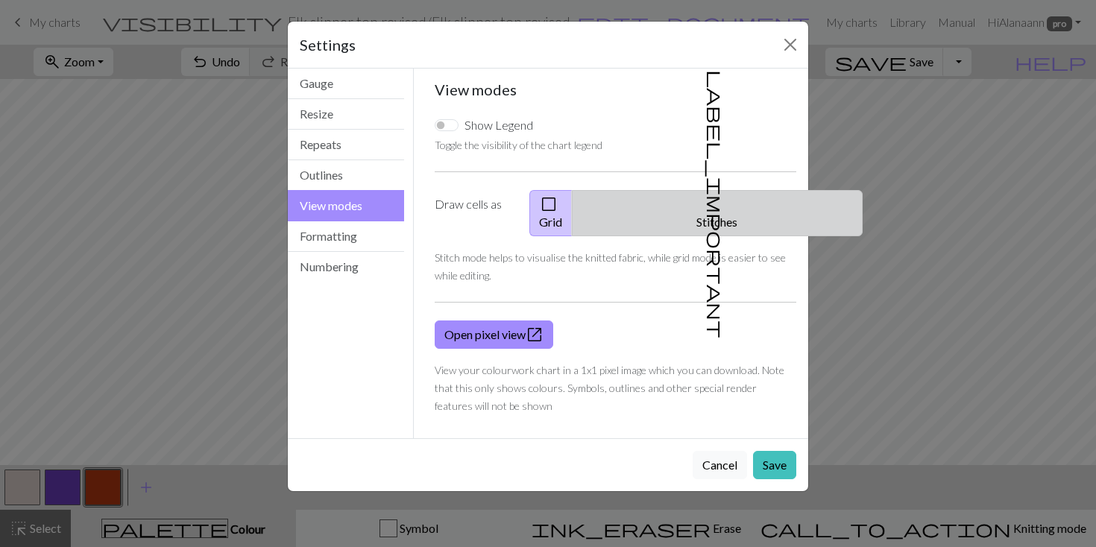
click at [739, 204] on button "label_important Stitches" at bounding box center [717, 213] width 291 height 46
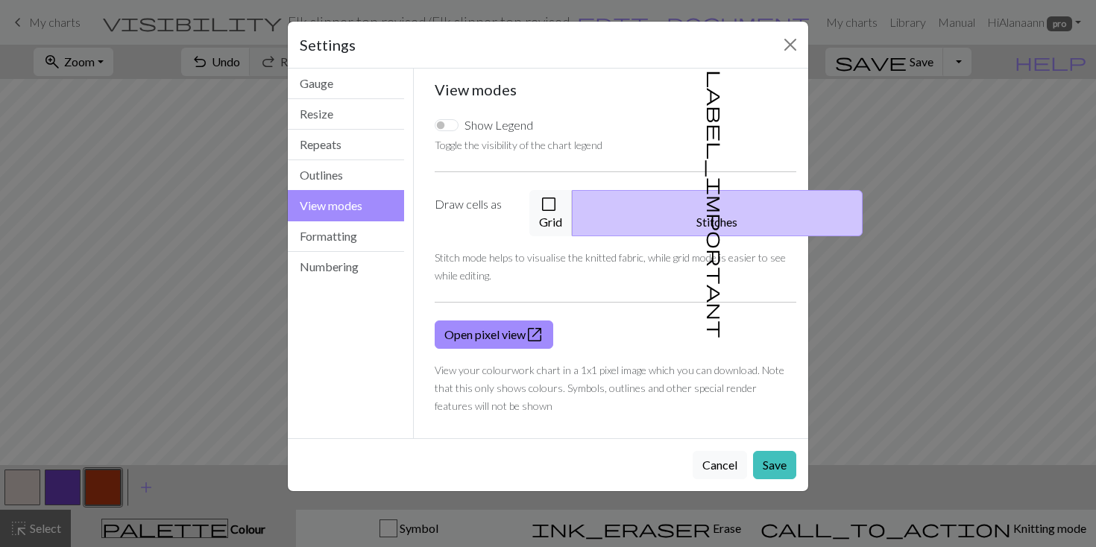
drag, startPoint x: 767, startPoint y: 444, endPoint x: 773, endPoint y: 400, distance: 45.2
click at [767, 451] on button "Save" at bounding box center [774, 465] width 43 height 28
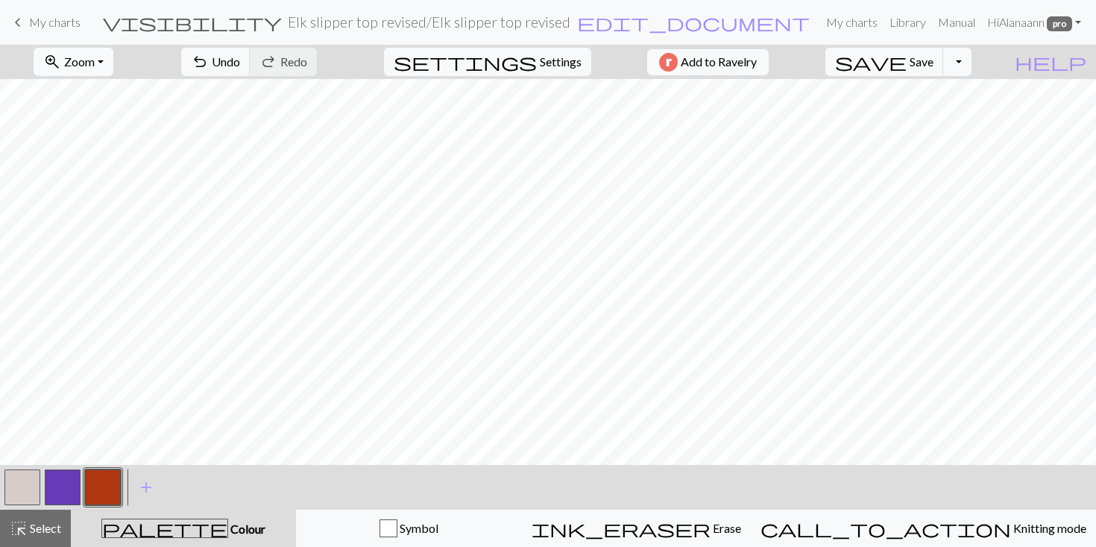
click at [95, 60] on span "Zoom" at bounding box center [79, 61] width 31 height 14
click at [98, 176] on button "50%" at bounding box center [93, 179] width 118 height 24
click at [934, 68] on span "Save" at bounding box center [922, 61] width 24 height 14
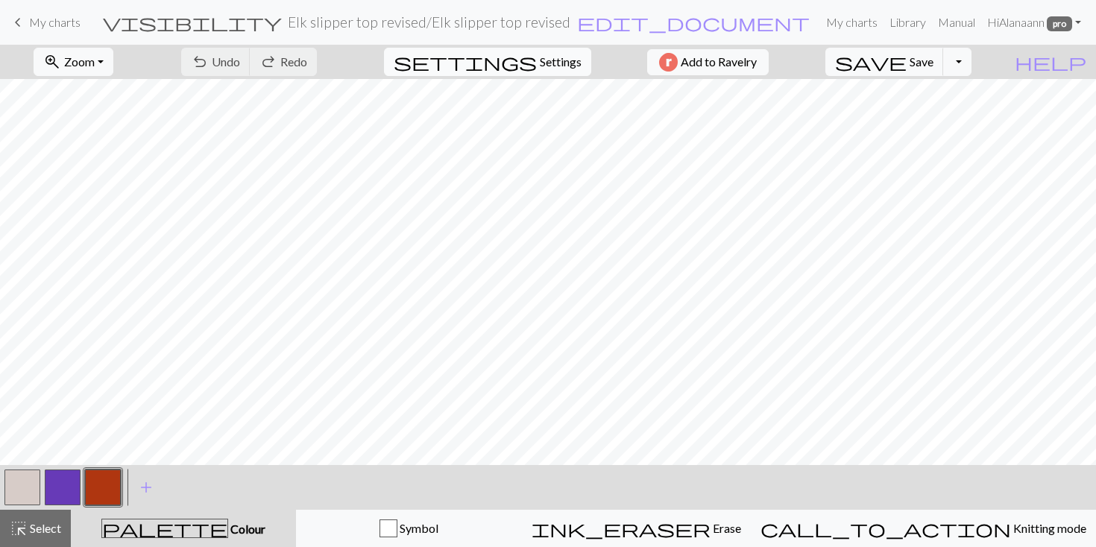
click at [547, 60] on span "Settings" at bounding box center [561, 62] width 42 height 18
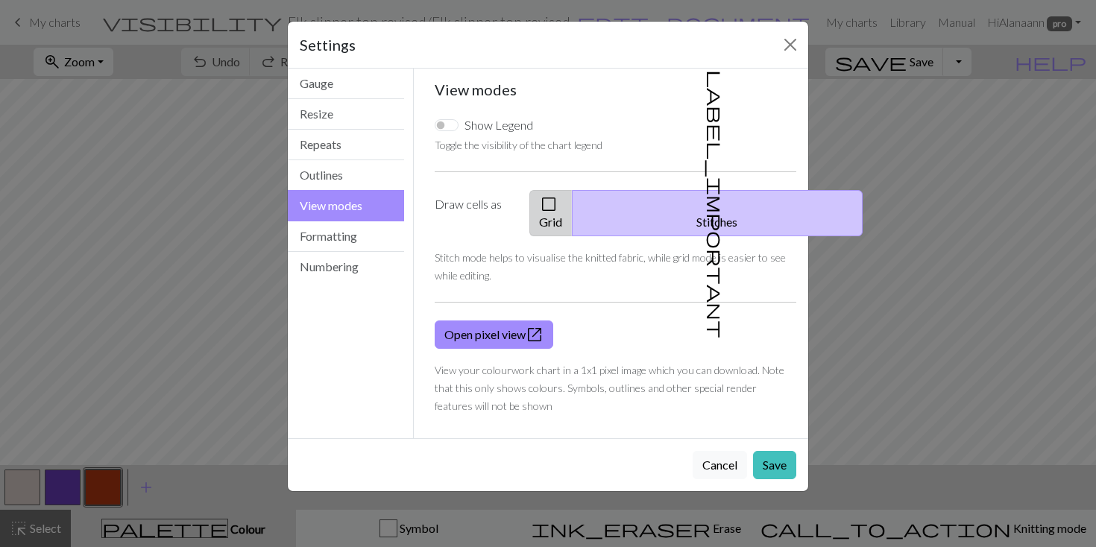
click at [573, 200] on button "check_box_outline_blank Grid" at bounding box center [550, 213] width 43 height 46
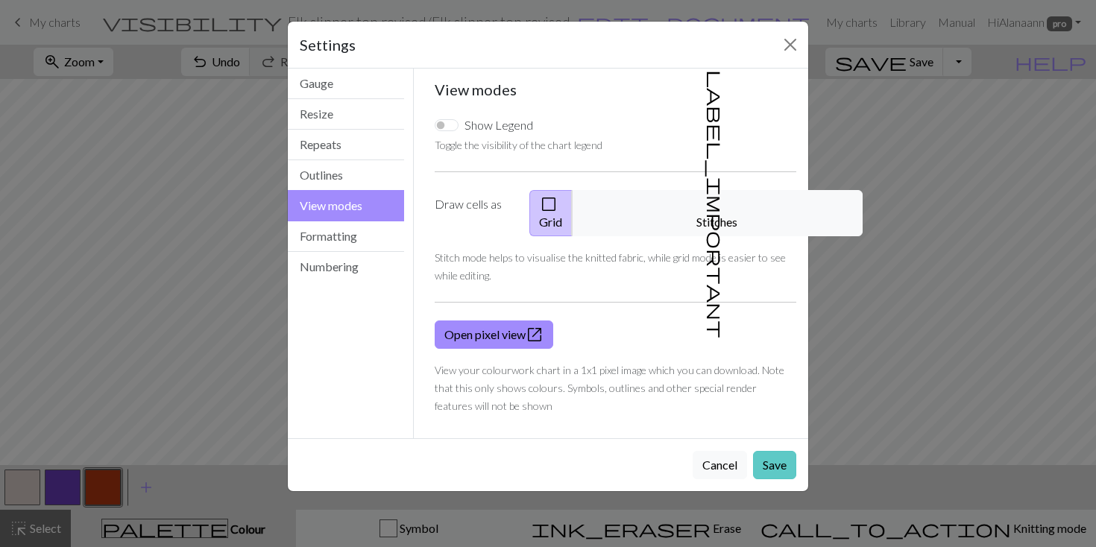
click at [779, 451] on button "Save" at bounding box center [774, 465] width 43 height 28
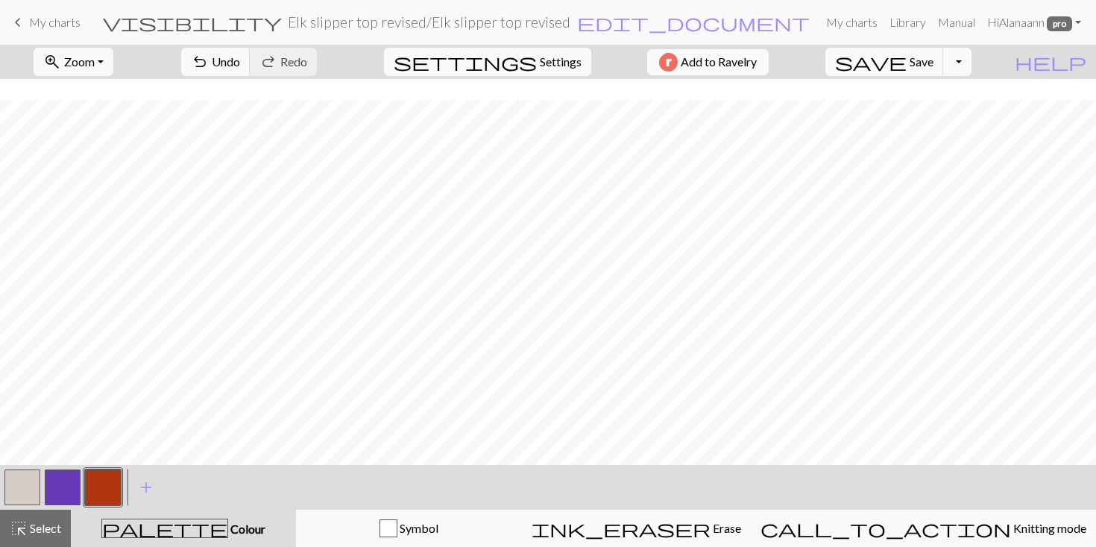
scroll to position [0, 0]
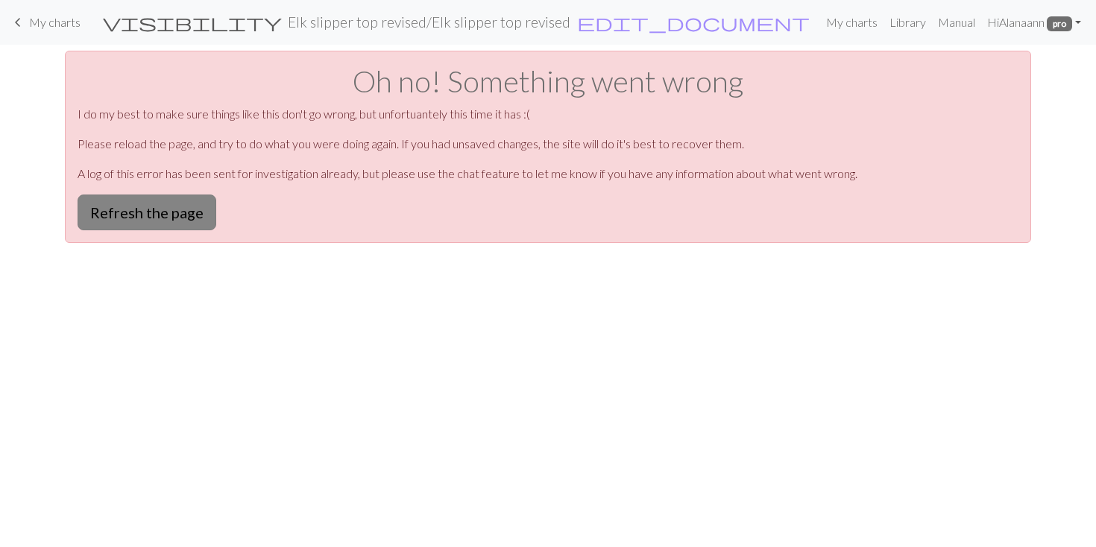
click at [188, 216] on button "Refresh the page" at bounding box center [147, 213] width 139 height 36
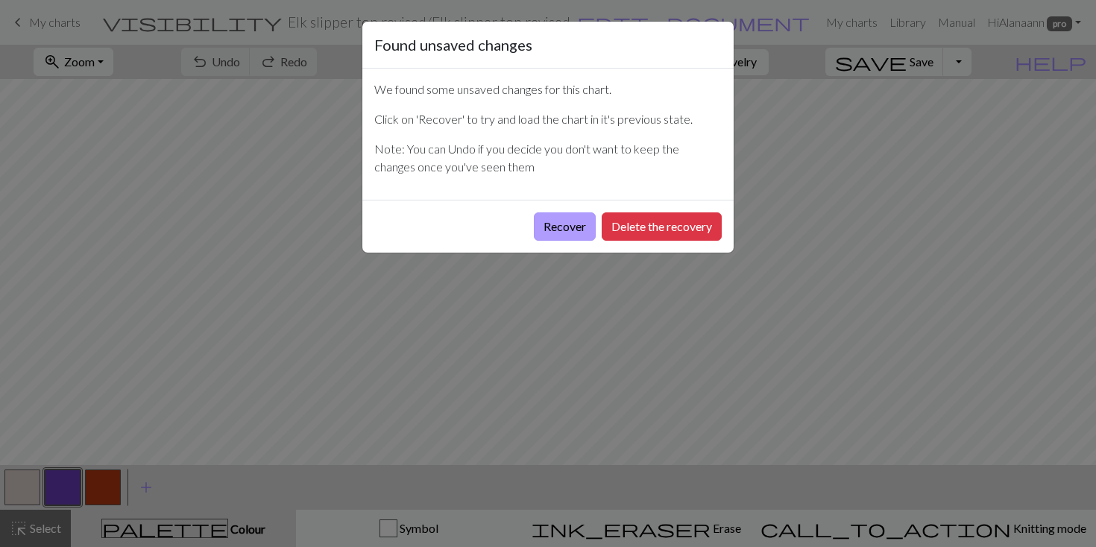
click at [540, 221] on button "Recover" at bounding box center [565, 227] width 62 height 28
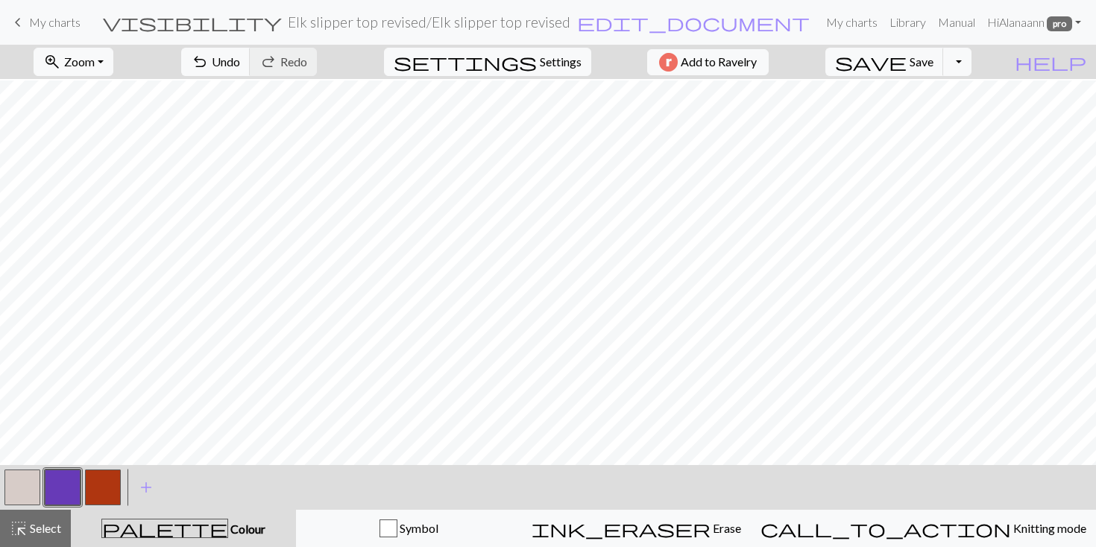
scroll to position [671, 0]
click at [101, 485] on button "button" at bounding box center [103, 488] width 36 height 36
click at [26, 483] on button "button" at bounding box center [22, 488] width 36 height 36
click at [103, 489] on button "button" at bounding box center [103, 488] width 36 height 36
drag, startPoint x: 13, startPoint y: 482, endPoint x: 41, endPoint y: 475, distance: 28.6
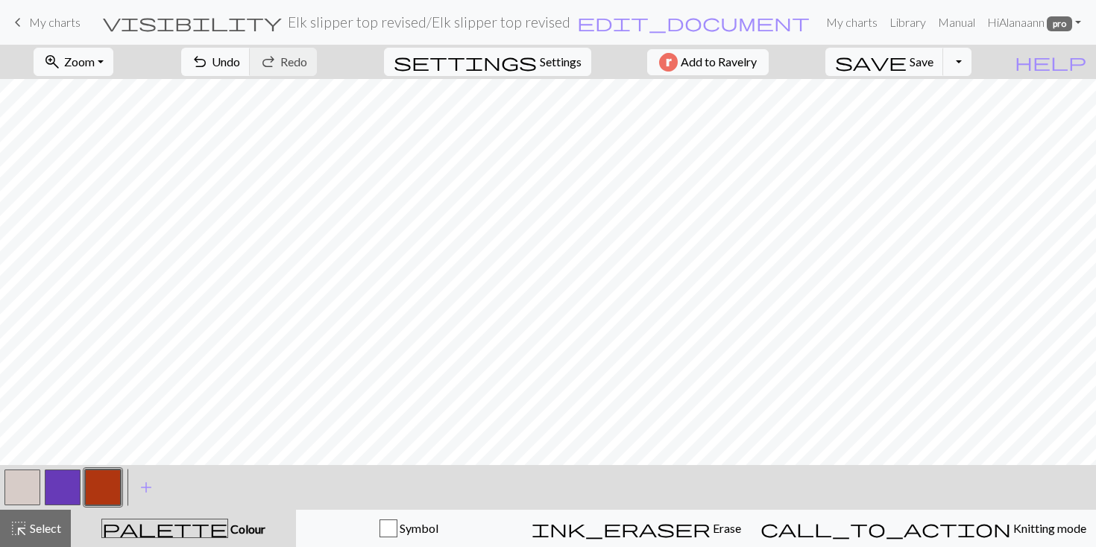
click at [14, 482] on button "button" at bounding box center [22, 488] width 36 height 36
click at [19, 484] on button "button" at bounding box center [22, 488] width 36 height 36
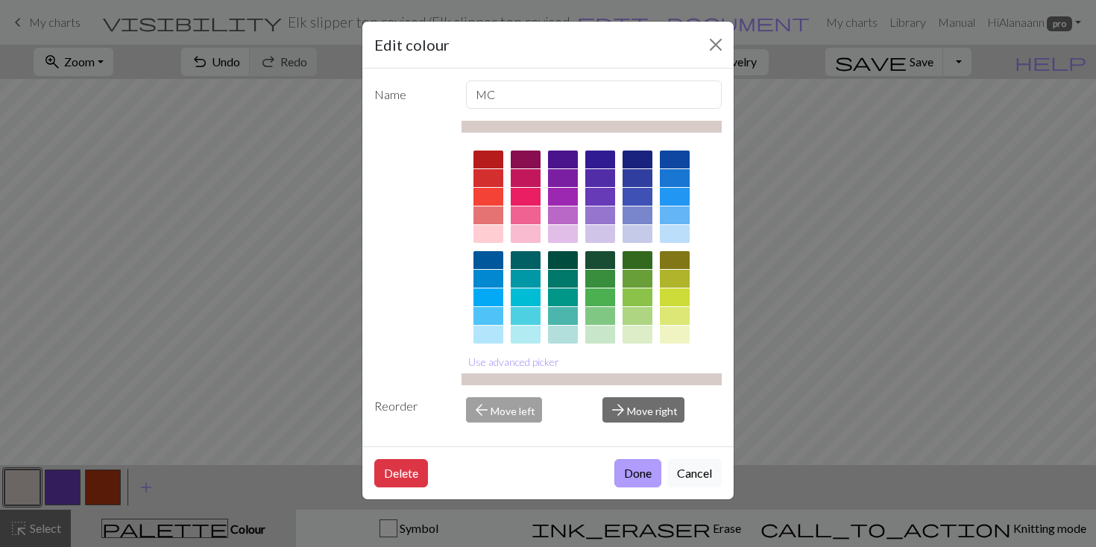
click at [639, 470] on button "Done" at bounding box center [637, 473] width 47 height 28
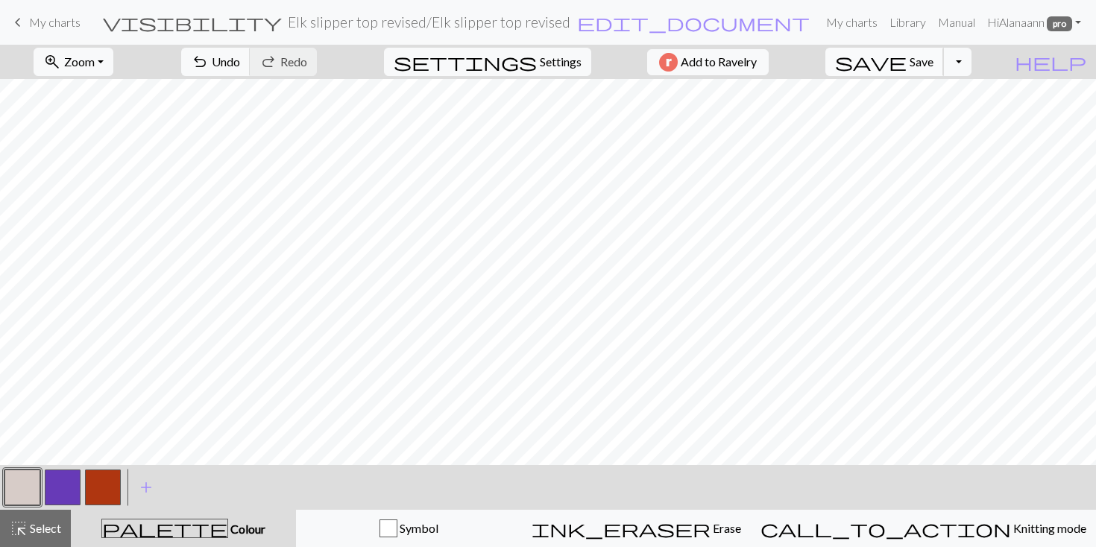
click at [934, 60] on span "Save" at bounding box center [922, 61] width 24 height 14
drag, startPoint x: 92, startPoint y: 494, endPoint x: 126, endPoint y: 471, distance: 40.7
click at [92, 494] on button "button" at bounding box center [103, 488] width 36 height 36
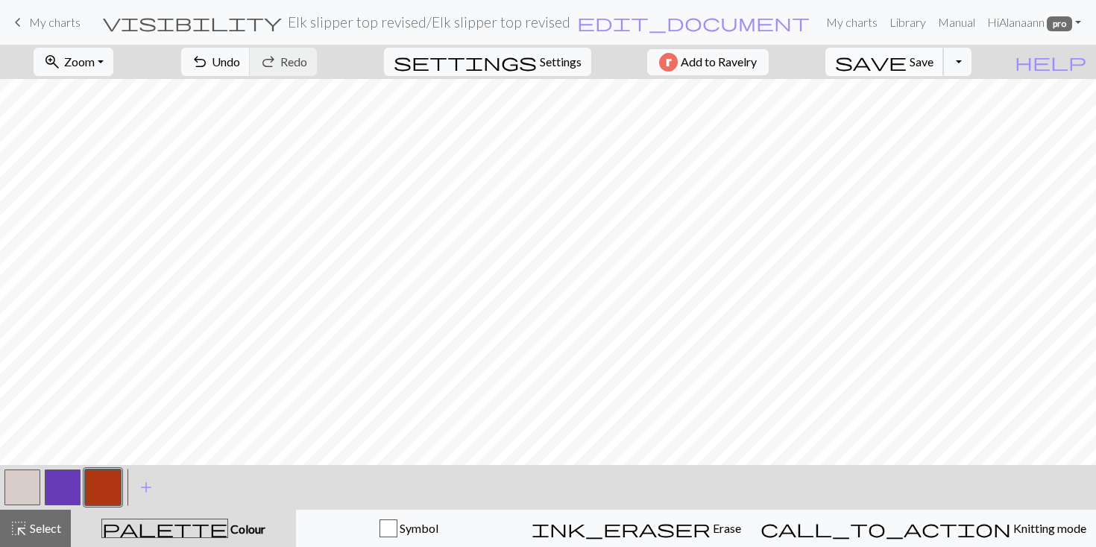
click at [934, 62] on span "Save" at bounding box center [922, 61] width 24 height 14
click at [548, 60] on span "Settings" at bounding box center [561, 62] width 42 height 18
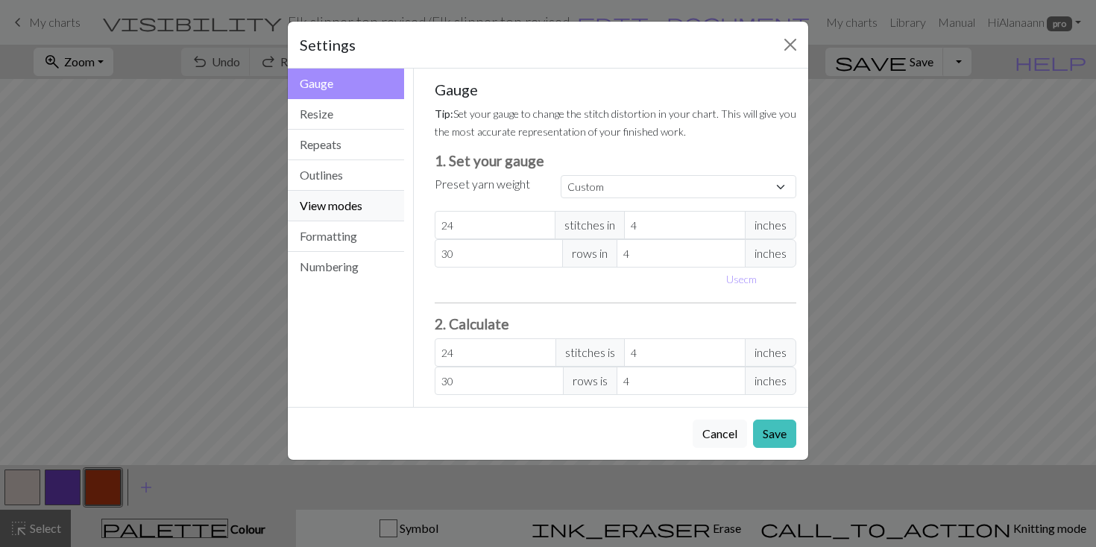
click at [327, 210] on button "View modes" at bounding box center [346, 206] width 116 height 31
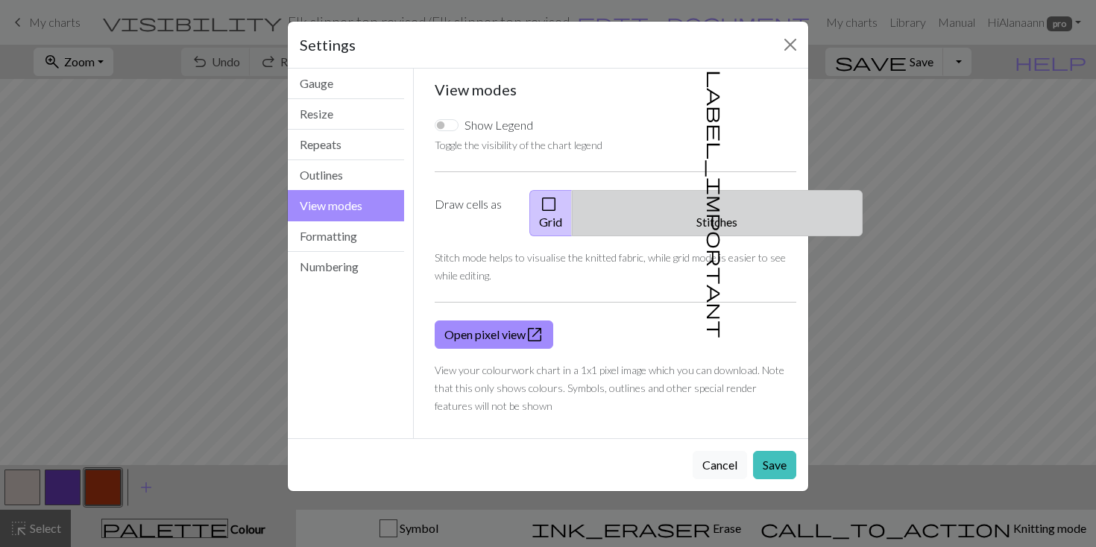
click at [733, 207] on button "label_important Stitches" at bounding box center [717, 213] width 291 height 46
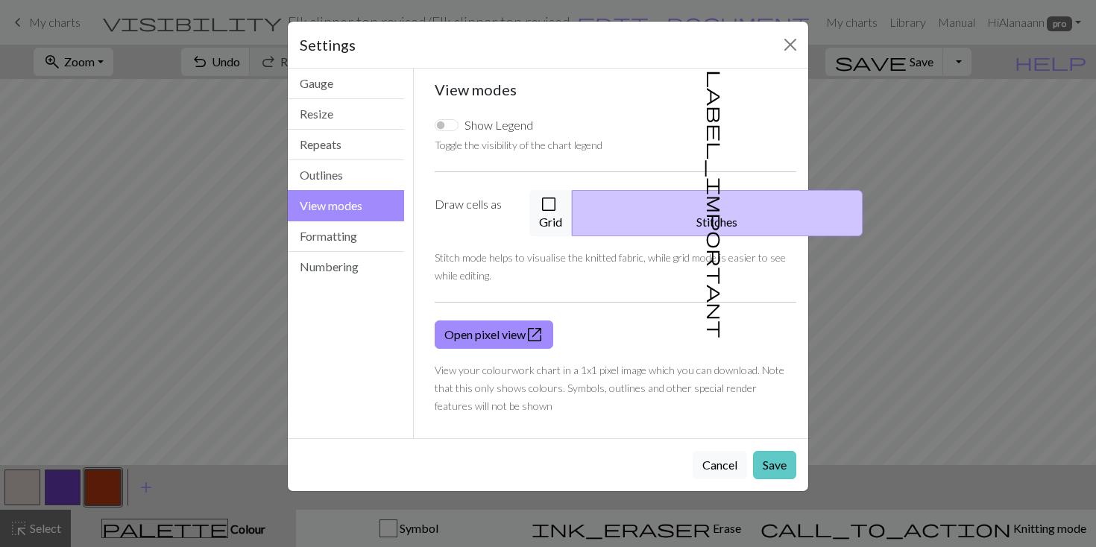
click at [781, 451] on button "Save" at bounding box center [774, 465] width 43 height 28
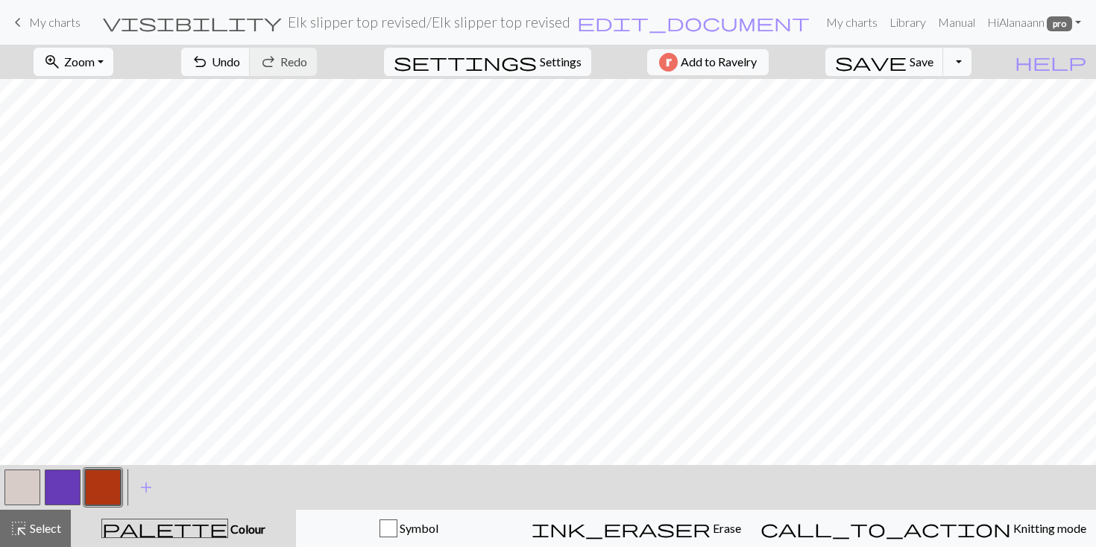
click at [95, 57] on span "Zoom" at bounding box center [79, 61] width 31 height 14
click at [93, 182] on button "50%" at bounding box center [93, 179] width 118 height 24
click at [19, 479] on button "button" at bounding box center [22, 488] width 36 height 36
click at [934, 61] on span "Save" at bounding box center [922, 61] width 24 height 14
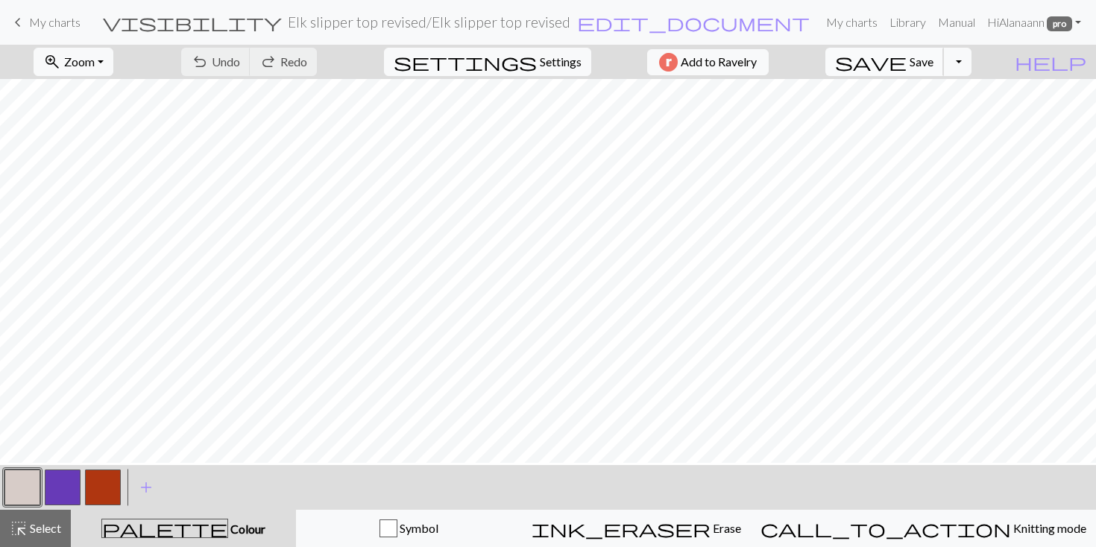
scroll to position [0, 0]
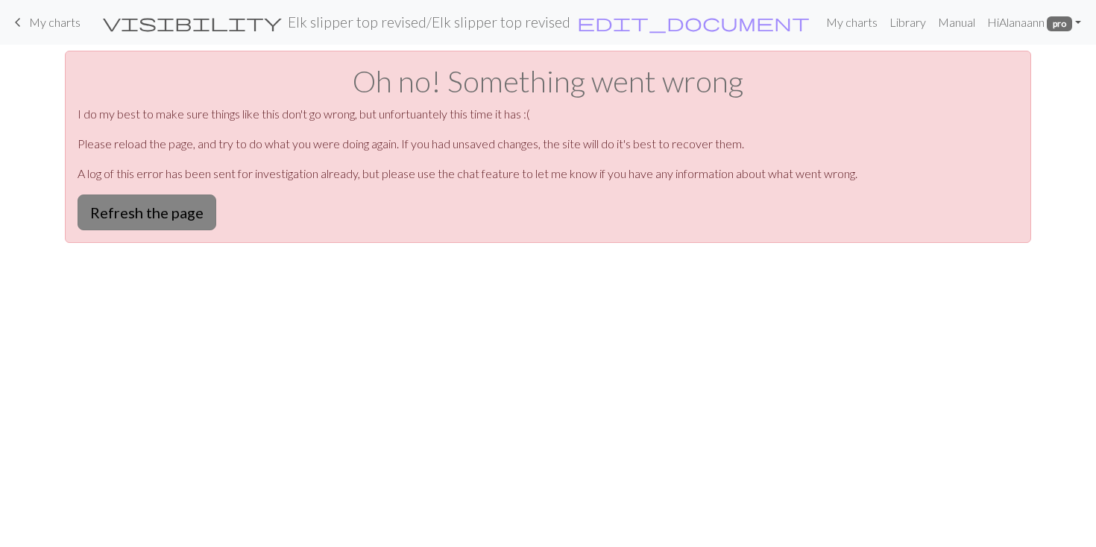
click at [189, 217] on button "Refresh the page" at bounding box center [147, 213] width 139 height 36
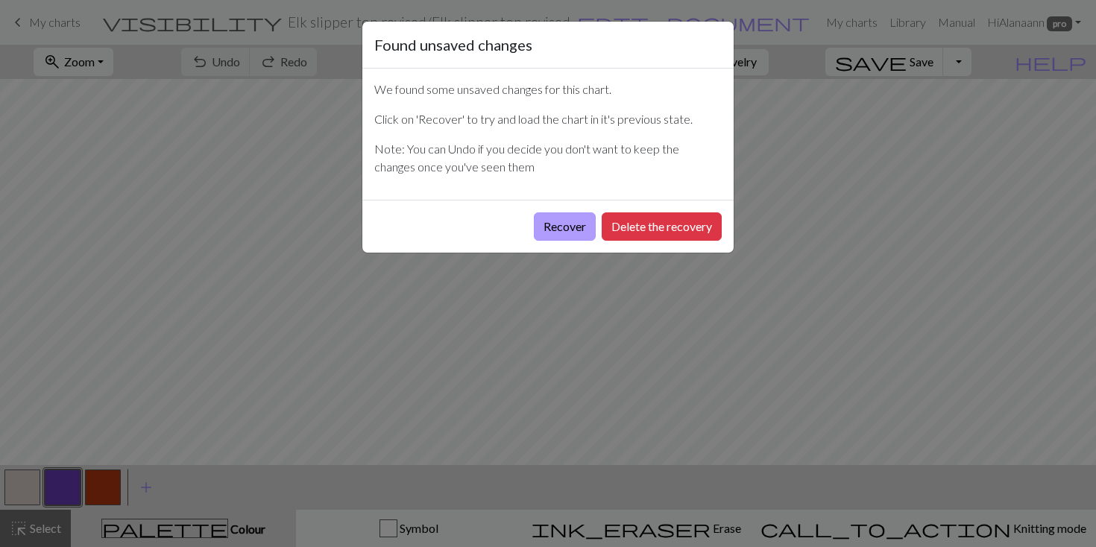
click at [561, 227] on button "Recover" at bounding box center [565, 227] width 62 height 28
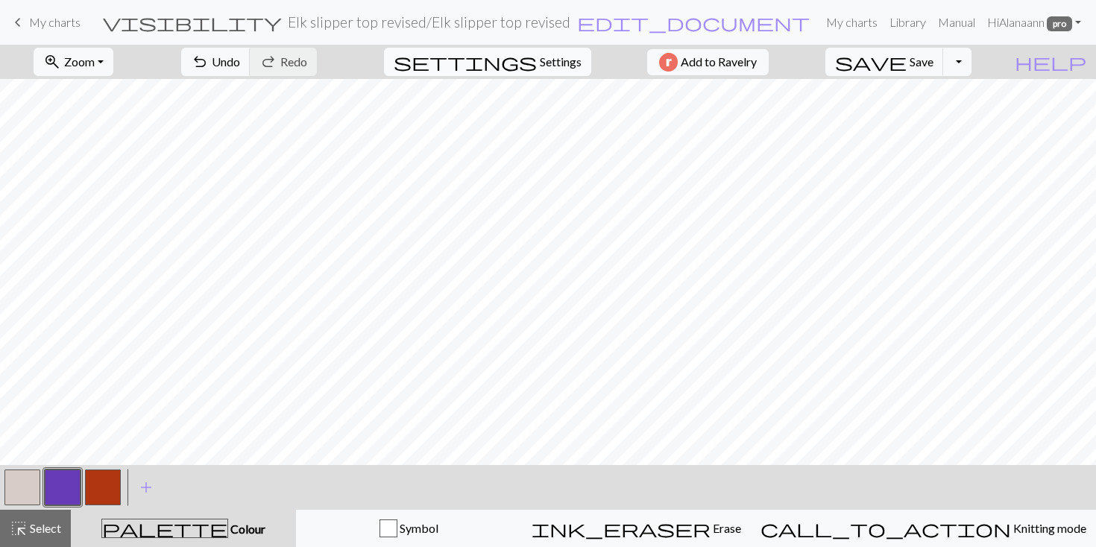
click at [540, 60] on span "Settings" at bounding box center [561, 62] width 42 height 18
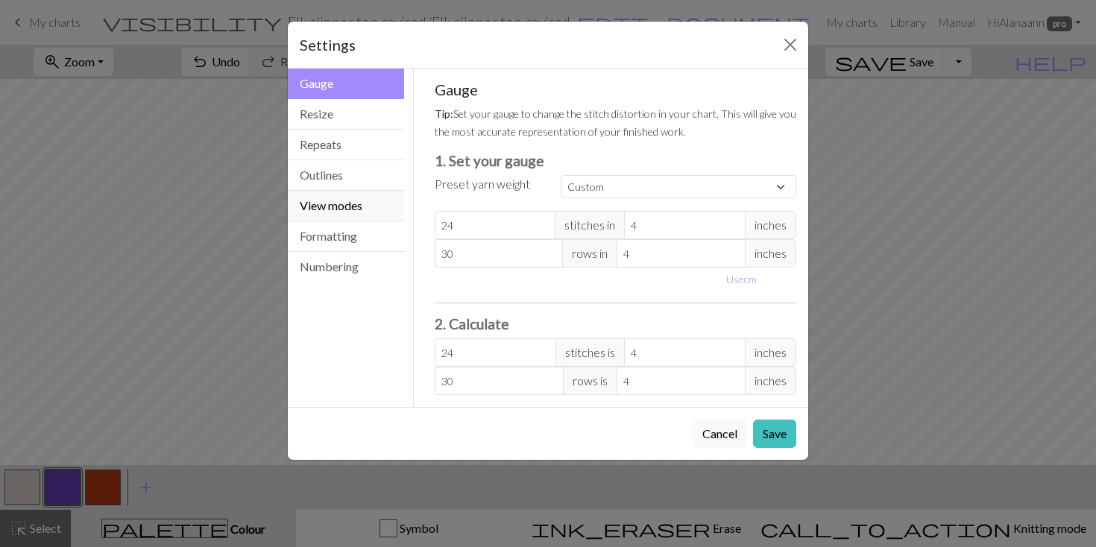
click at [326, 198] on button "View modes" at bounding box center [346, 206] width 116 height 31
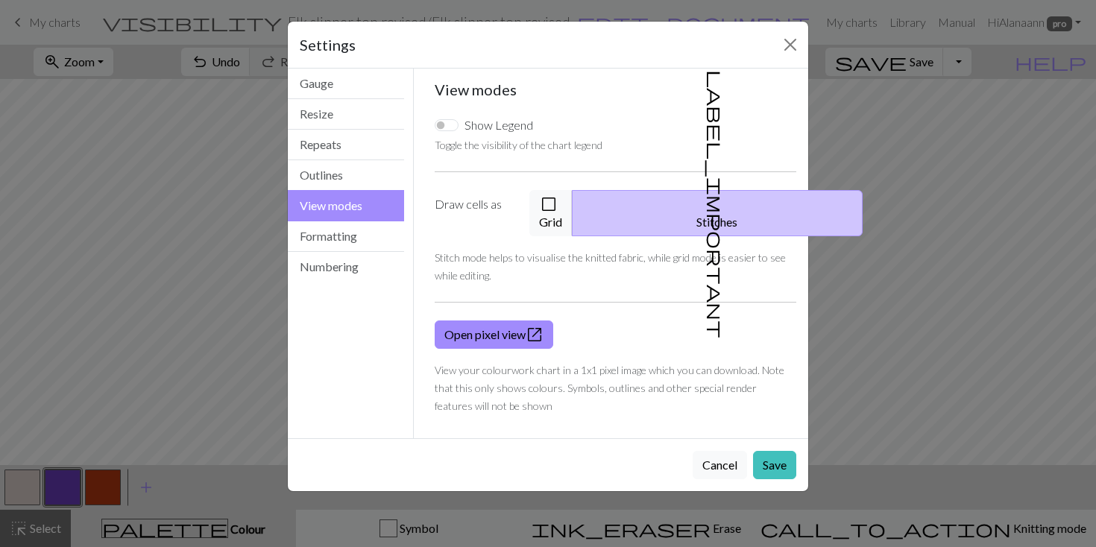
drag, startPoint x: 569, startPoint y: 204, endPoint x: 603, endPoint y: 234, distance: 46.0
click at [558, 204] on span "check_box_outline_blank" at bounding box center [549, 204] width 18 height 21
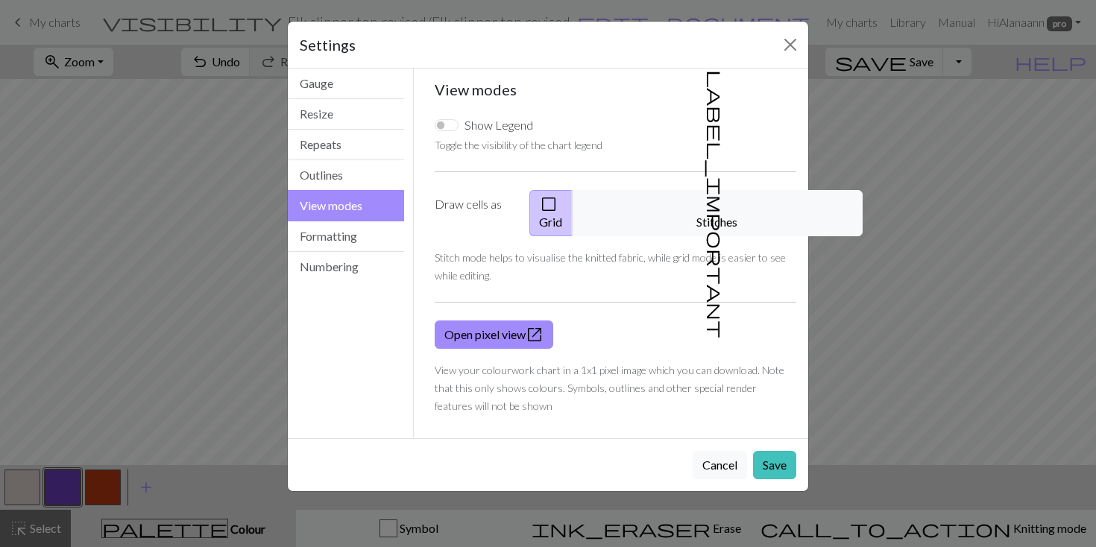
drag, startPoint x: 778, startPoint y: 448, endPoint x: 758, endPoint y: 394, distance: 57.1
click at [776, 451] on button "Save" at bounding box center [774, 465] width 43 height 28
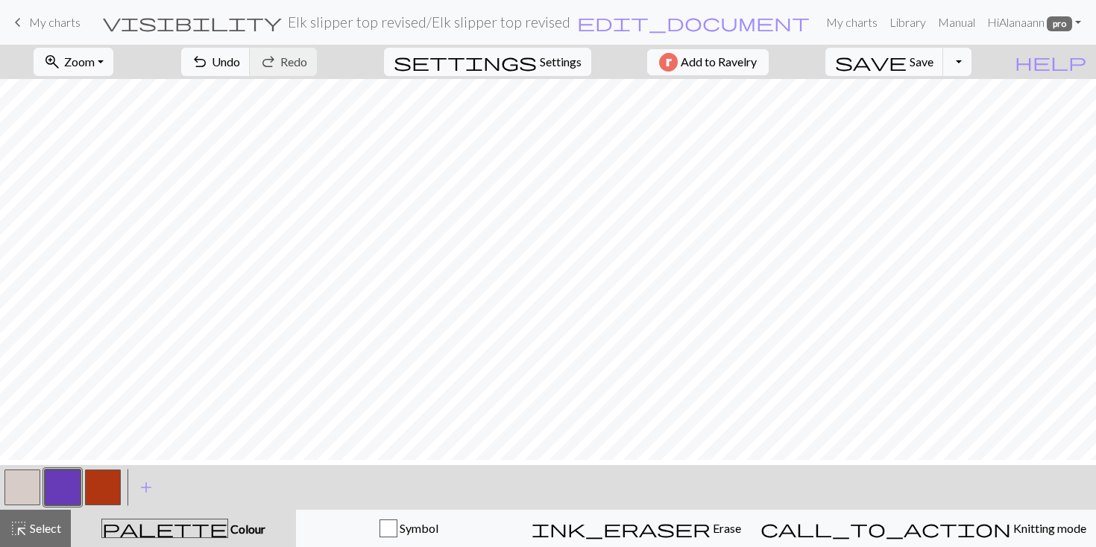
scroll to position [523, 0]
click at [90, 66] on span "Zoom" at bounding box center [79, 61] width 31 height 14
click at [87, 180] on button "50%" at bounding box center [93, 179] width 118 height 24
click at [102, 488] on button "button" at bounding box center [103, 488] width 36 height 36
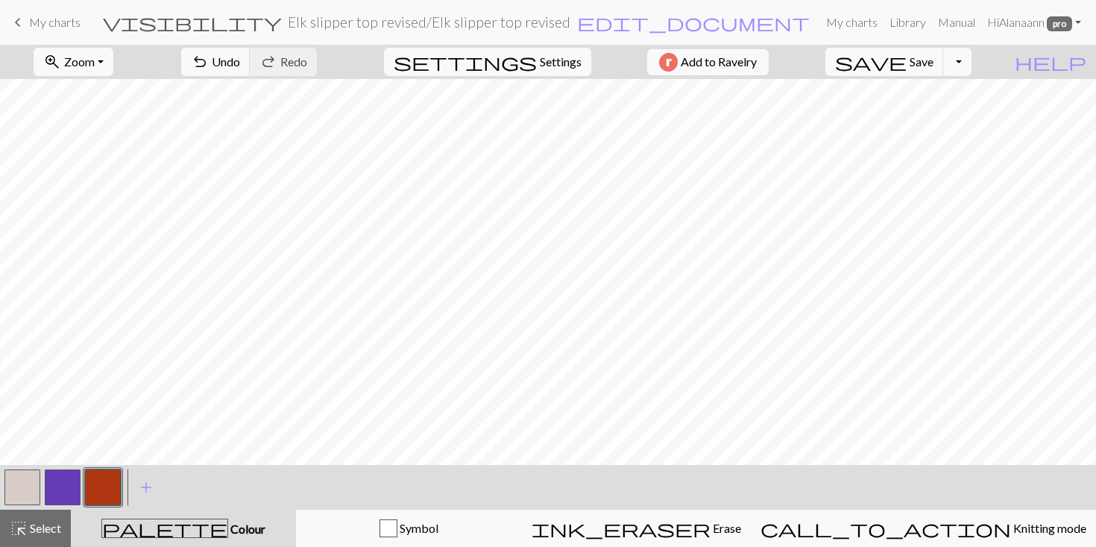
click at [15, 484] on button "button" at bounding box center [22, 488] width 36 height 36
click at [101, 487] on button "button" at bounding box center [103, 488] width 36 height 36
click at [251, 54] on button "undo Undo Undo" at bounding box center [215, 62] width 69 height 28
click at [944, 70] on button "save Save Save" at bounding box center [884, 62] width 119 height 28
click at [549, 62] on span "Settings" at bounding box center [561, 62] width 42 height 18
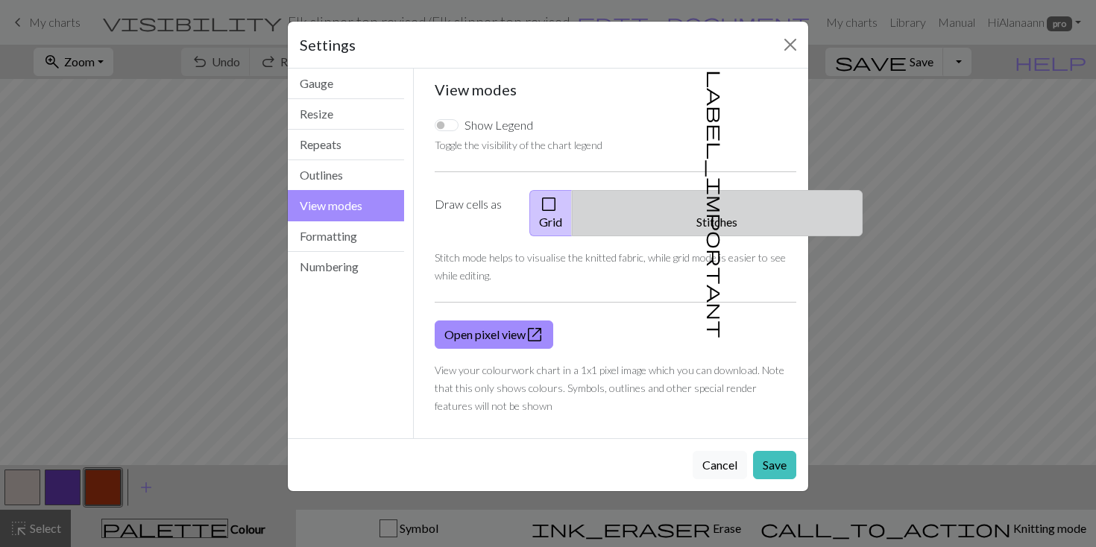
click at [730, 196] on button "label_important Stitches" at bounding box center [717, 213] width 291 height 46
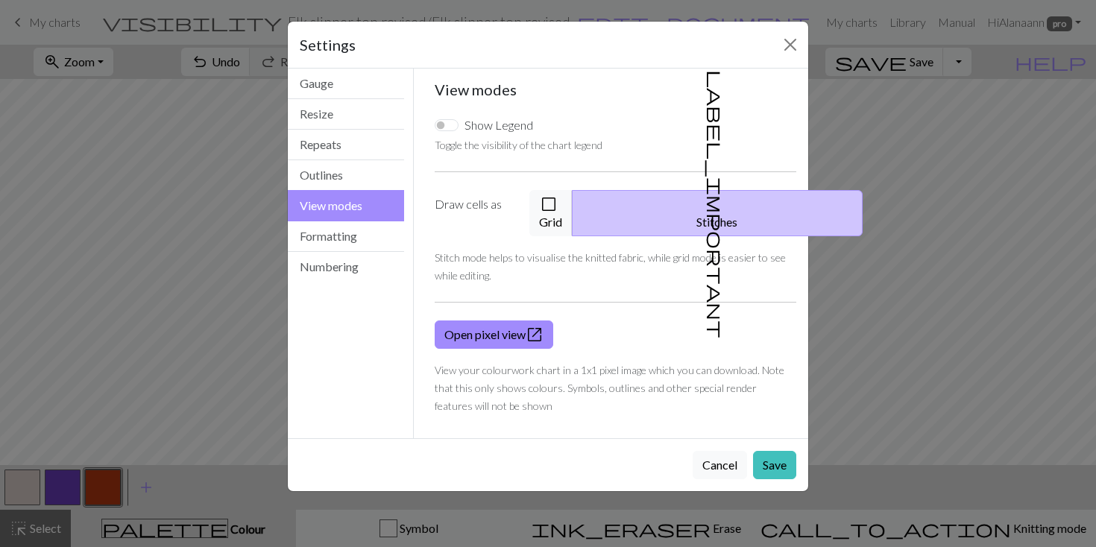
drag, startPoint x: 784, startPoint y: 454, endPoint x: 837, endPoint y: 365, distance: 103.0
click at [784, 453] on button "Save" at bounding box center [774, 465] width 43 height 28
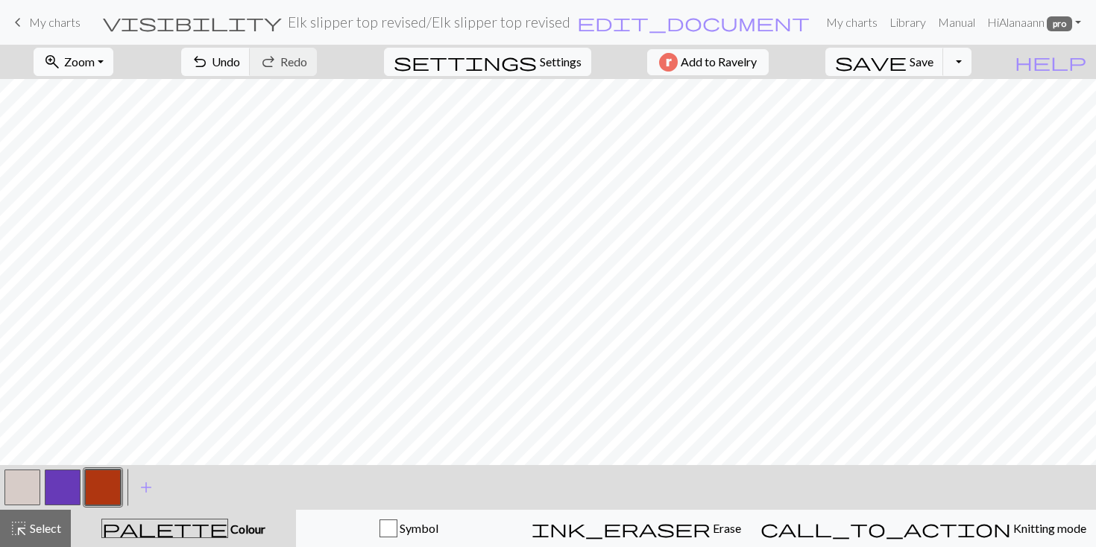
click at [95, 62] on span "Zoom" at bounding box center [79, 61] width 31 height 14
click at [84, 176] on button "50%" at bounding box center [93, 179] width 118 height 24
click at [113, 60] on button "zoom_in Zoom Zoom" at bounding box center [74, 62] width 80 height 28
click at [89, 180] on button "50%" at bounding box center [93, 179] width 118 height 24
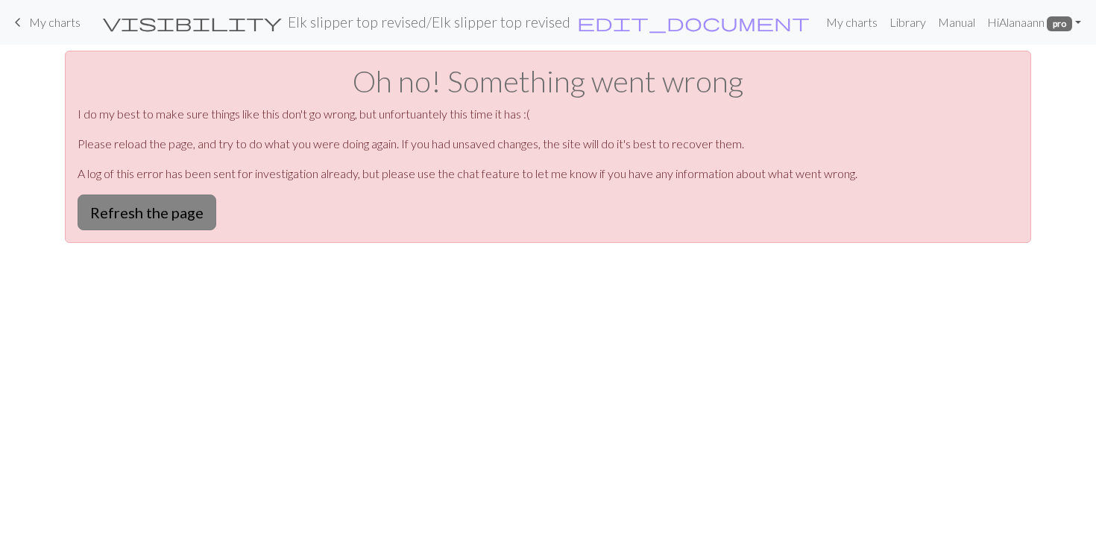
click at [166, 211] on button "Refresh the page" at bounding box center [147, 213] width 139 height 36
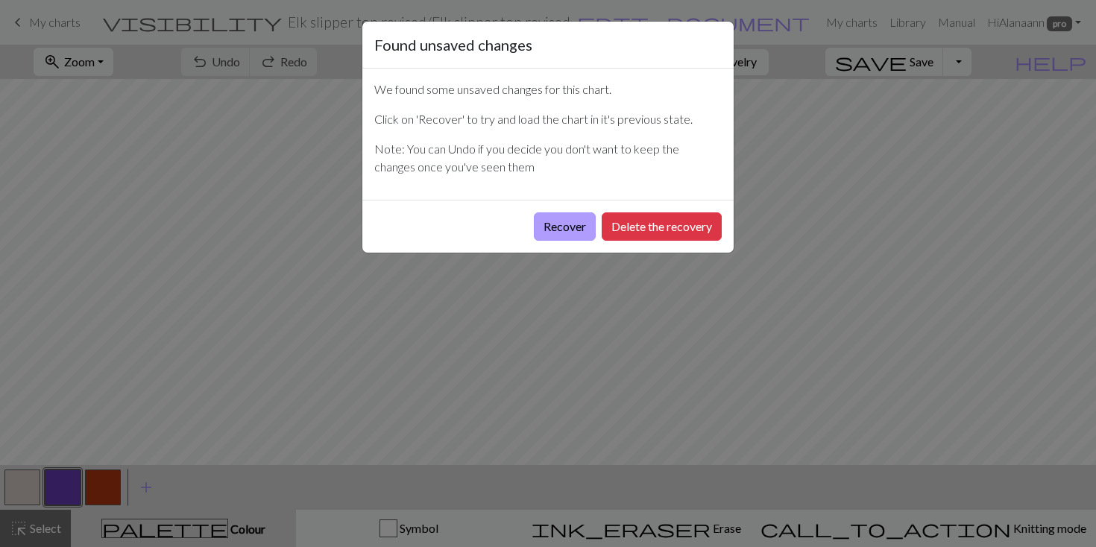
click at [564, 219] on button "Recover" at bounding box center [565, 227] width 62 height 28
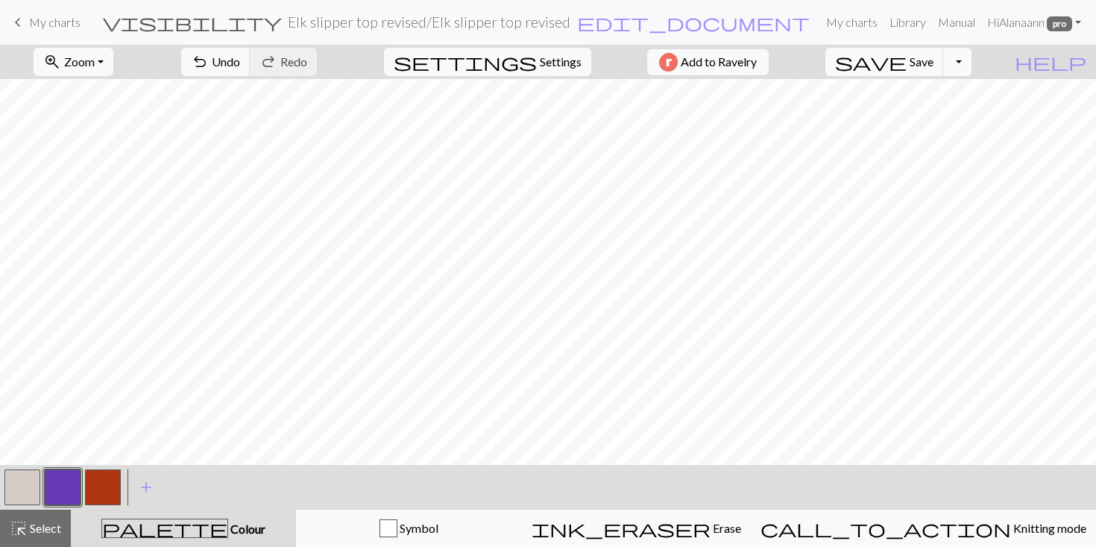
click at [972, 57] on button "Toggle Dropdown" at bounding box center [957, 62] width 28 height 28
click at [959, 119] on button "save_alt Download" at bounding box center [848, 119] width 246 height 24
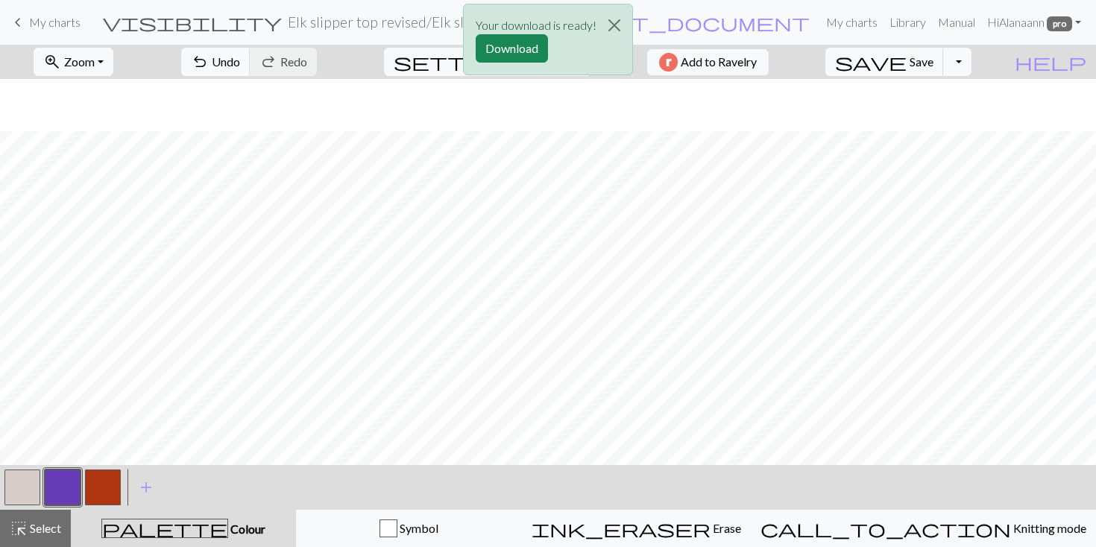
scroll to position [136, 0]
click at [511, 41] on button "Download" at bounding box center [512, 48] width 72 height 28
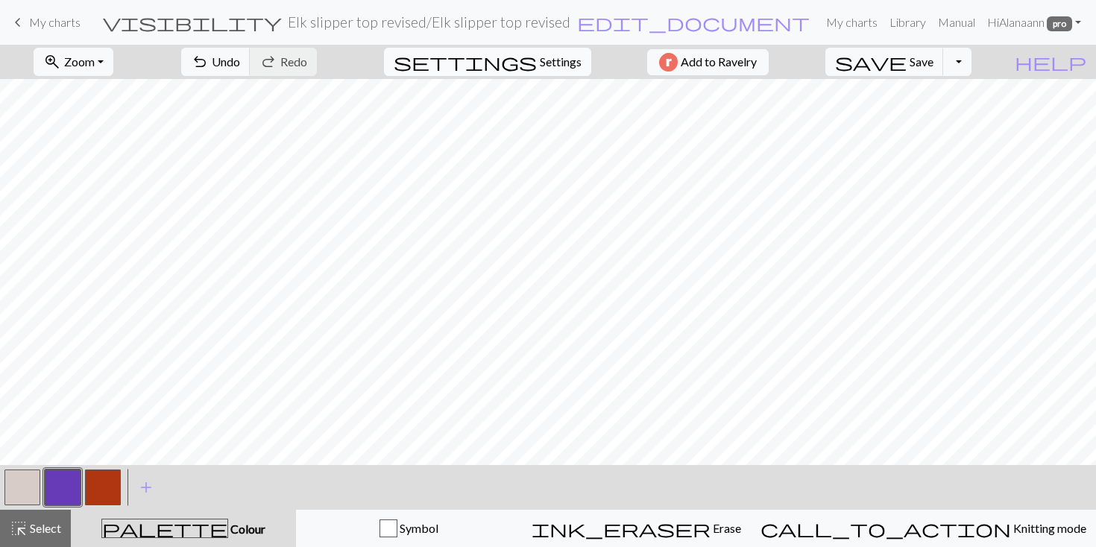
click at [556, 61] on span "Settings" at bounding box center [561, 62] width 42 height 18
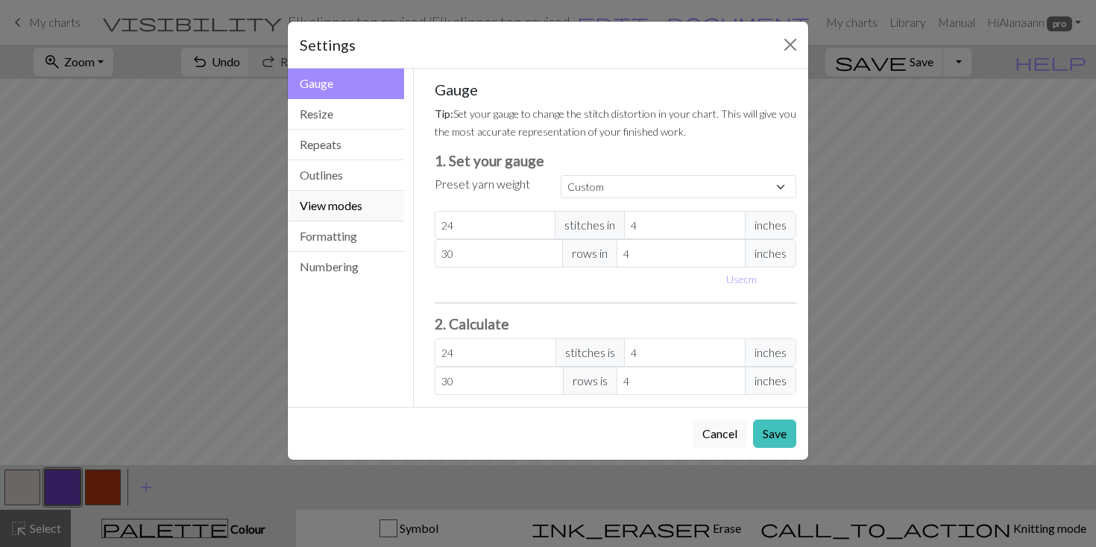
click at [321, 201] on button "View modes" at bounding box center [346, 206] width 116 height 31
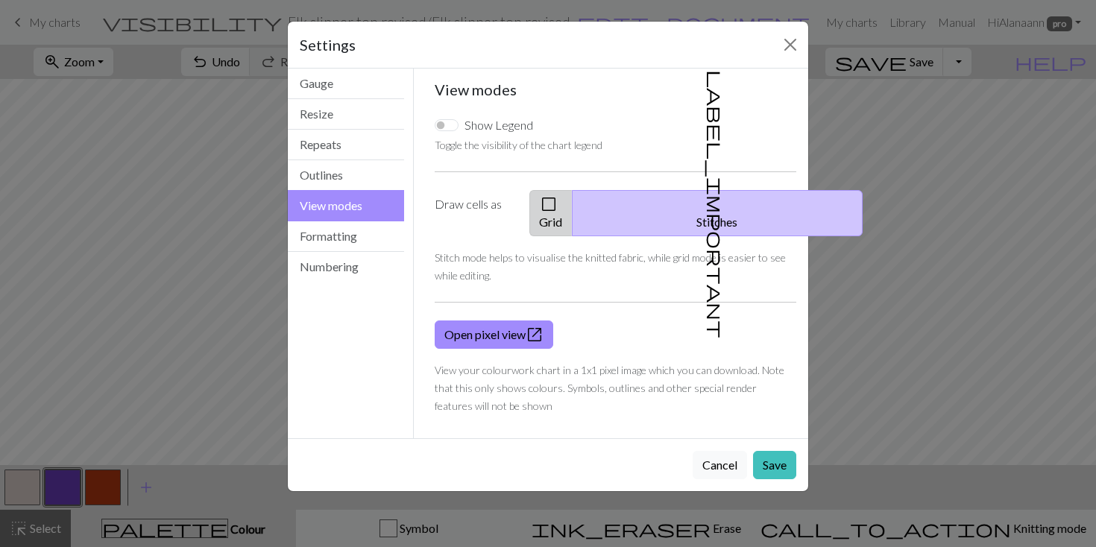
click at [573, 201] on button "check_box_outline_blank Grid" at bounding box center [550, 213] width 43 height 46
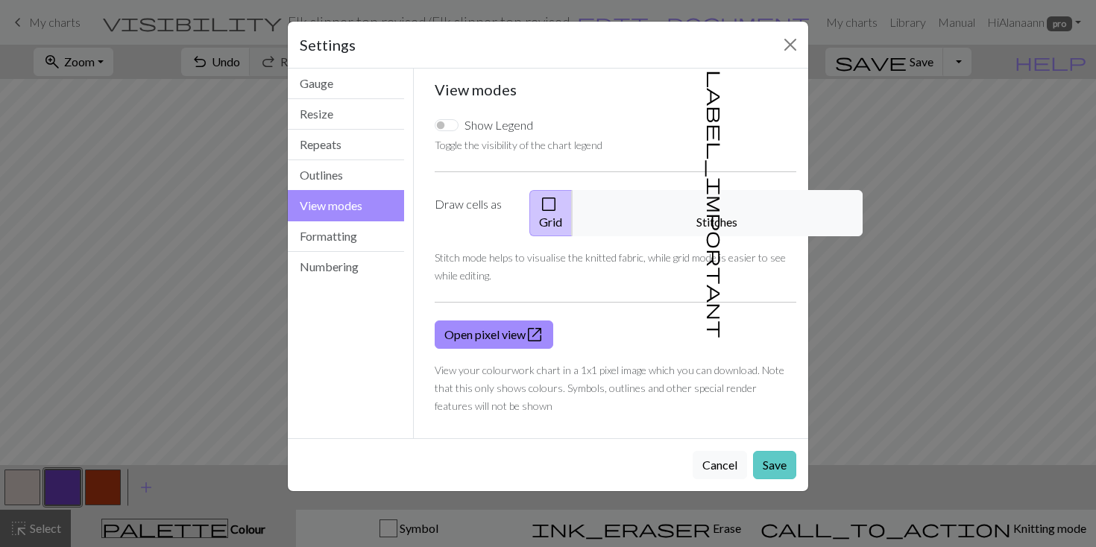
click at [764, 451] on button "Save" at bounding box center [774, 465] width 43 height 28
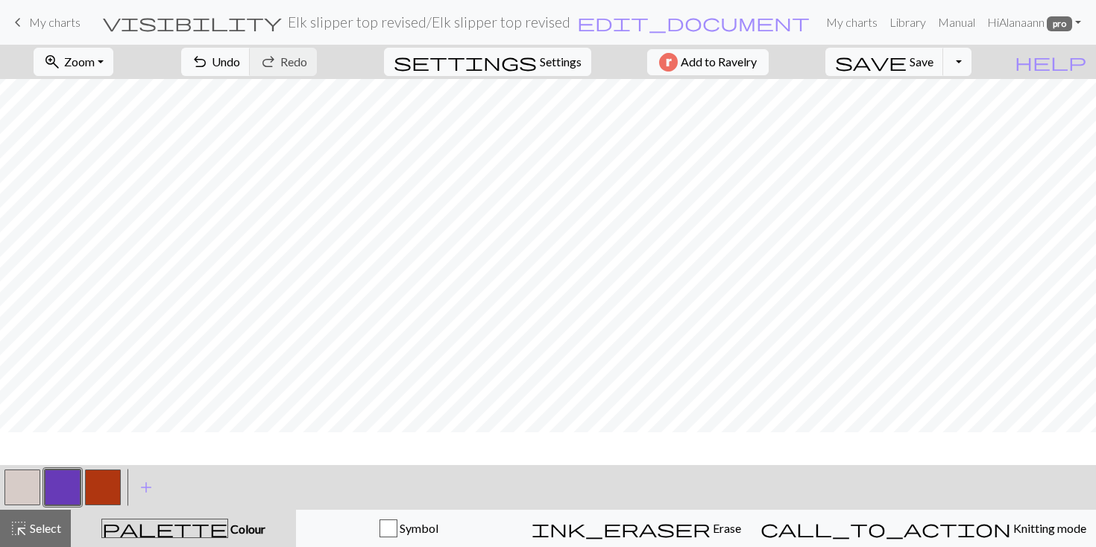
scroll to position [67, 0]
click at [972, 60] on button "Toggle Dropdown" at bounding box center [957, 62] width 28 height 28
click at [947, 110] on button "save_alt Download" at bounding box center [848, 119] width 246 height 24
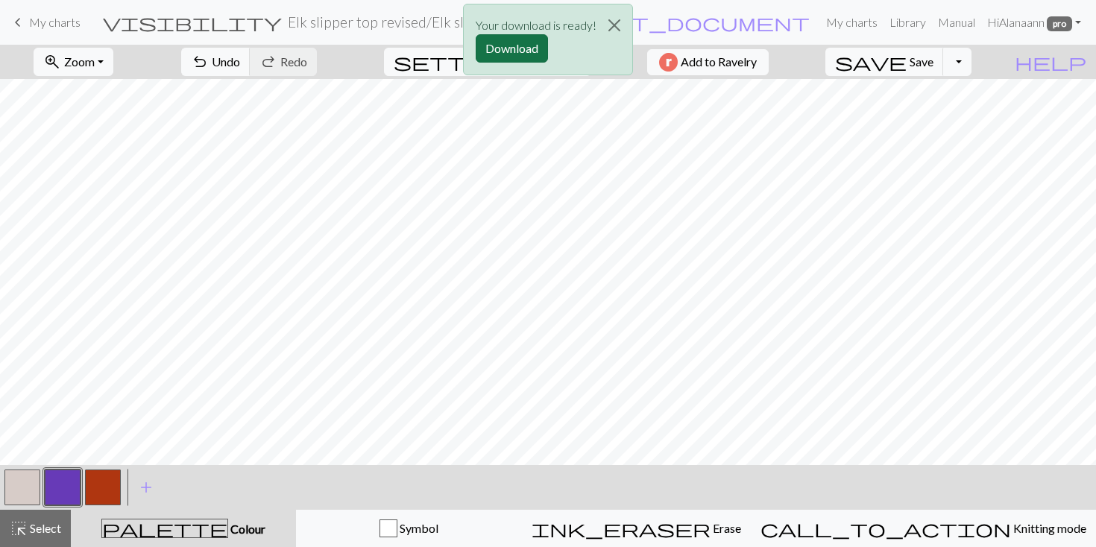
click at [516, 48] on button "Download" at bounding box center [512, 48] width 72 height 28
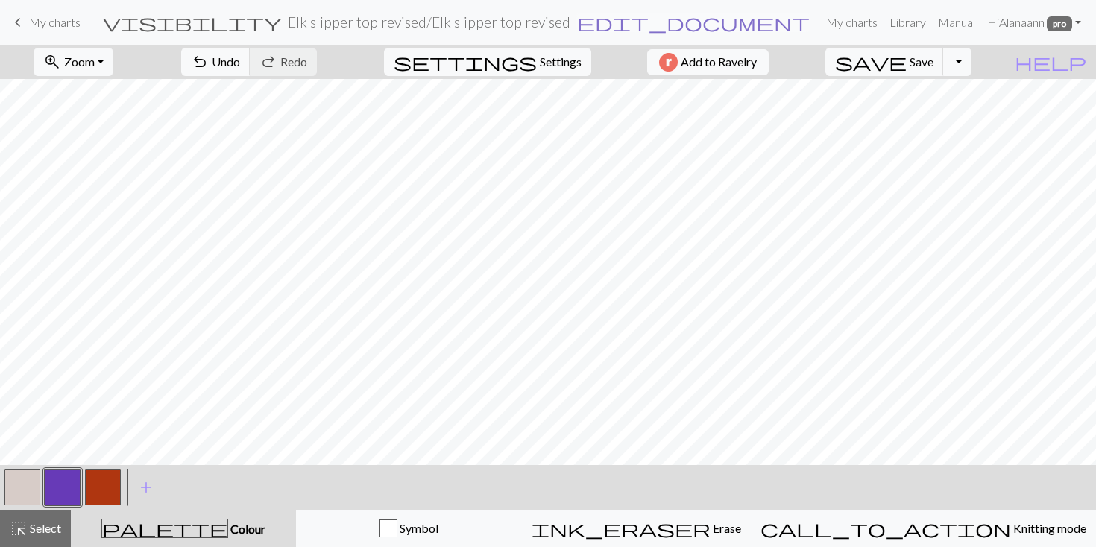
click at [608, 22] on span "edit_document" at bounding box center [693, 22] width 233 height 21
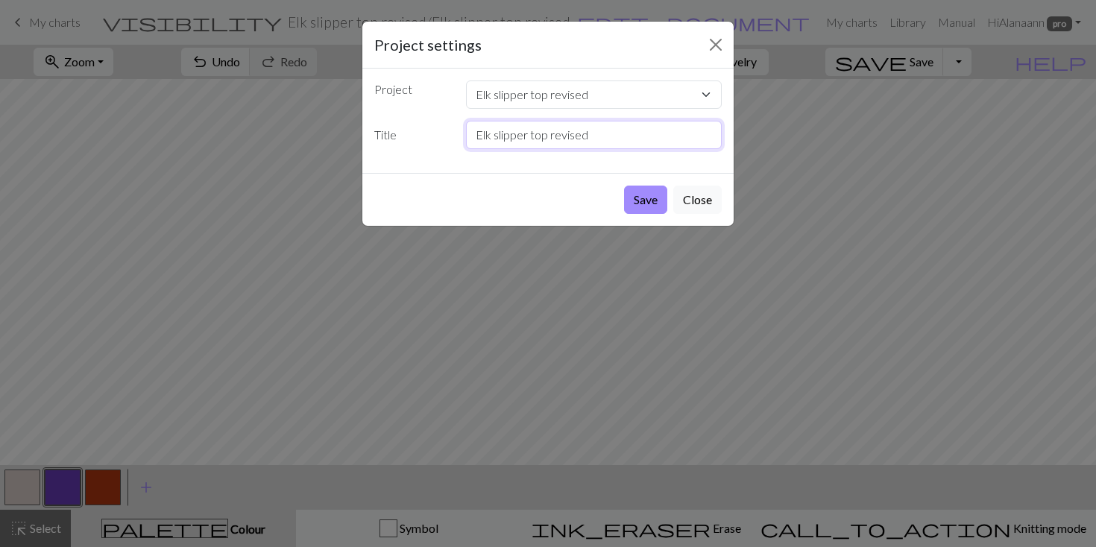
click at [591, 137] on input "Elk slipper top revised" at bounding box center [594, 135] width 257 height 28
type input "Elk slipper top smaller version"
click at [641, 198] on button "Save" at bounding box center [645, 200] width 43 height 28
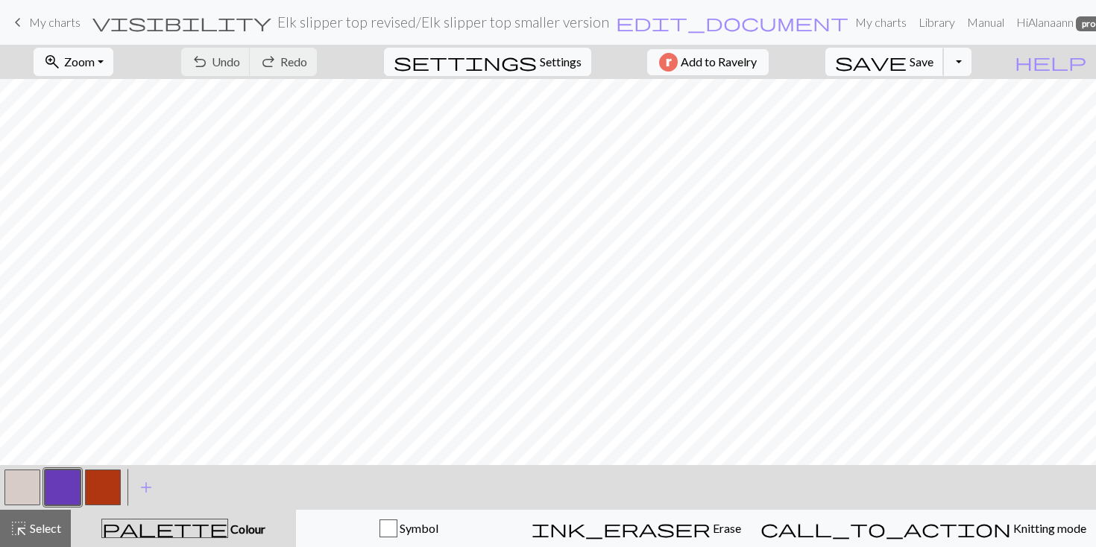
click at [934, 60] on span "Save" at bounding box center [922, 61] width 24 height 14
click at [62, 26] on span "My charts" at bounding box center [54, 22] width 51 height 14
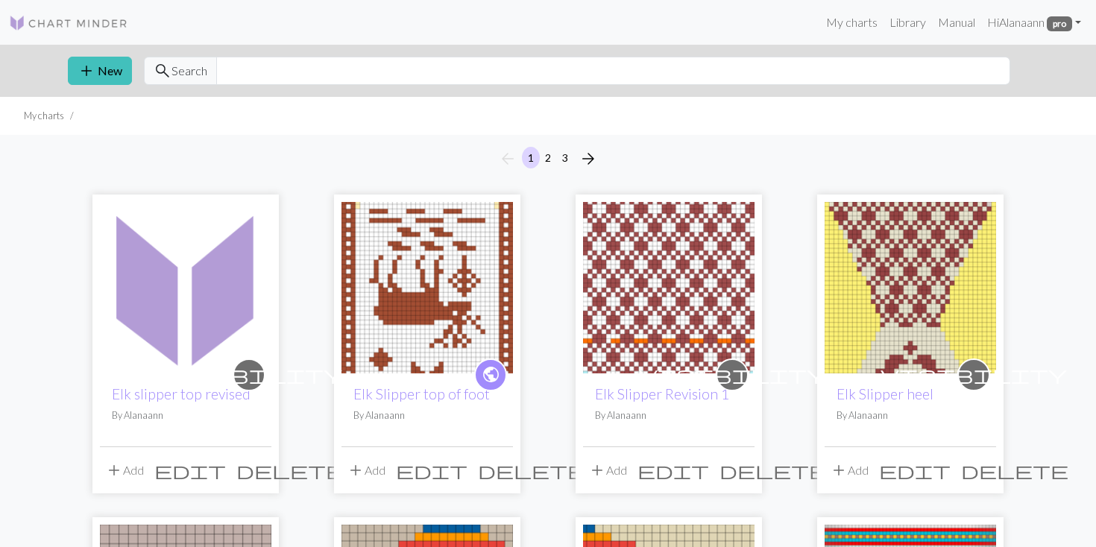
click at [917, 305] on img at bounding box center [911, 288] width 172 height 172
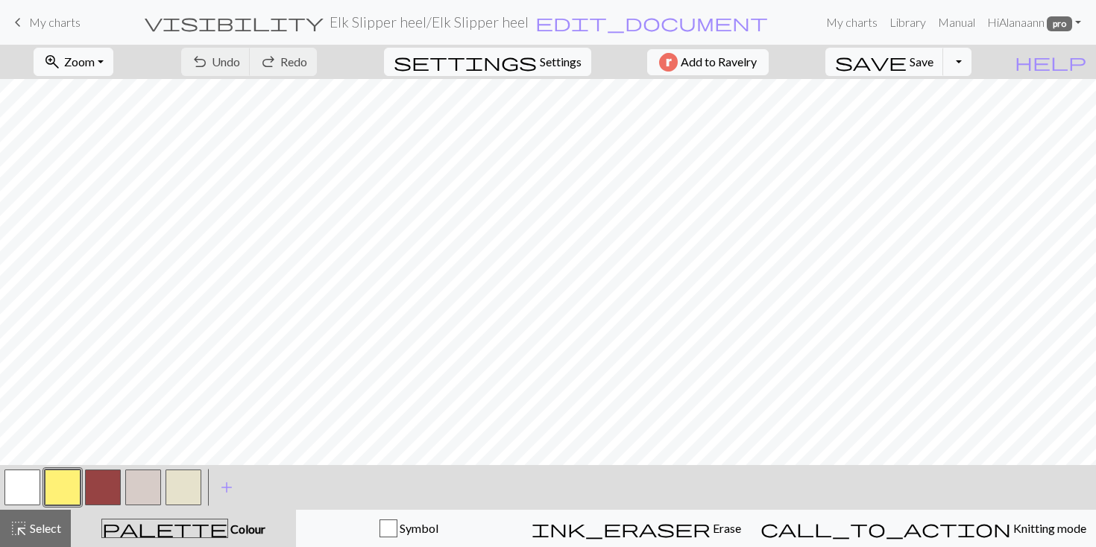
click at [18, 20] on span "keyboard_arrow_left" at bounding box center [18, 22] width 18 height 21
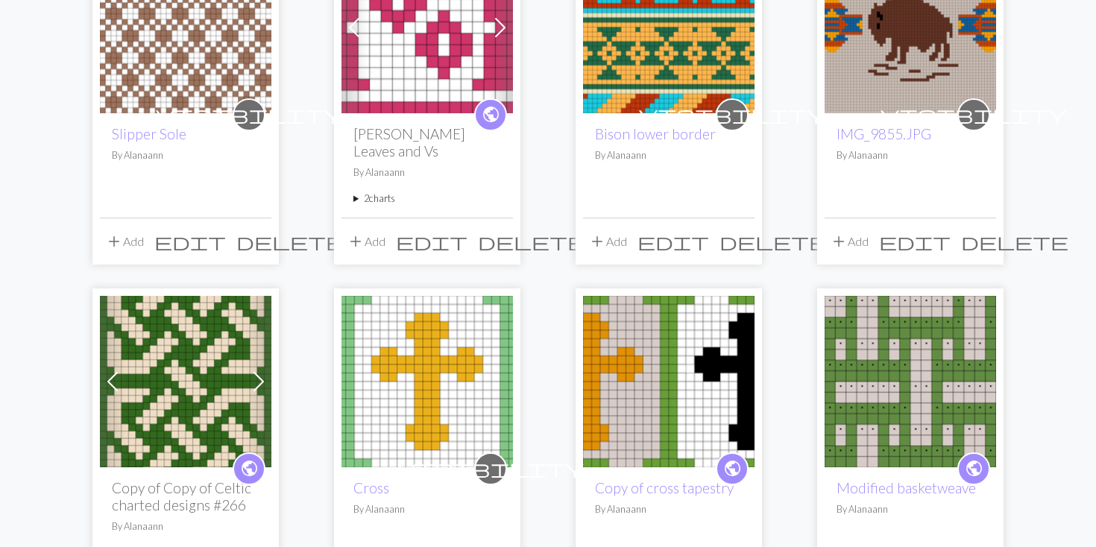
scroll to position [940, 0]
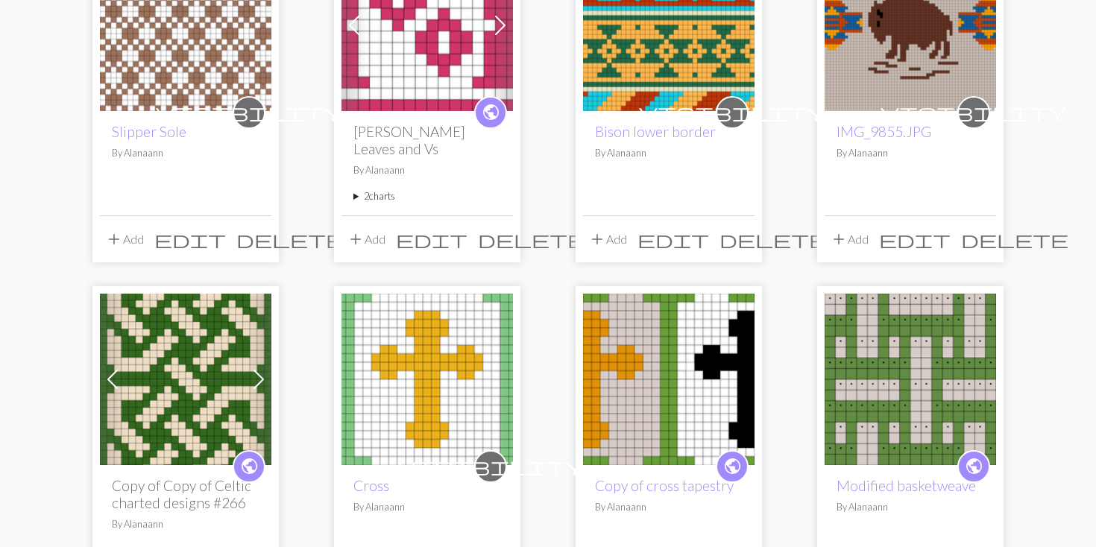
click at [168, 157] on p "By Alanaann" at bounding box center [186, 153] width 148 height 14
click at [143, 89] on img at bounding box center [186, 26] width 172 height 172
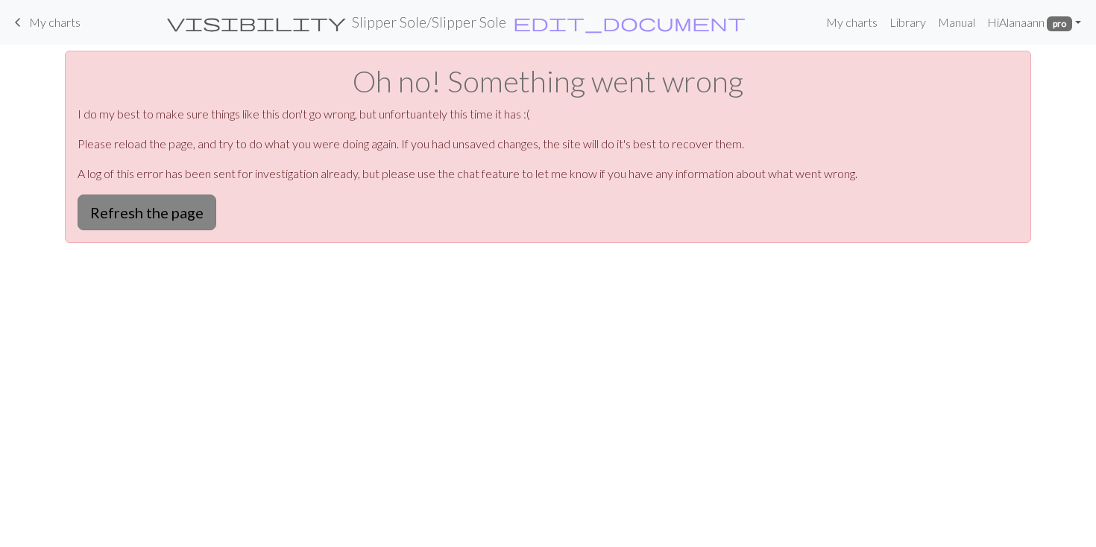
click at [135, 216] on button "Refresh the page" at bounding box center [147, 213] width 139 height 36
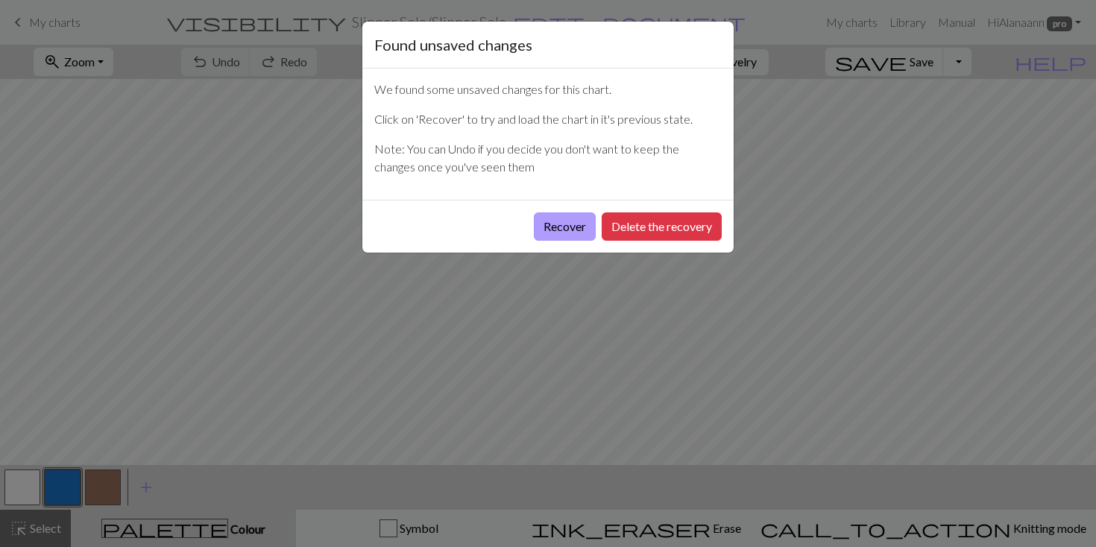
click at [582, 227] on button "Recover" at bounding box center [565, 227] width 62 height 28
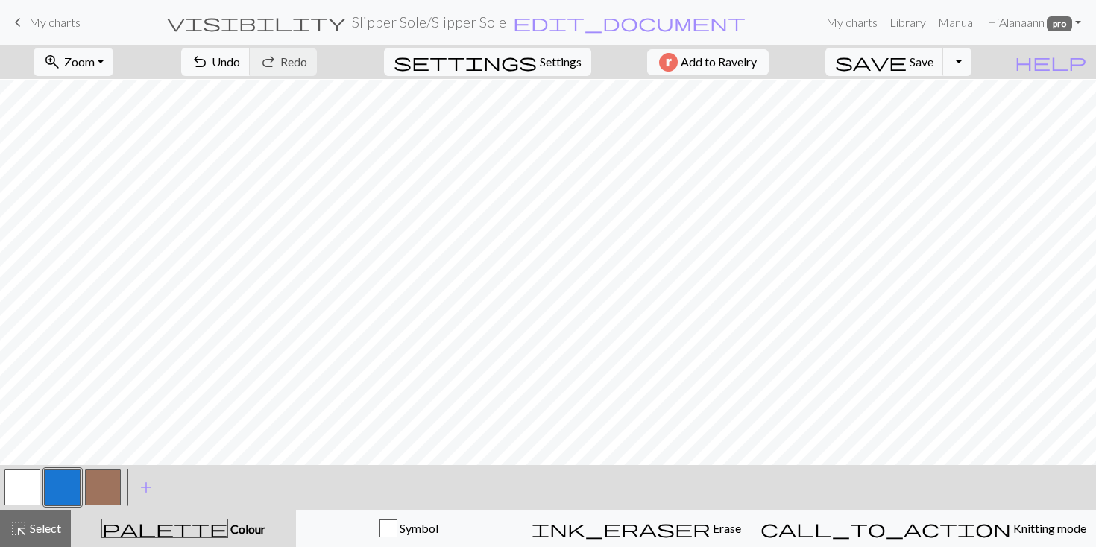
scroll to position [799, 0]
click at [36, 528] on span "Select" at bounding box center [45, 528] width 34 height 14
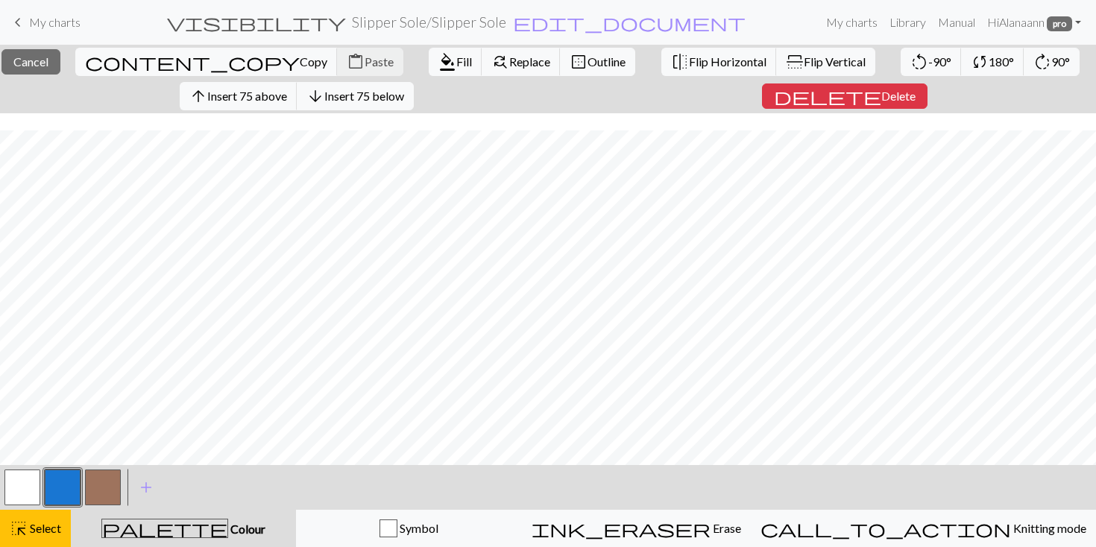
scroll to position [0, 0]
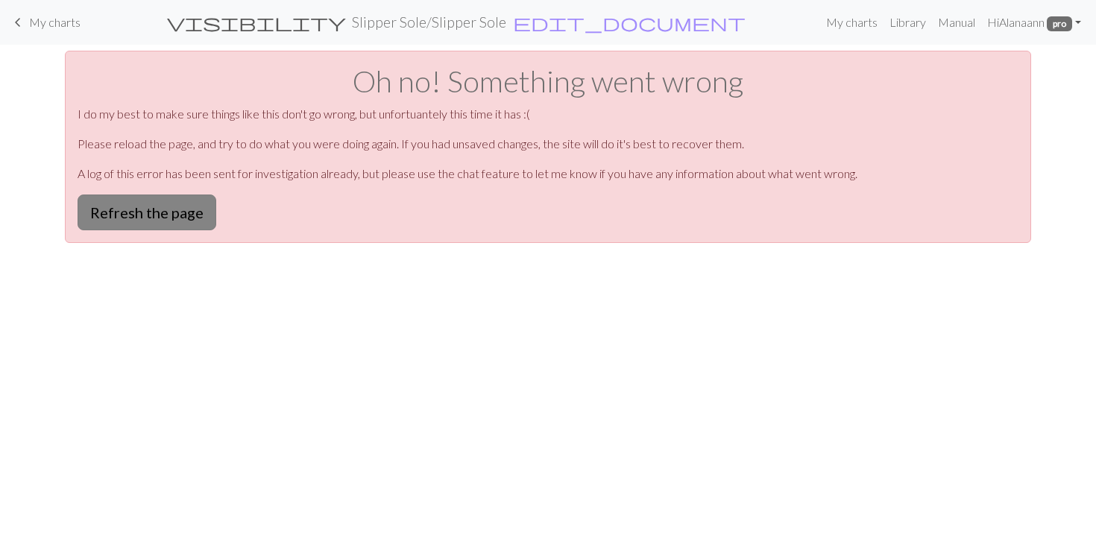
drag, startPoint x: 69, startPoint y: 213, endPoint x: 102, endPoint y: 211, distance: 32.9
click at [71, 213] on div "Oh no! Something went wrong I do my best to make sure things like this don't go…" at bounding box center [548, 147] width 966 height 192
click at [116, 210] on button "Refresh the page" at bounding box center [147, 213] width 139 height 36
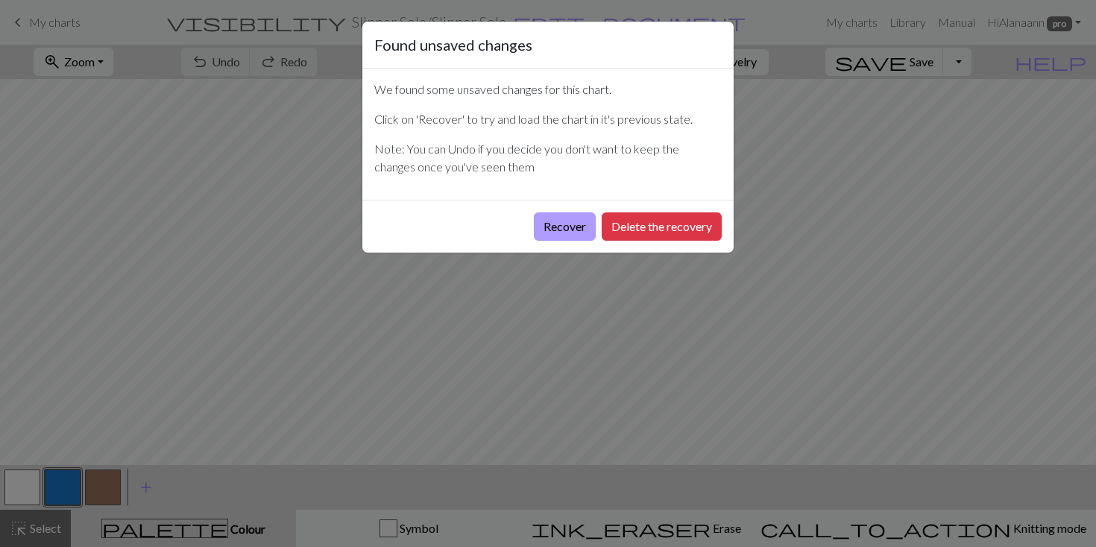
click at [553, 226] on button "Recover" at bounding box center [565, 227] width 62 height 28
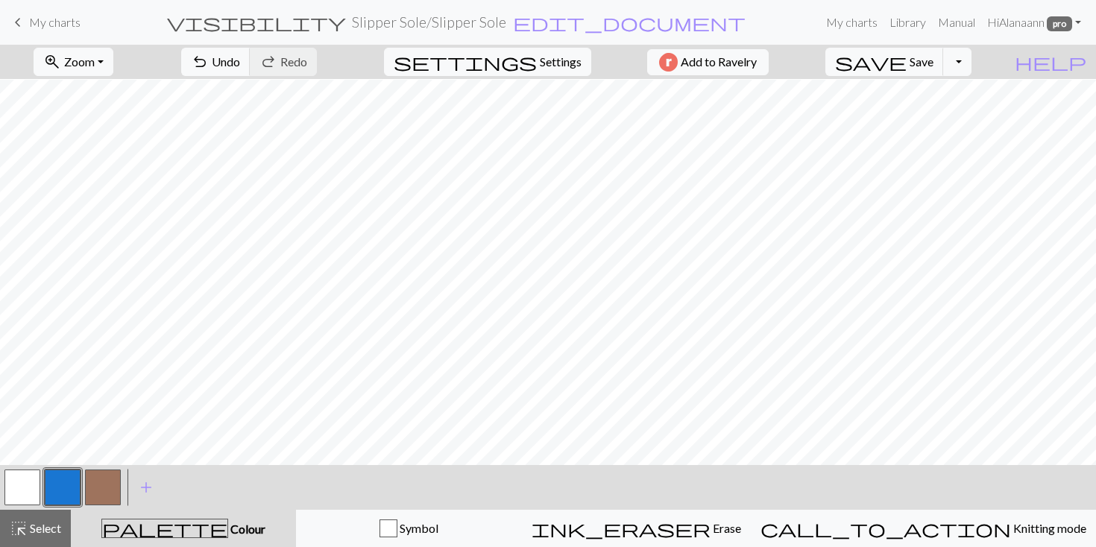
scroll to position [799, 0]
click at [34, 532] on span "Select" at bounding box center [45, 528] width 34 height 14
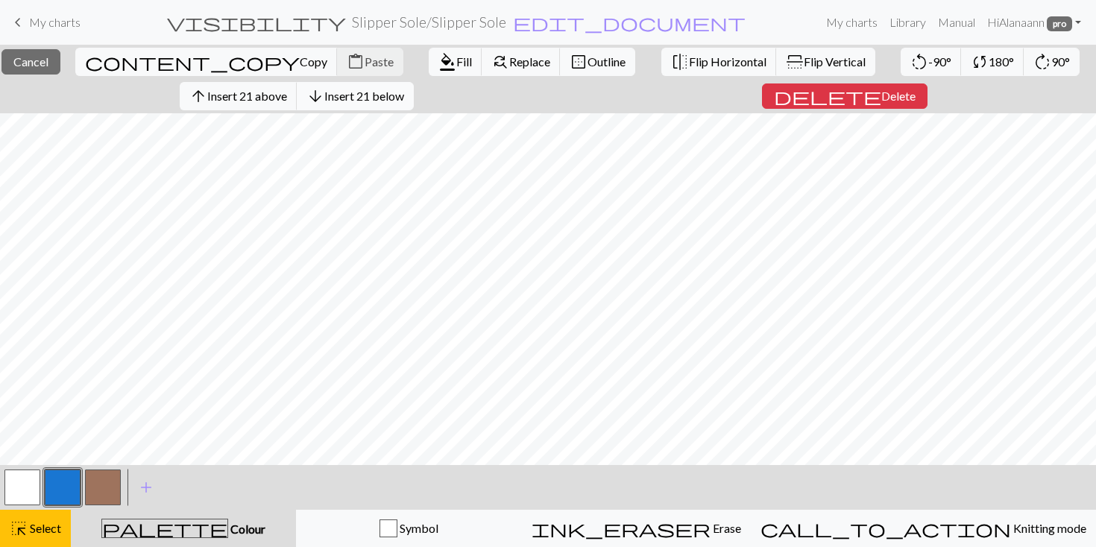
click at [390, 89] on span "Insert 21 below" at bounding box center [364, 96] width 80 height 14
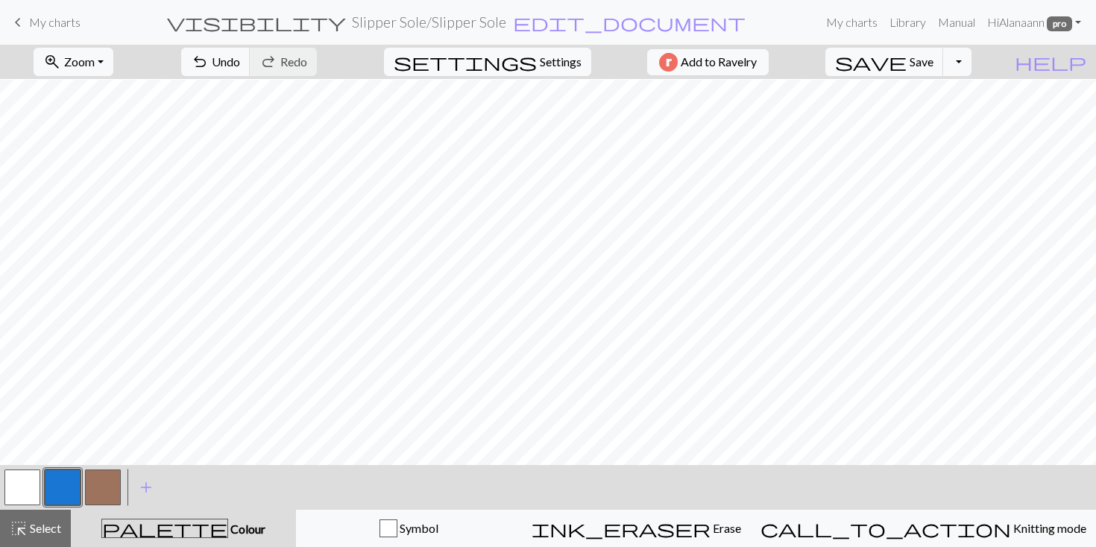
scroll to position [1113, 0]
click at [934, 57] on span "Save" at bounding box center [922, 61] width 24 height 14
click at [145, 487] on span "add" at bounding box center [146, 487] width 18 height 21
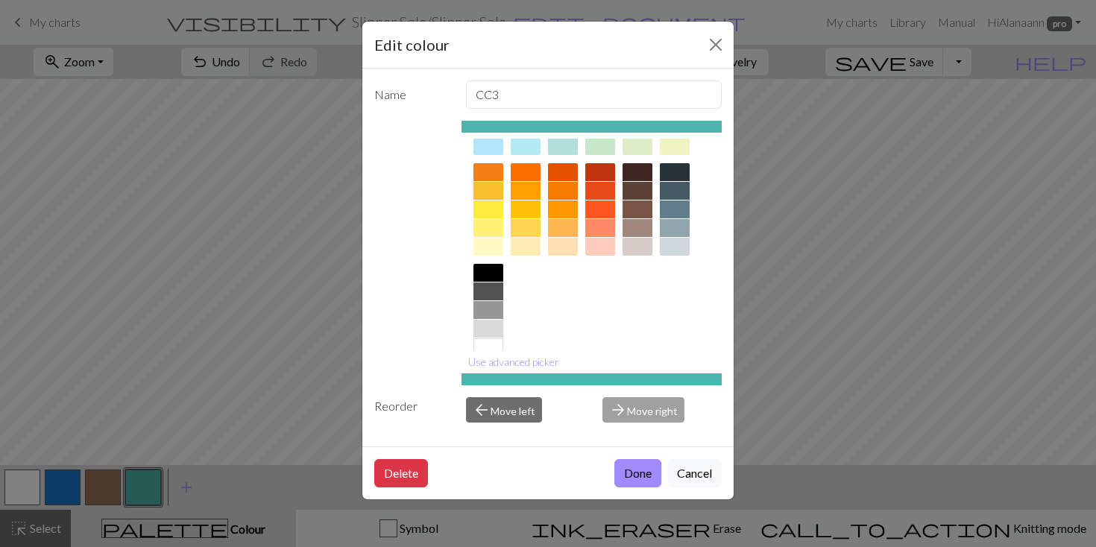
scroll to position [193, 0]
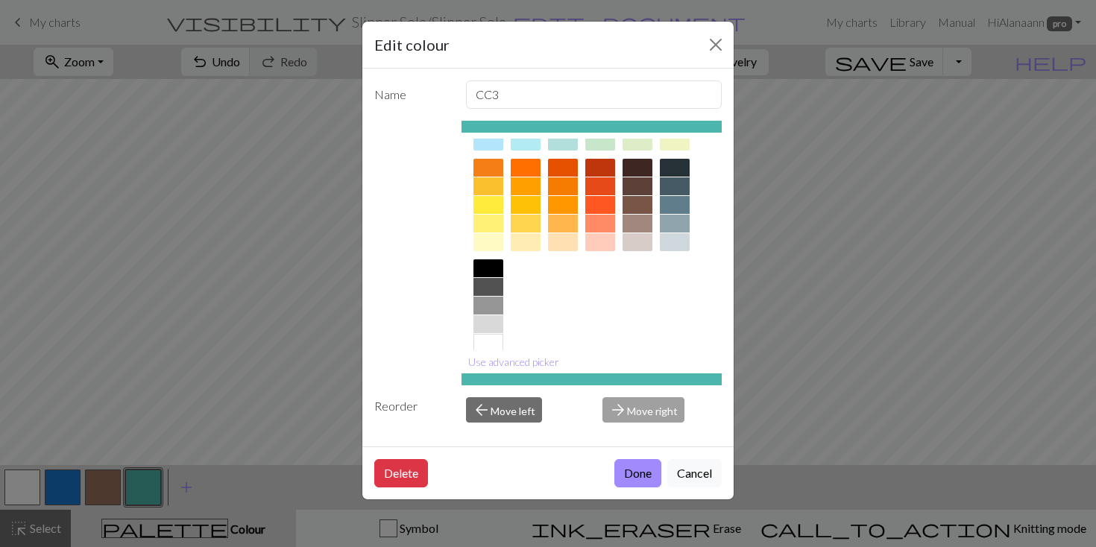
click at [527, 241] on div at bounding box center [526, 242] width 30 height 18
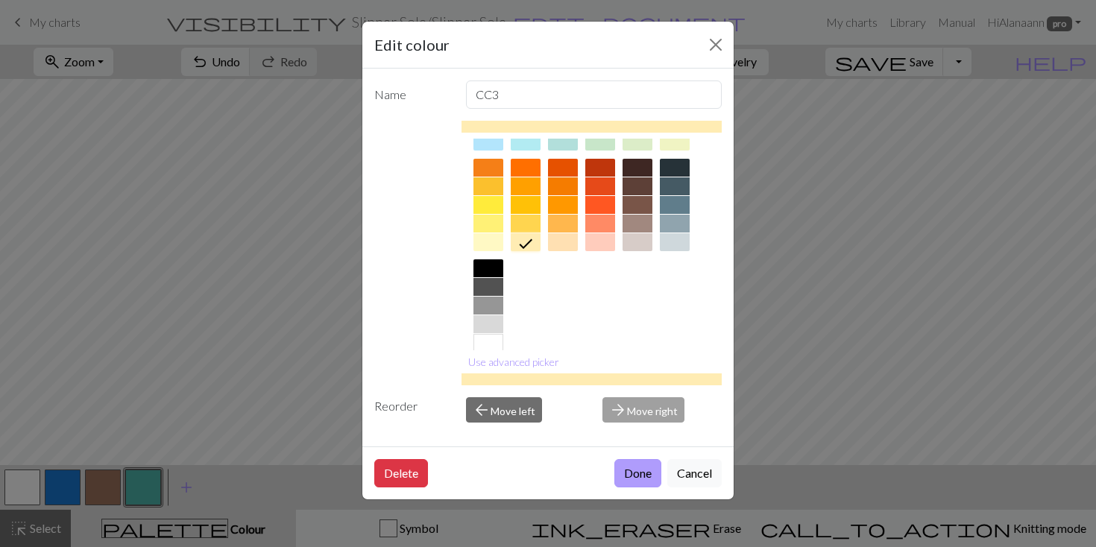
click at [643, 477] on button "Done" at bounding box center [637, 473] width 47 height 28
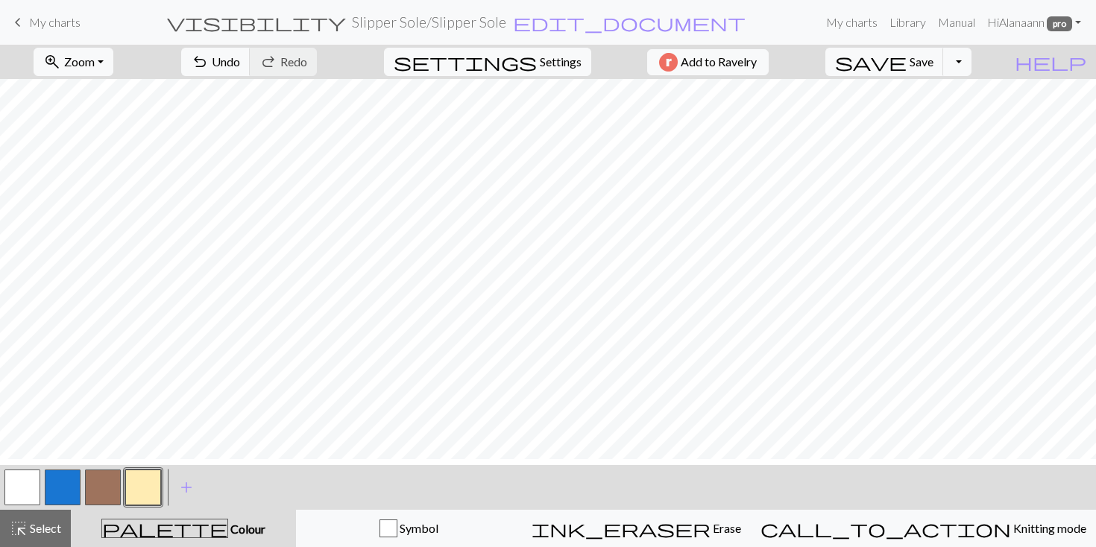
scroll to position [1057, 0]
click at [20, 482] on button "button" at bounding box center [22, 488] width 36 height 36
drag, startPoint x: 135, startPoint y: 482, endPoint x: 212, endPoint y: 474, distance: 77.2
click at [136, 482] on button "button" at bounding box center [143, 488] width 36 height 36
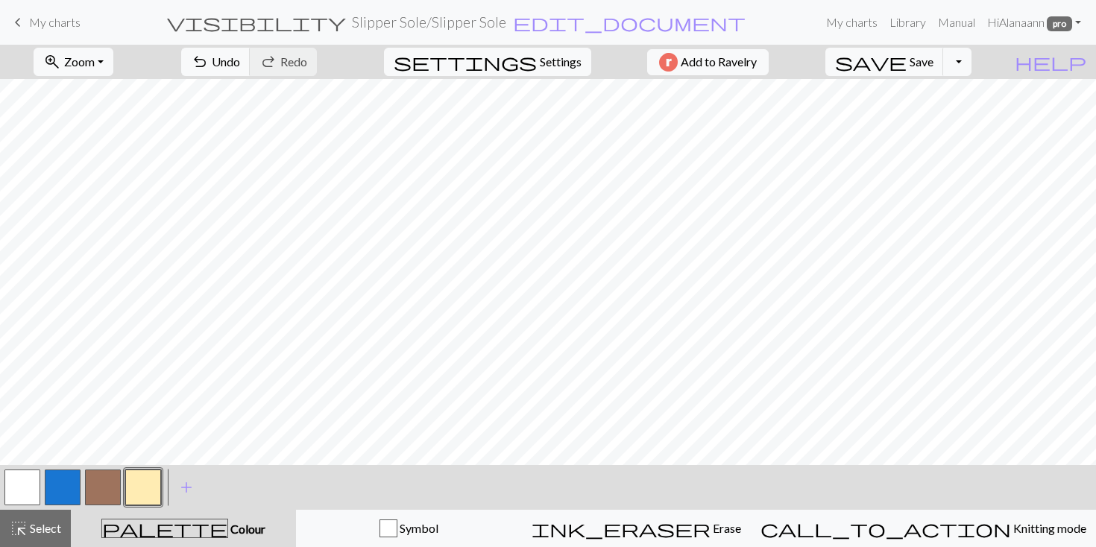
scroll to position [0, 0]
click at [22, 518] on span "highlight_alt" at bounding box center [19, 528] width 18 height 21
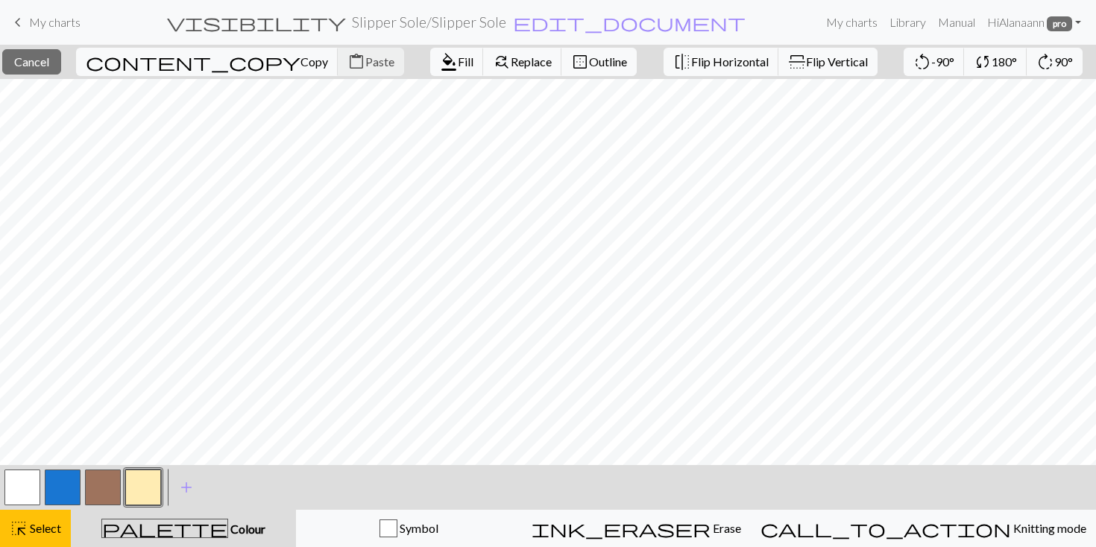
click at [22, 485] on button "button" at bounding box center [22, 488] width 36 height 36
click at [458, 63] on span "Fill" at bounding box center [466, 61] width 16 height 14
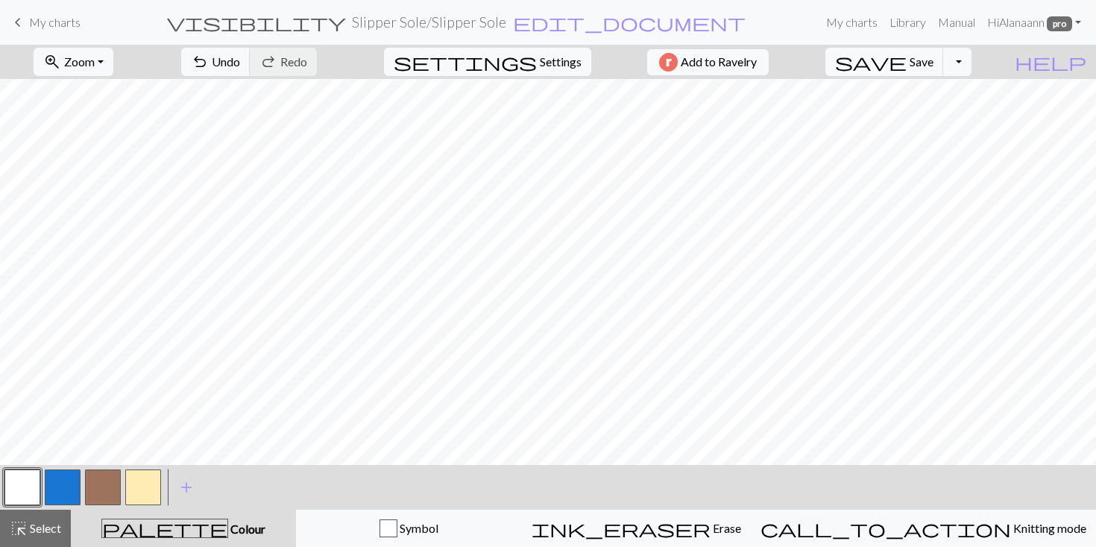
click at [149, 485] on button "button" at bounding box center [143, 488] width 36 height 36
click at [240, 54] on span "Undo" at bounding box center [226, 61] width 28 height 14
drag, startPoint x: 28, startPoint y: 491, endPoint x: 38, endPoint y: 489, distance: 9.9
click at [28, 491] on button "button" at bounding box center [22, 488] width 36 height 36
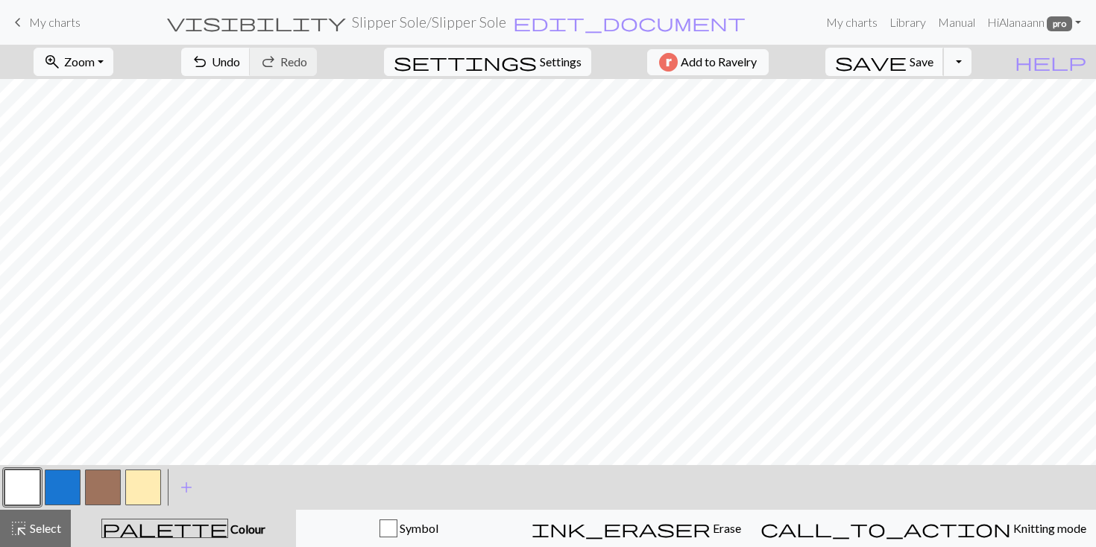
click at [934, 60] on span "Save" at bounding box center [922, 61] width 24 height 14
click at [108, 482] on button "button" at bounding box center [103, 488] width 36 height 36
click at [97, 483] on button "button" at bounding box center [103, 488] width 36 height 36
click at [97, 483] on div "Edit colour Name CC2 Use advanced picker Reorder arrow_back Move left arrow_for…" at bounding box center [548, 273] width 1096 height 547
click at [98, 482] on button "button" at bounding box center [103, 488] width 36 height 36
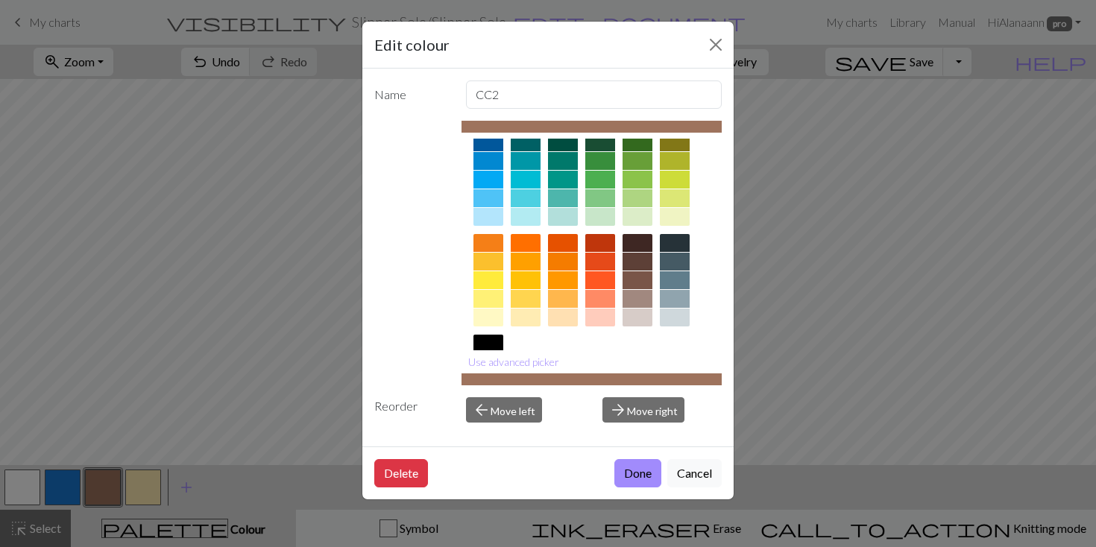
scroll to position [125, 0]
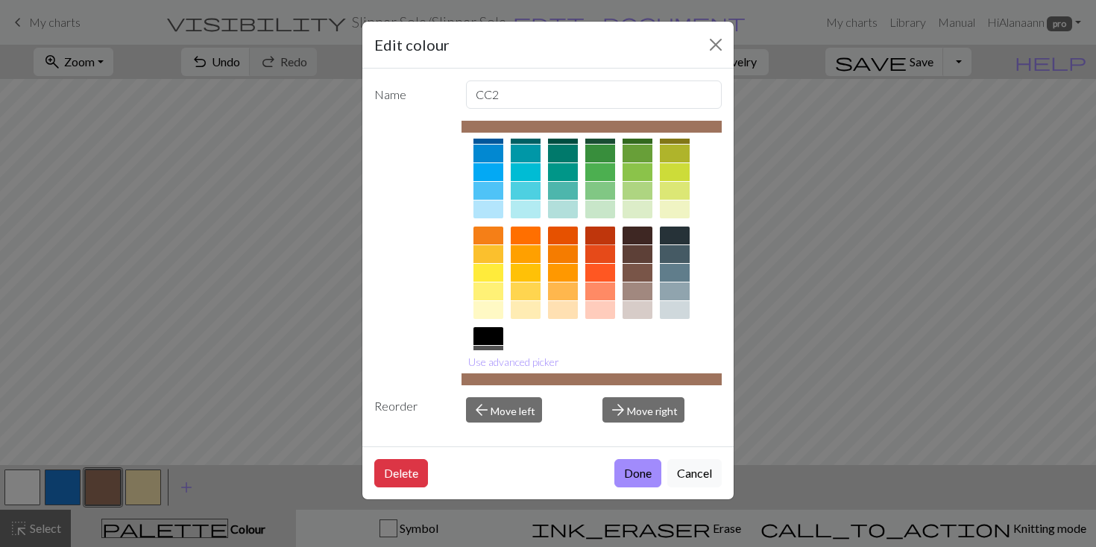
click at [608, 235] on div at bounding box center [600, 236] width 30 height 18
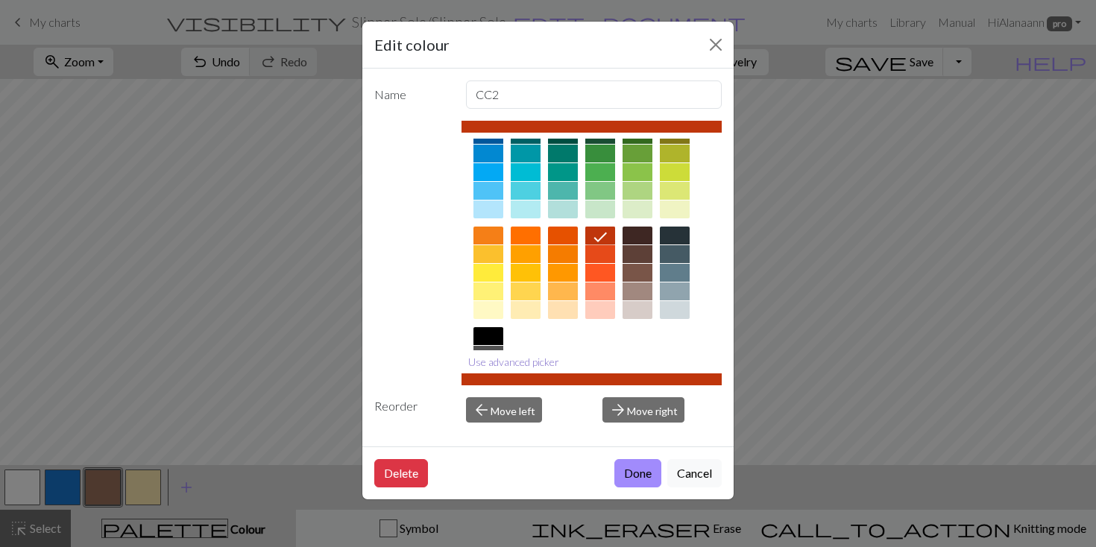
click at [540, 361] on button "Use advanced picker" at bounding box center [514, 361] width 104 height 23
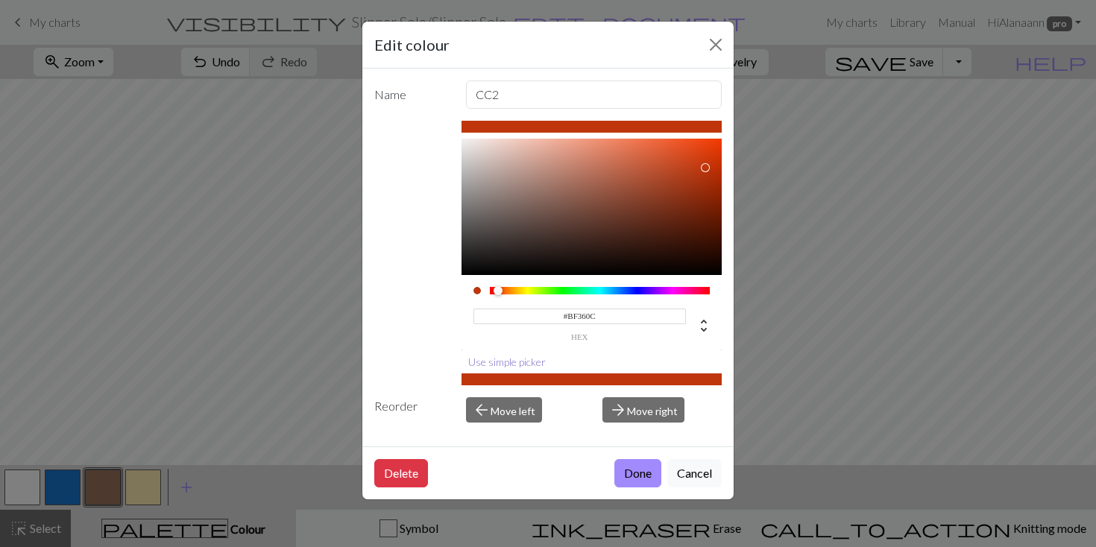
scroll to position [0, 0]
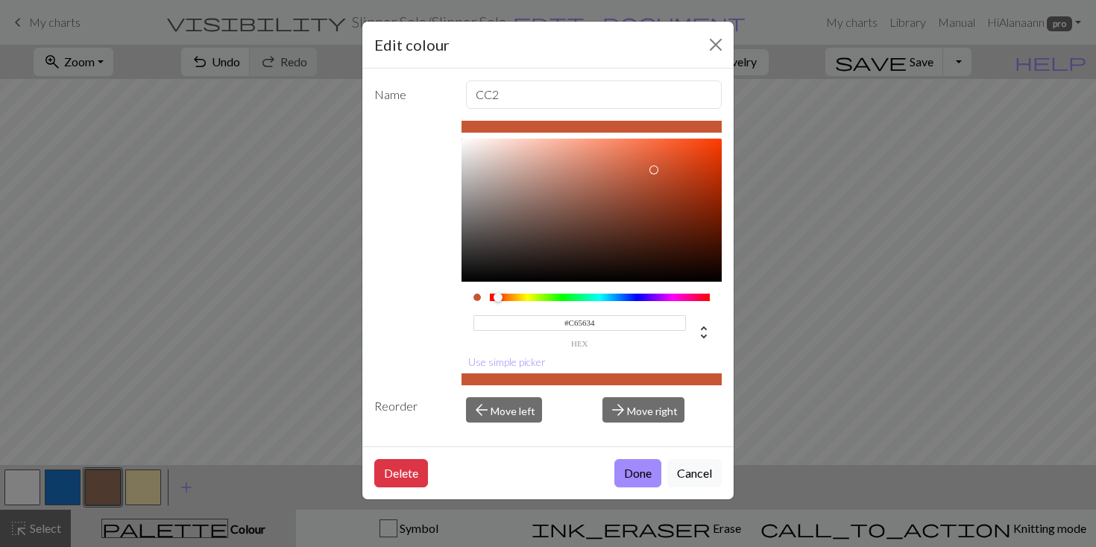
type input "#C35534"
drag, startPoint x: 703, startPoint y: 174, endPoint x: 652, endPoint y: 172, distance: 50.7
click at [652, 172] on div at bounding box center [652, 172] width 9 height 9
click at [629, 471] on button "Done" at bounding box center [637, 473] width 47 height 28
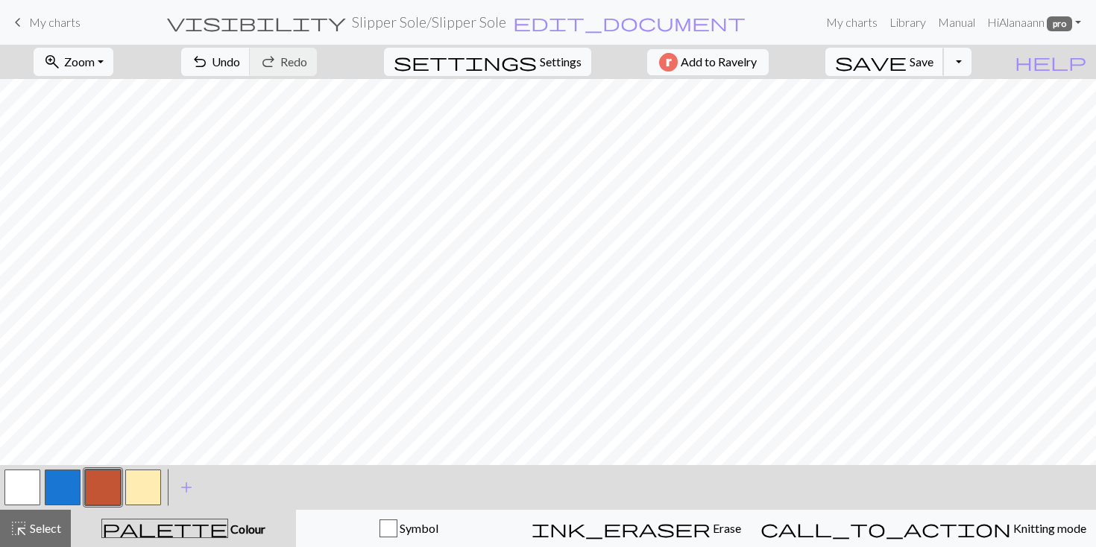
click at [934, 60] on span "Save" at bounding box center [922, 61] width 24 height 14
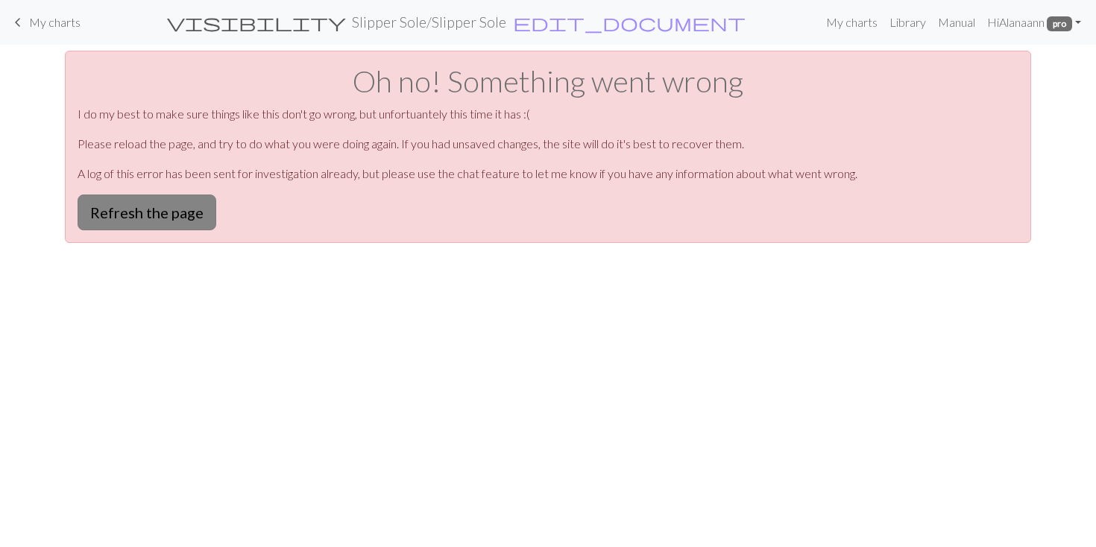
click at [186, 206] on button "Refresh the page" at bounding box center [147, 213] width 139 height 36
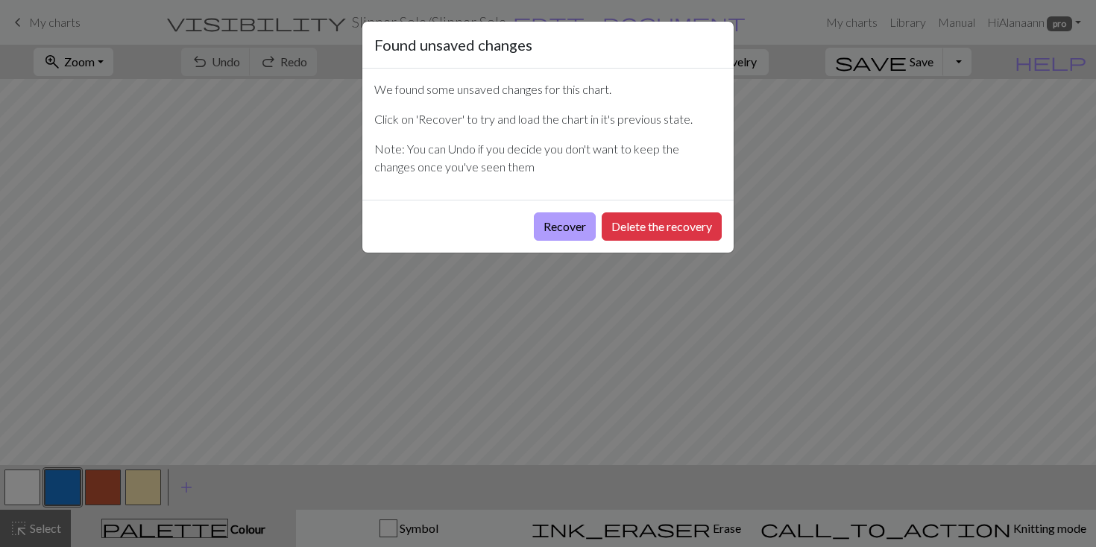
click at [549, 223] on button "Recover" at bounding box center [565, 227] width 62 height 28
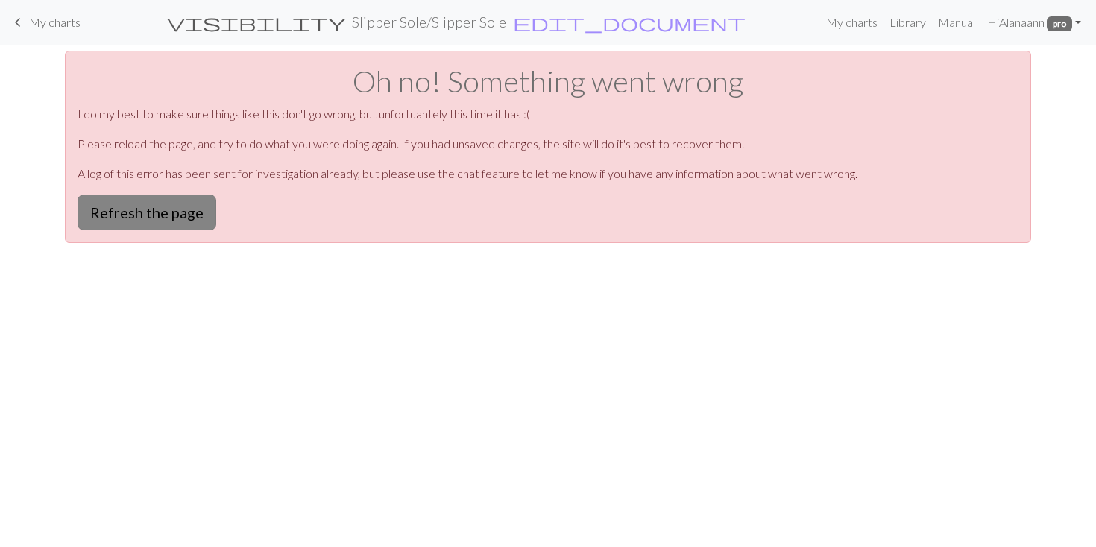
drag, startPoint x: 116, startPoint y: 210, endPoint x: 122, endPoint y: 198, distance: 13.3
click at [118, 207] on button "Refresh the page" at bounding box center [147, 213] width 139 height 36
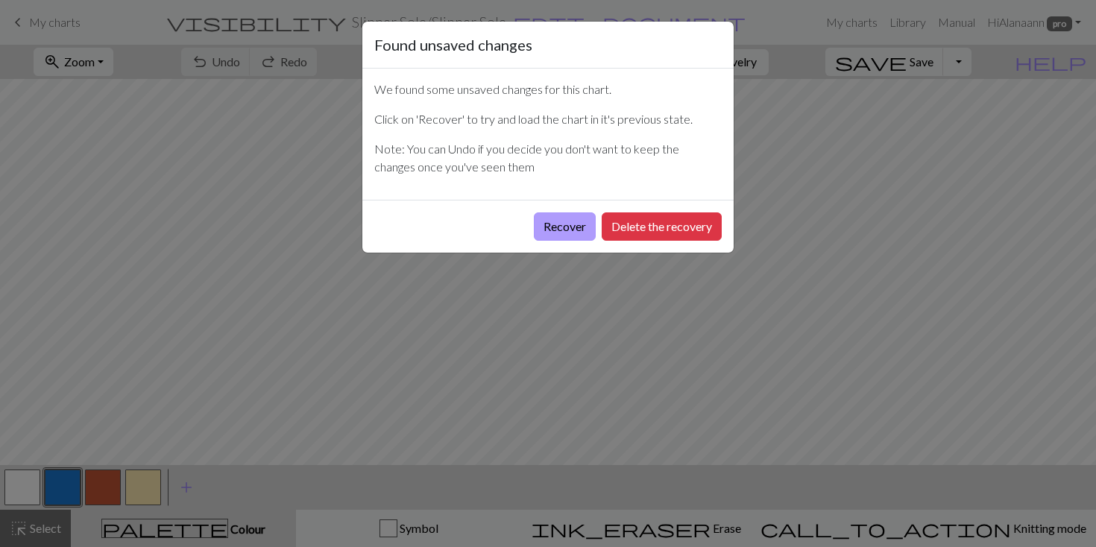
click at [578, 222] on button "Recover" at bounding box center [565, 227] width 62 height 28
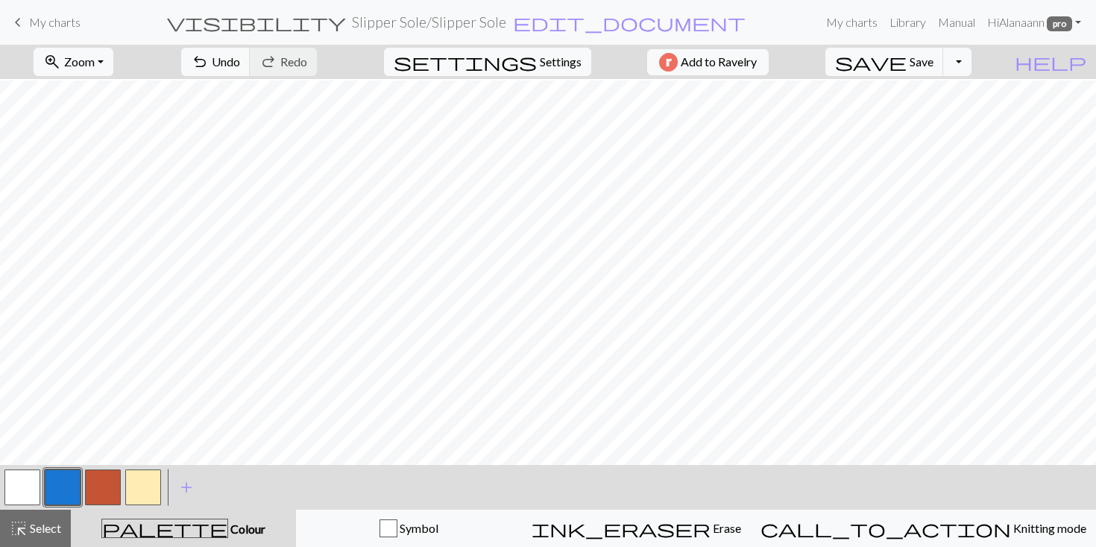
scroll to position [1113, 0]
click at [98, 480] on button "button" at bounding box center [103, 488] width 36 height 36
click at [240, 63] on span "Undo" at bounding box center [226, 61] width 28 height 14
drag, startPoint x: 28, startPoint y: 523, endPoint x: 152, endPoint y: 474, distance: 134.2
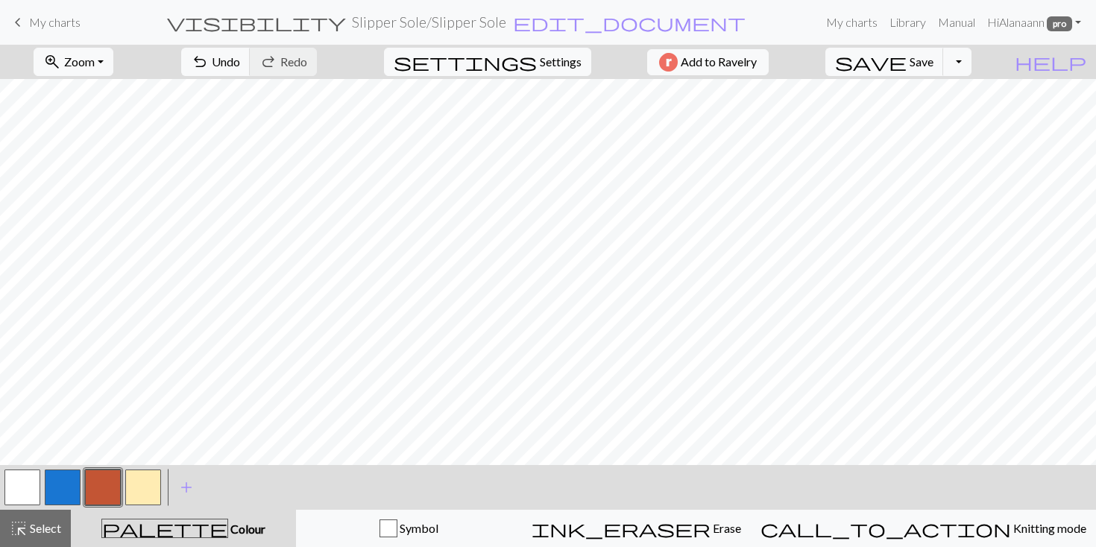
click at [28, 523] on span "Select" at bounding box center [45, 528] width 34 height 14
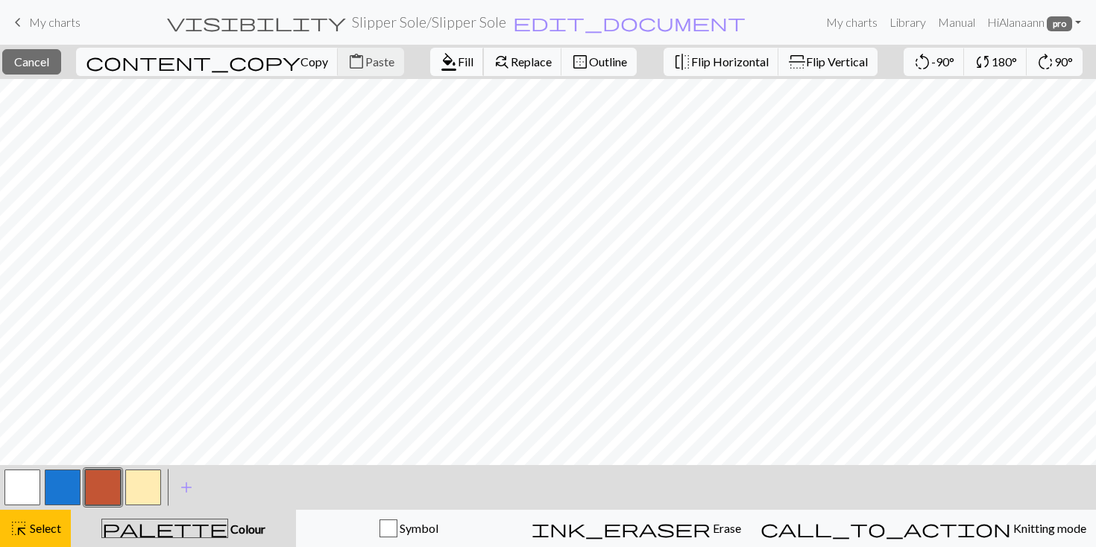
click at [458, 62] on span "Fill" at bounding box center [466, 61] width 16 height 14
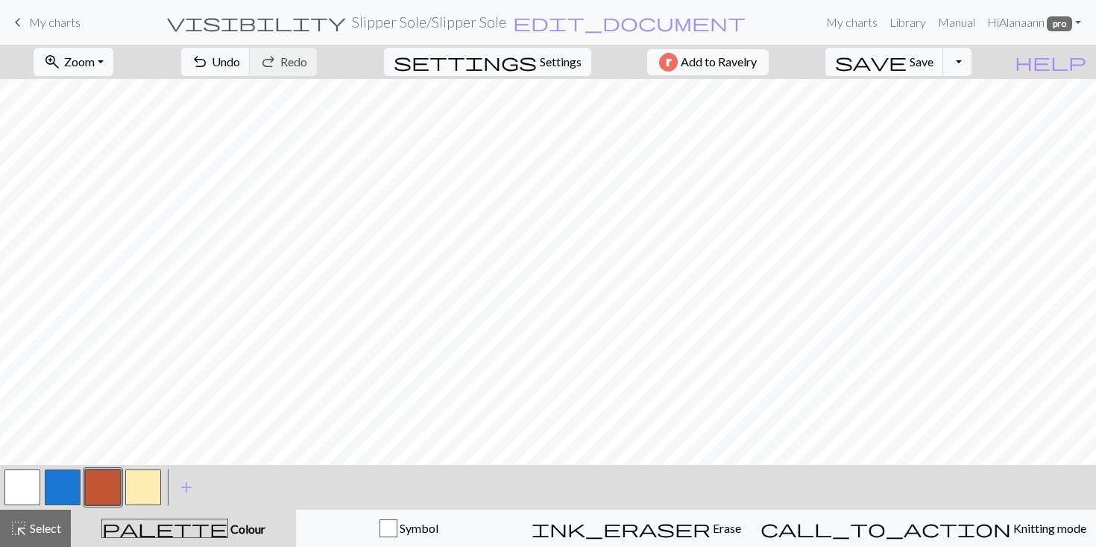
click at [14, 486] on button "button" at bounding box center [22, 488] width 36 height 36
drag, startPoint x: 51, startPoint y: 530, endPoint x: 123, endPoint y: 466, distance: 96.1
click at [52, 529] on span "Select" at bounding box center [45, 528] width 34 height 14
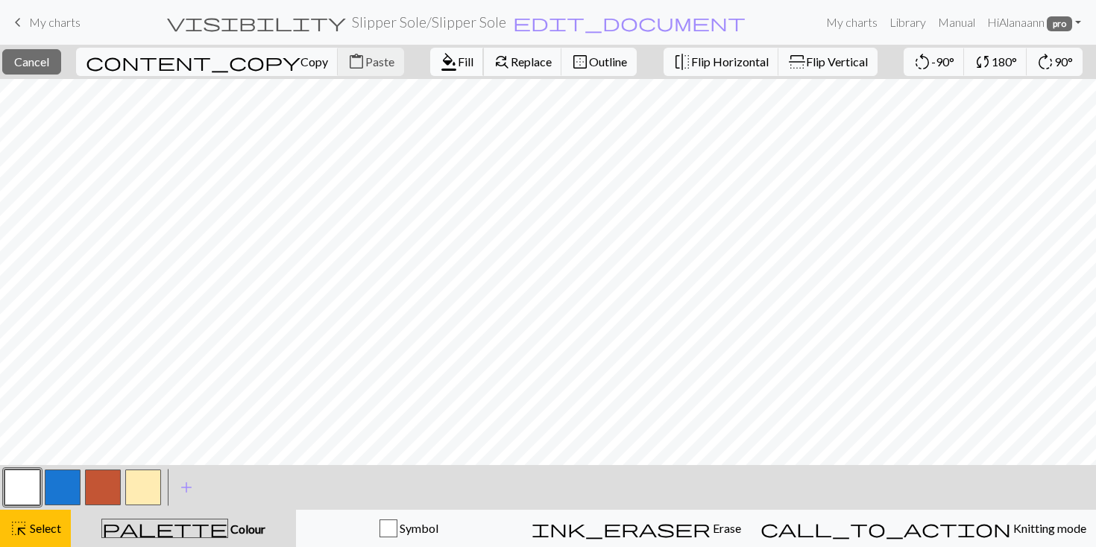
click at [458, 60] on span "Fill" at bounding box center [466, 61] width 16 height 14
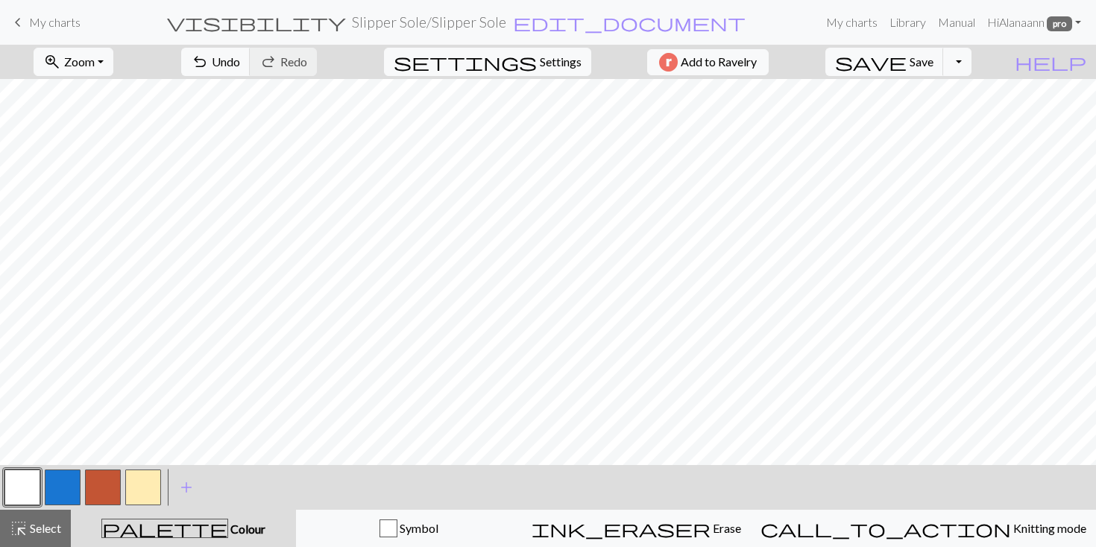
click at [15, 482] on button "button" at bounding box center [22, 488] width 36 height 36
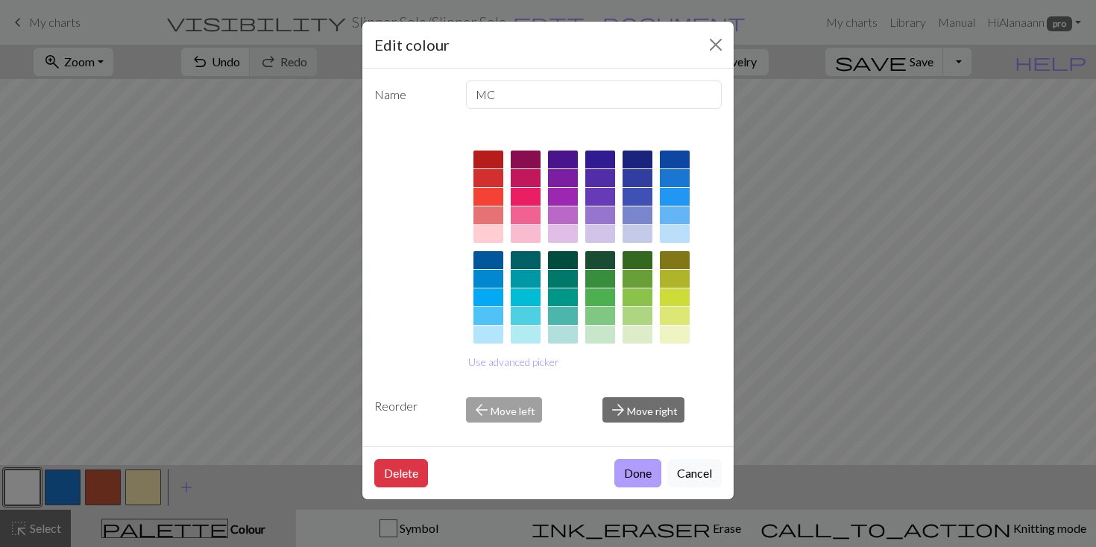
click at [637, 471] on button "Done" at bounding box center [637, 473] width 47 height 28
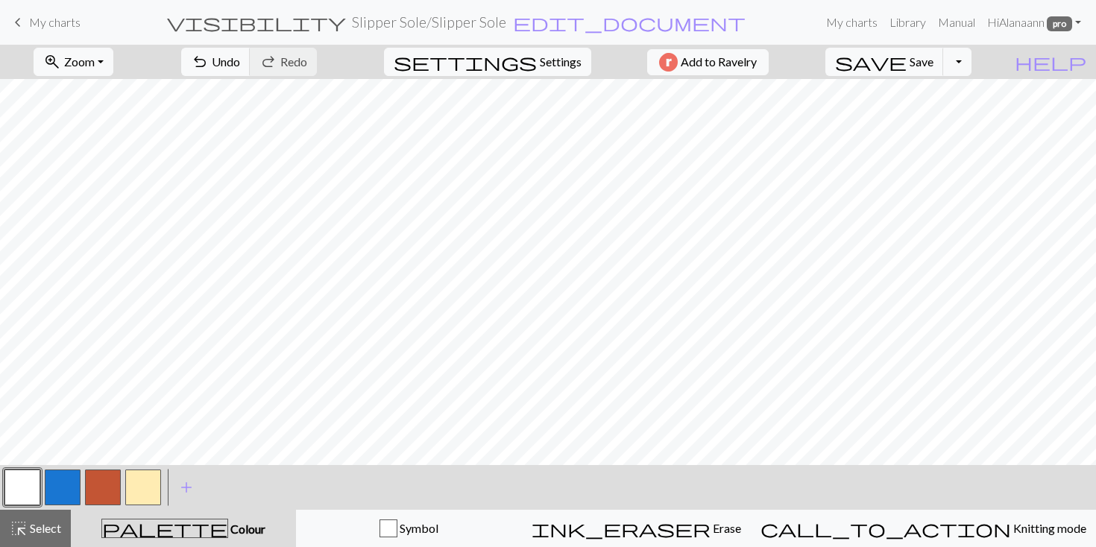
click at [99, 491] on button "button" at bounding box center [103, 488] width 36 height 36
click at [240, 60] on span "Undo" at bounding box center [226, 61] width 28 height 14
drag, startPoint x: 16, startPoint y: 476, endPoint x: 33, endPoint y: 469, distance: 17.7
click at [18, 475] on button "button" at bounding box center [22, 488] width 36 height 36
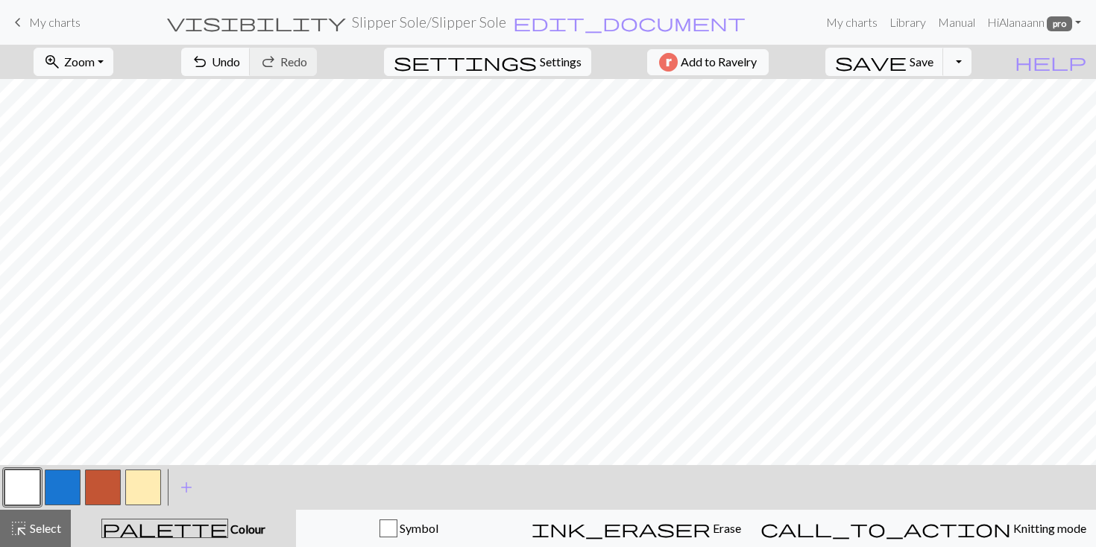
click at [103, 479] on button "button" at bounding box center [103, 488] width 36 height 36
drag, startPoint x: 24, startPoint y: 491, endPoint x: 60, endPoint y: 482, distance: 36.9
click at [24, 490] on button "button" at bounding box center [22, 488] width 36 height 36
drag, startPoint x: 95, startPoint y: 482, endPoint x: 110, endPoint y: 467, distance: 21.1
click at [95, 481] on button "button" at bounding box center [103, 488] width 36 height 36
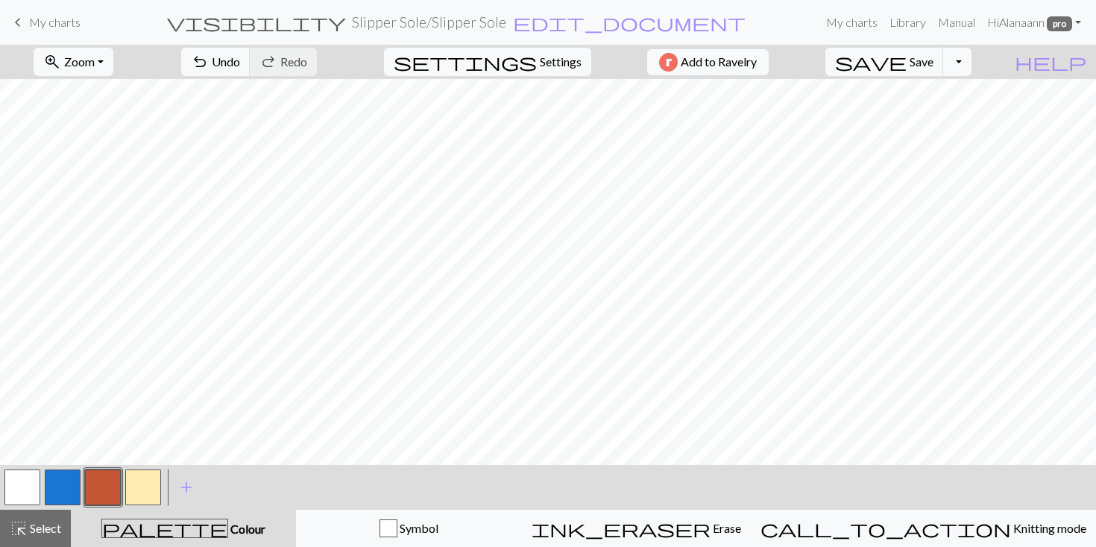
drag, startPoint x: 17, startPoint y: 479, endPoint x: 37, endPoint y: 471, distance: 22.0
click at [18, 479] on button "button" at bounding box center [22, 488] width 36 height 36
drag, startPoint x: 101, startPoint y: 481, endPoint x: 125, endPoint y: 466, distance: 27.5
click at [102, 481] on button "button" at bounding box center [103, 488] width 36 height 36
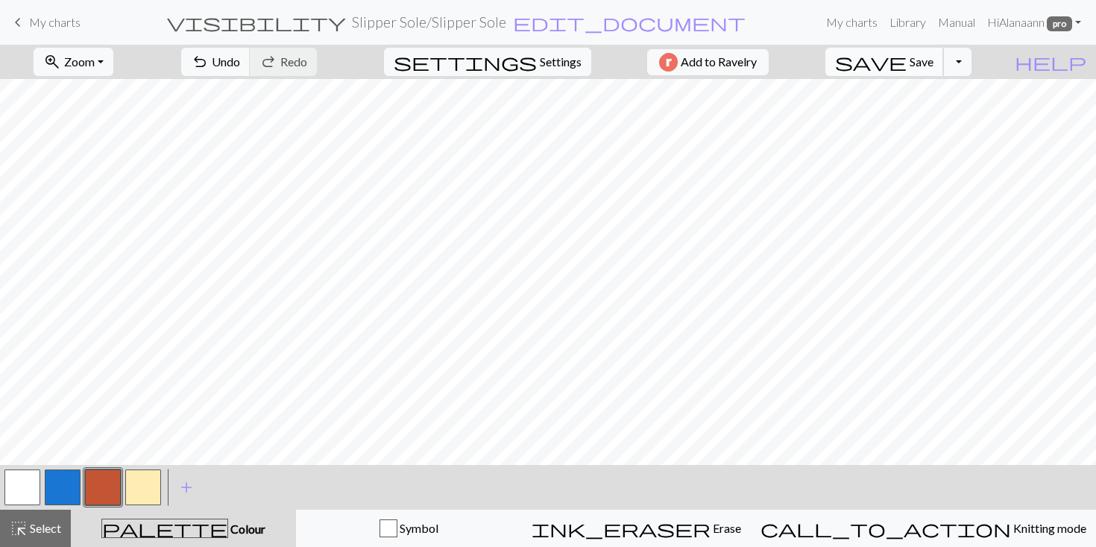
click at [934, 61] on span "Save" at bounding box center [922, 61] width 24 height 14
click at [934, 56] on span "Save" at bounding box center [922, 61] width 24 height 14
click at [113, 67] on button "zoom_in Zoom Zoom" at bounding box center [74, 62] width 80 height 28
click at [91, 176] on button "50%" at bounding box center [93, 179] width 118 height 24
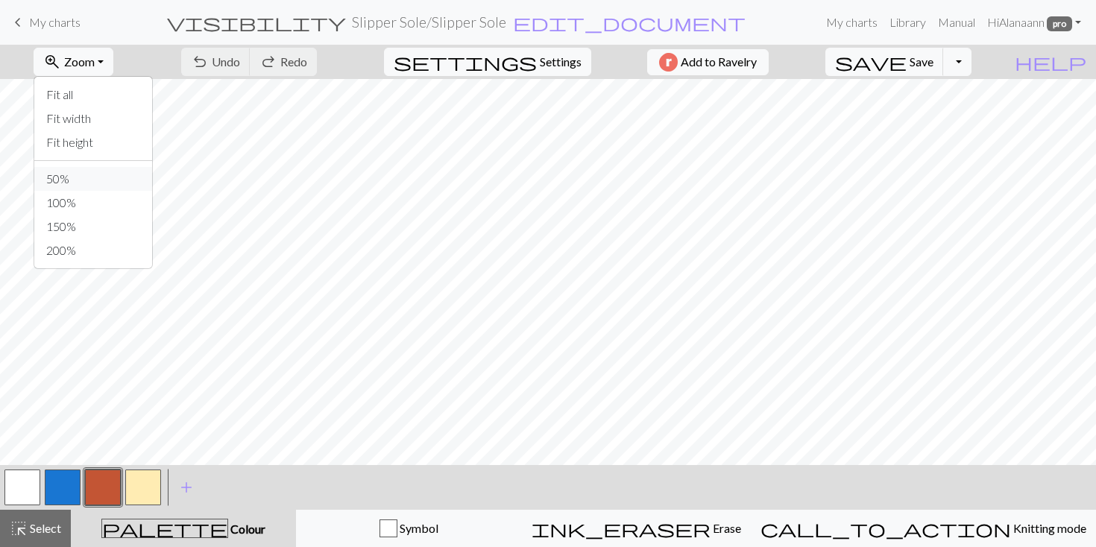
scroll to position [382, 0]
click at [972, 63] on button "Toggle Dropdown" at bounding box center [957, 62] width 28 height 28
click at [931, 114] on button "save_alt Download" at bounding box center [848, 119] width 246 height 24
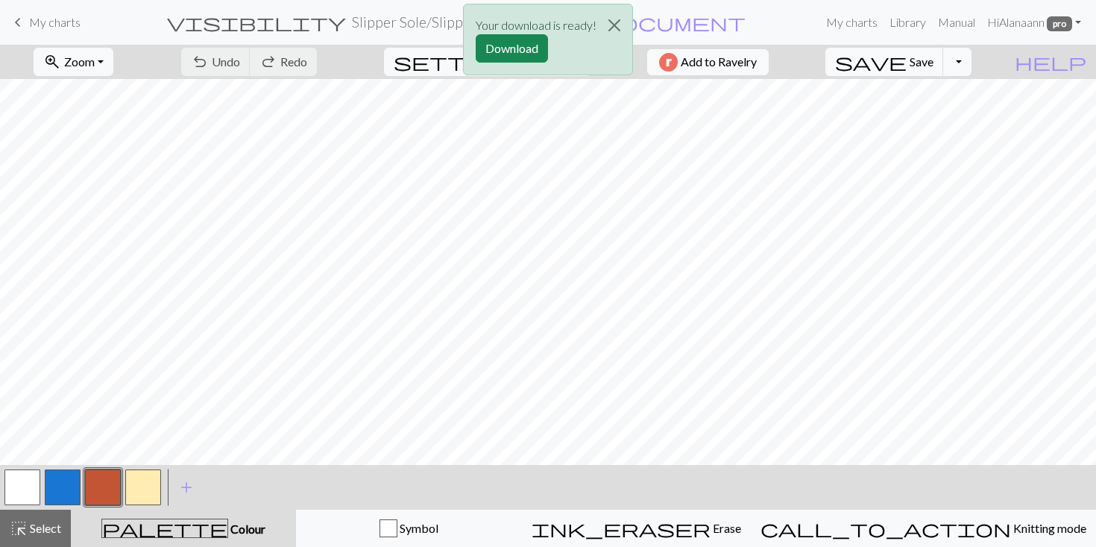
scroll to position [0, 1]
click at [494, 45] on button "Download" at bounding box center [512, 48] width 72 height 28
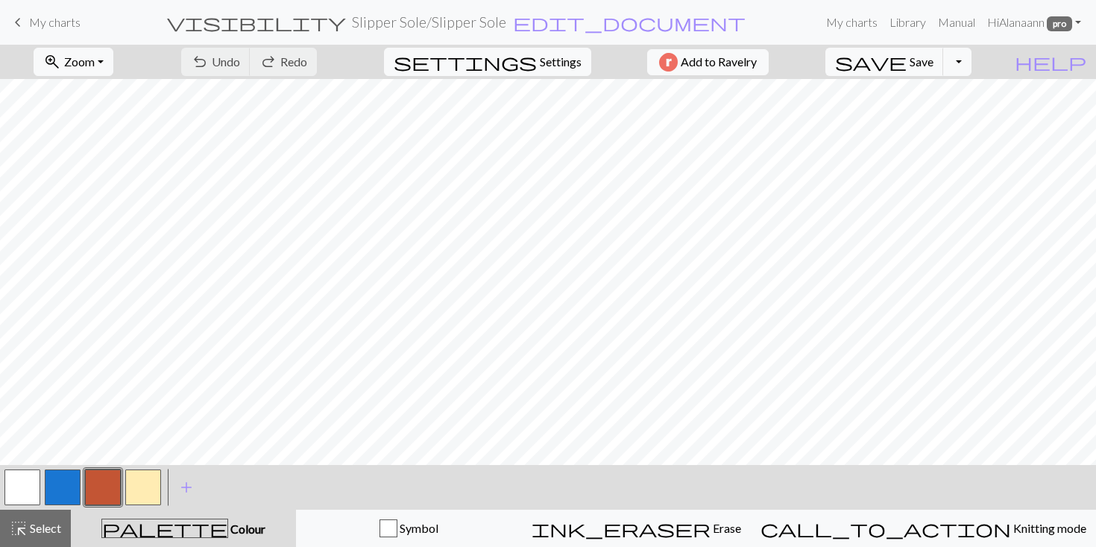
scroll to position [0, 0]
click at [95, 63] on span "Zoom" at bounding box center [79, 61] width 31 height 14
click at [86, 199] on button "100%" at bounding box center [93, 203] width 118 height 24
click at [45, 527] on span "Select" at bounding box center [45, 528] width 34 height 14
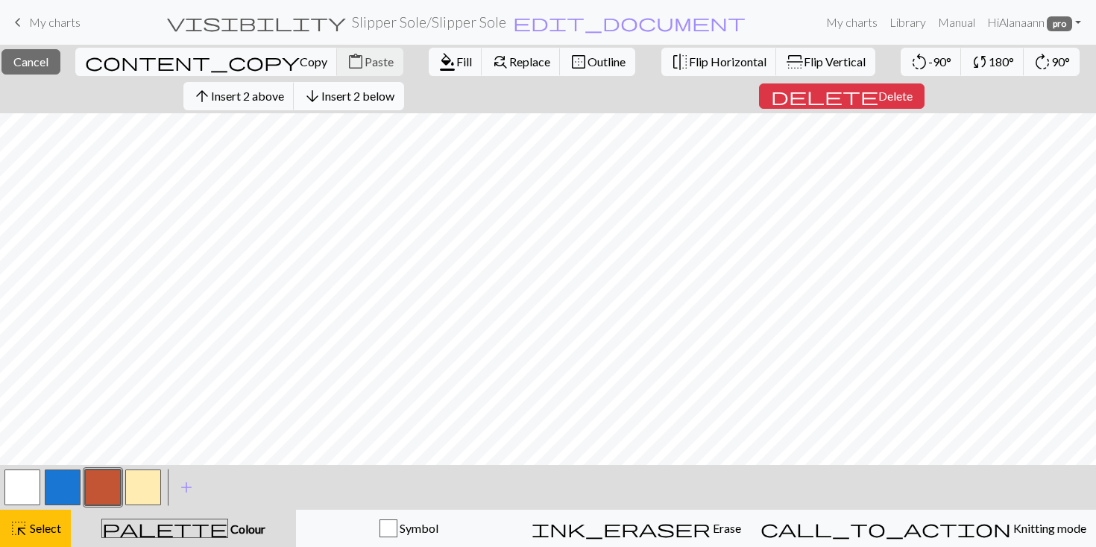
click at [361, 92] on span "Insert 2 below" at bounding box center [357, 96] width 73 height 14
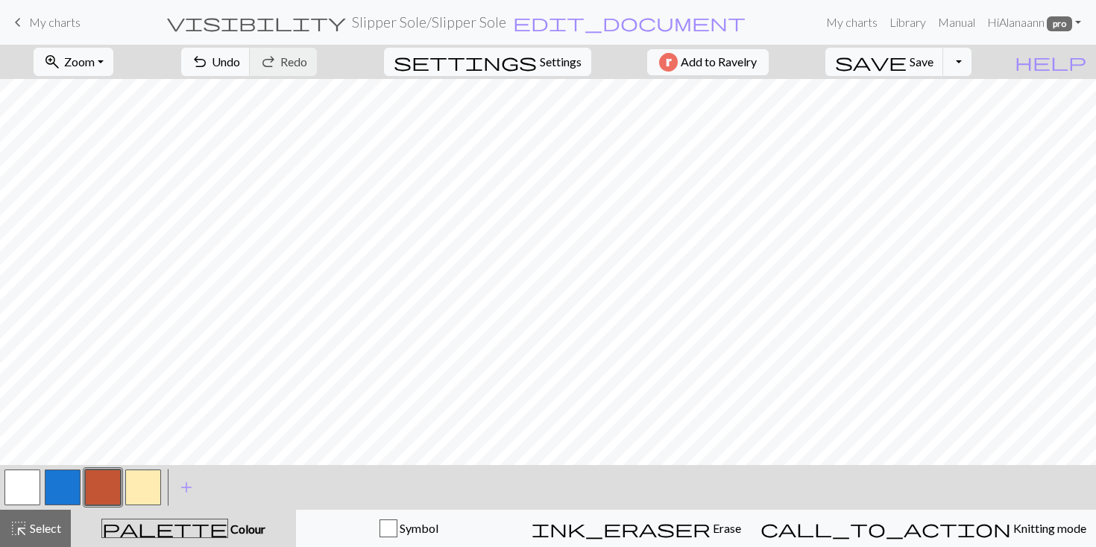
click at [18, 479] on button "button" at bounding box center [22, 488] width 36 height 36
drag, startPoint x: 102, startPoint y: 483, endPoint x: 148, endPoint y: 466, distance: 49.3
click at [102, 482] on button "button" at bounding box center [103, 488] width 36 height 36
click at [136, 479] on button "button" at bounding box center [143, 488] width 36 height 36
drag, startPoint x: 28, startPoint y: 488, endPoint x: 61, endPoint y: 480, distance: 33.6
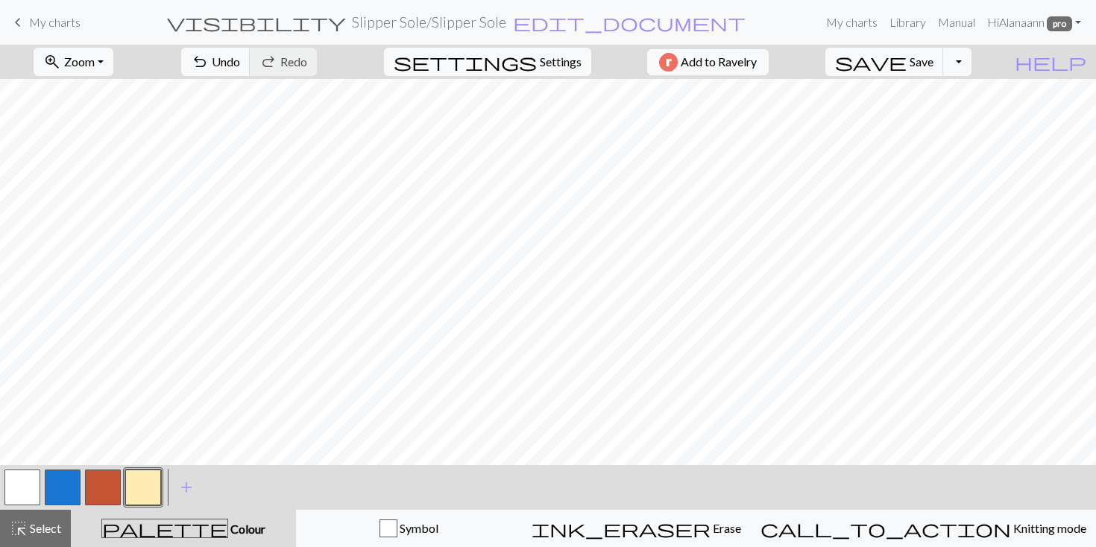
click at [28, 488] on button "button" at bounding box center [22, 488] width 36 height 36
drag, startPoint x: 145, startPoint y: 485, endPoint x: 190, endPoint y: 471, distance: 47.9
click at [145, 485] on button "button" at bounding box center [143, 488] width 36 height 36
click at [934, 66] on span "Save" at bounding box center [922, 61] width 24 height 14
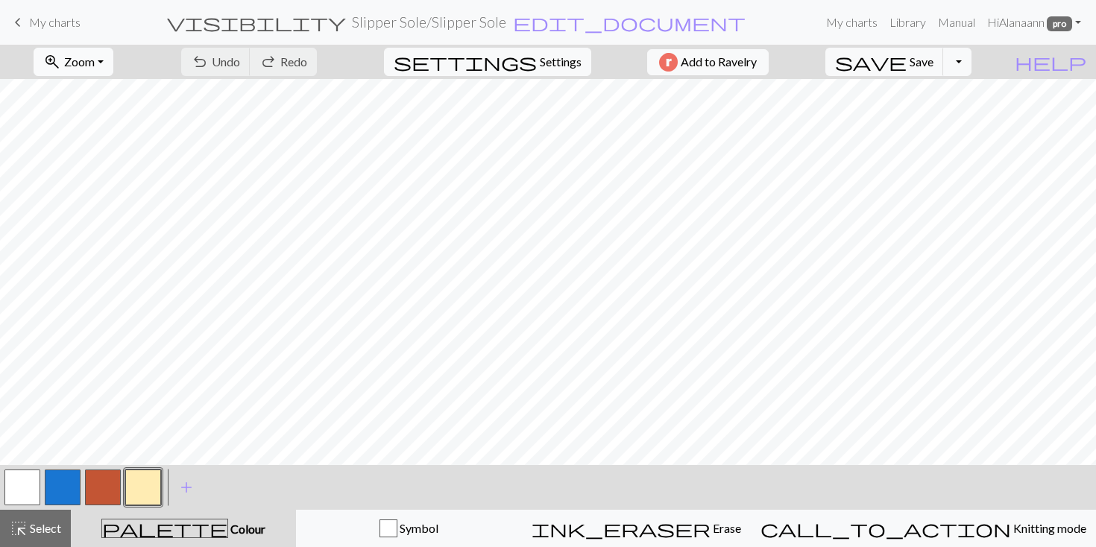
click at [101, 54] on button "zoom_in Zoom Zoom" at bounding box center [74, 62] width 80 height 28
click at [101, 174] on button "50%" at bounding box center [93, 179] width 118 height 24
click at [972, 63] on button "Toggle Dropdown" at bounding box center [957, 62] width 28 height 28
click at [954, 120] on button "save_alt Download" at bounding box center [848, 119] width 246 height 24
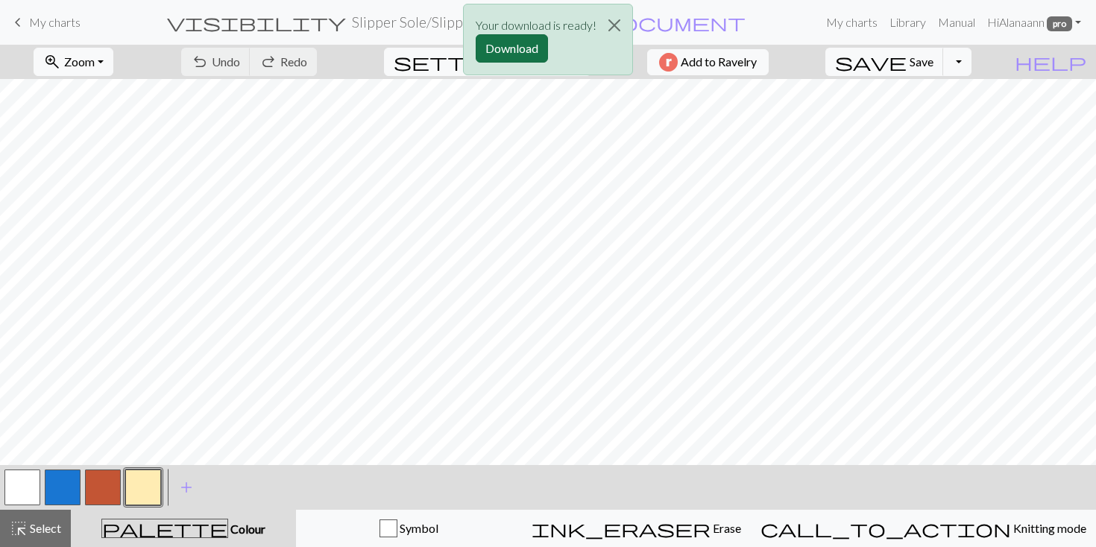
click at [520, 43] on button "Download" at bounding box center [512, 48] width 72 height 28
